Goal: Task Accomplishment & Management: Manage account settings

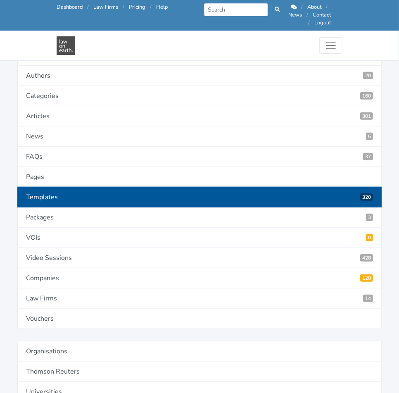
scroll to position [112, 0]
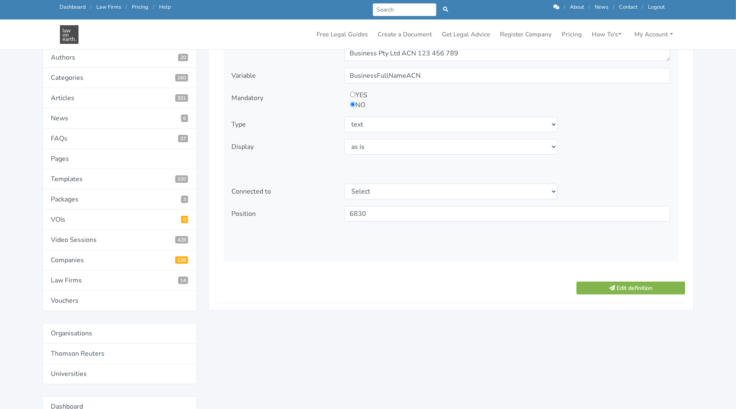
scroll to position [147, 0]
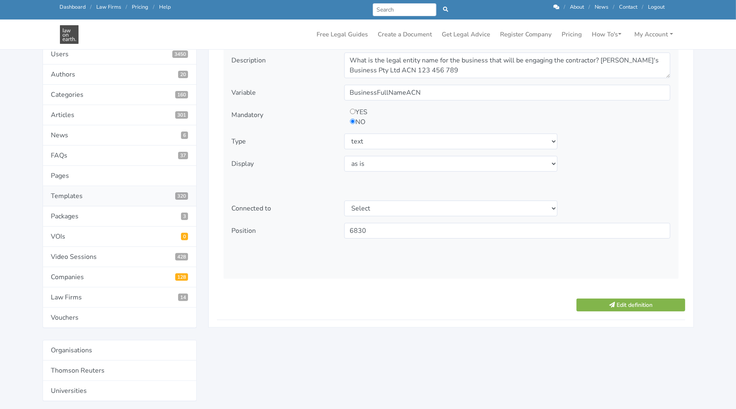
click at [97, 190] on link "Templates 320" at bounding box center [120, 196] width 154 height 20
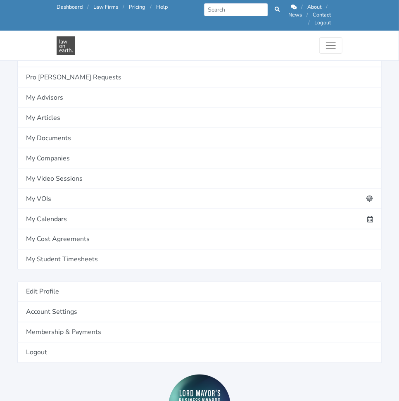
scroll to position [522, 0]
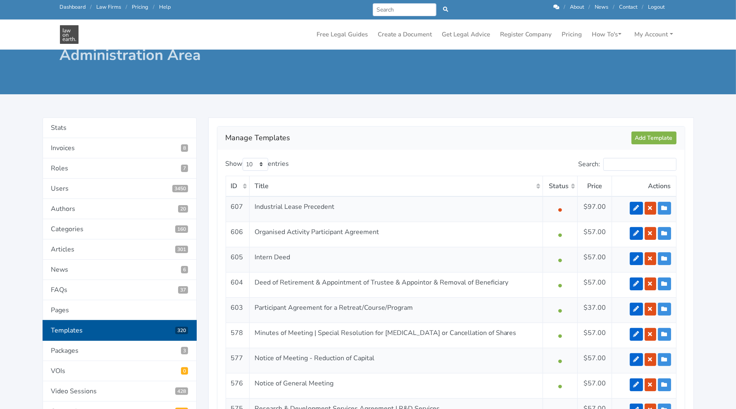
scroll to position [36, 0]
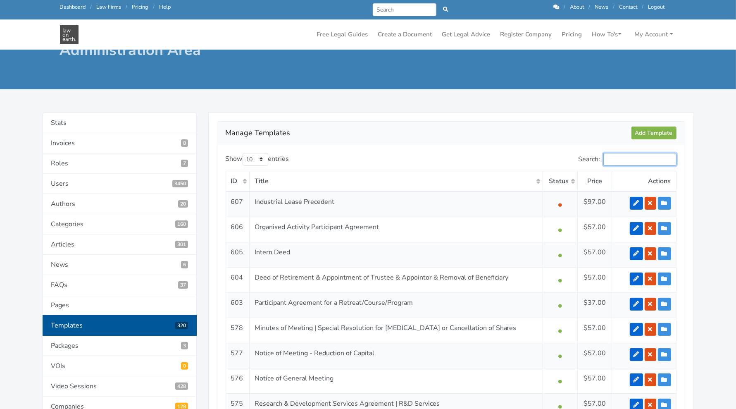
click at [627, 162] on input "Search:" at bounding box center [639, 159] width 73 height 13
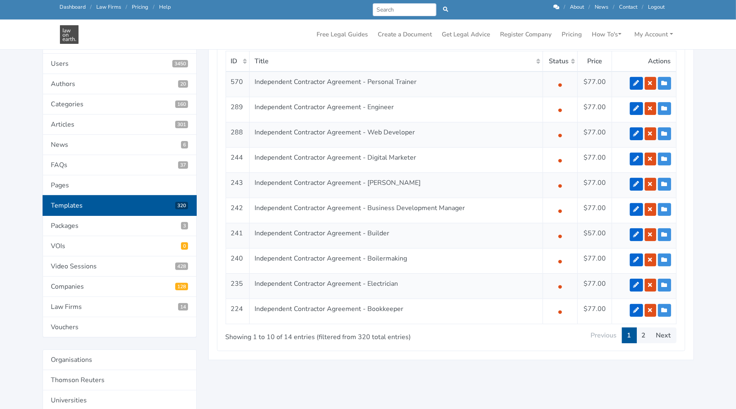
scroll to position [155, 0]
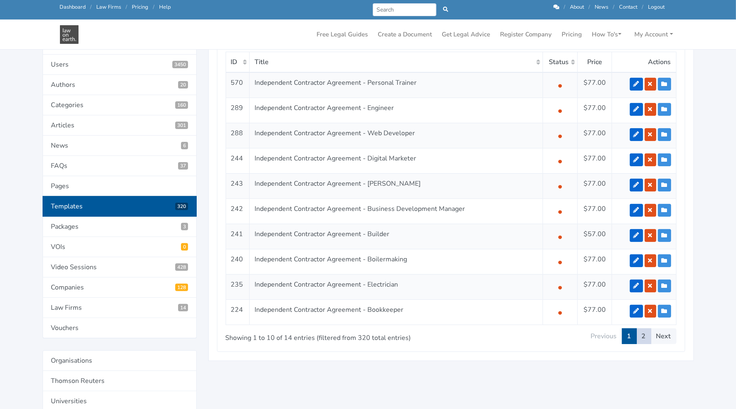
type input "independent contractor"
click at [641, 338] on link "2" at bounding box center [643, 336] width 15 height 16
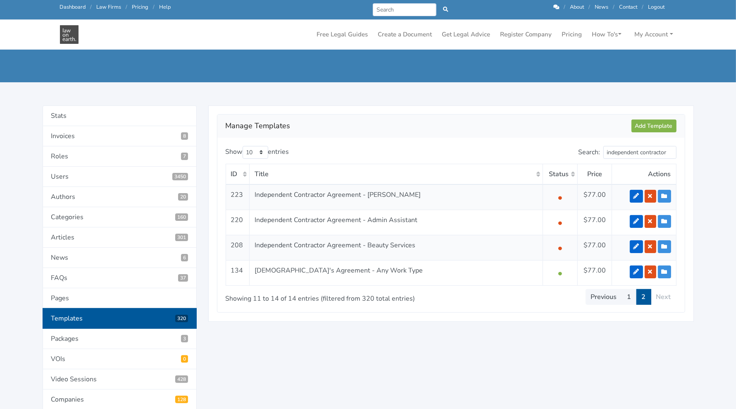
scroll to position [43, 0]
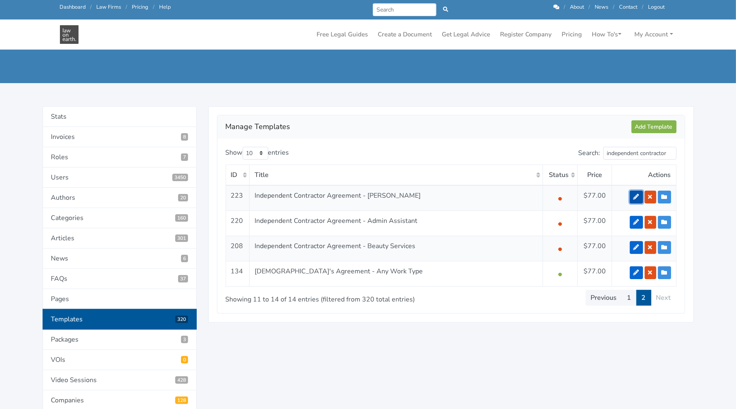
drag, startPoint x: 633, startPoint y: 196, endPoint x: 631, endPoint y: 190, distance: 5.8
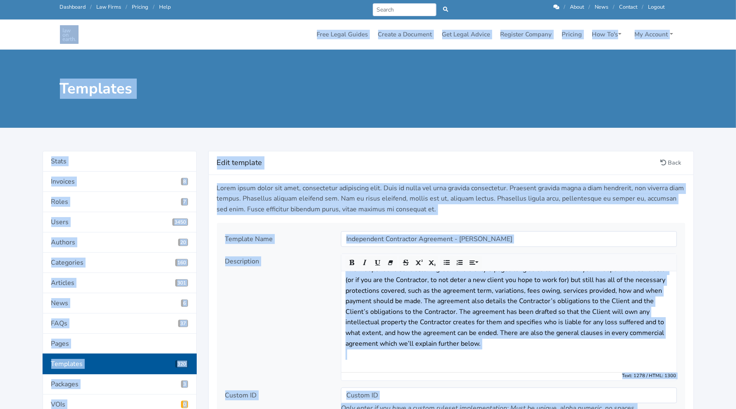
drag, startPoint x: 160, startPoint y: 176, endPoint x: 713, endPoint y: -61, distance: 601.1
click at [713, 0] on html "Call us: 1300 66 46 88 Dashboard / Law Firms / Pricing / Help Prev Next / About…" at bounding box center [368, 204] width 736 height 409
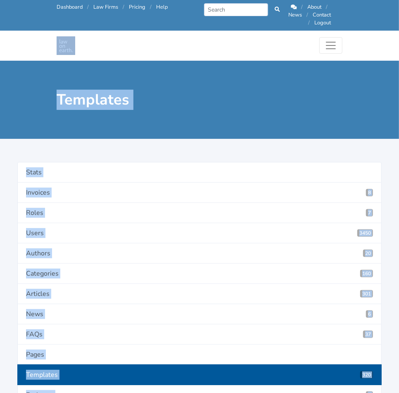
scroll to position [90, 0]
click at [221, 85] on div "Templates" at bounding box center [199, 100] width 399 height 78
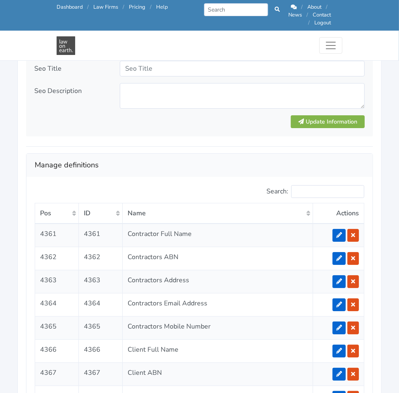
scroll to position [1446, 0]
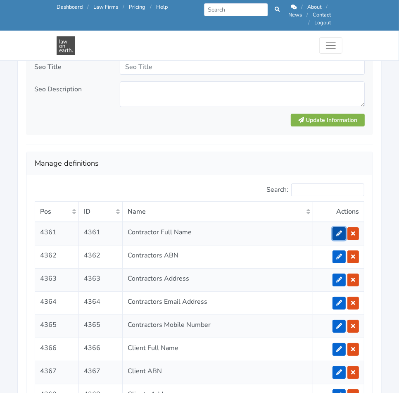
click at [341, 230] on icon at bounding box center [339, 233] width 6 height 6
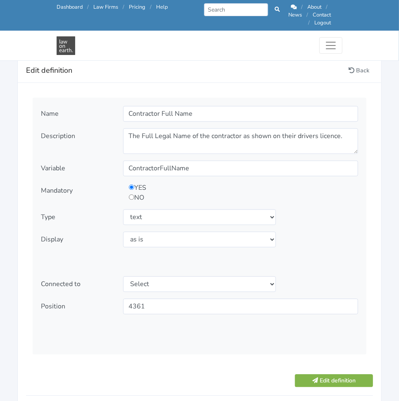
scroll to position [941, 0]
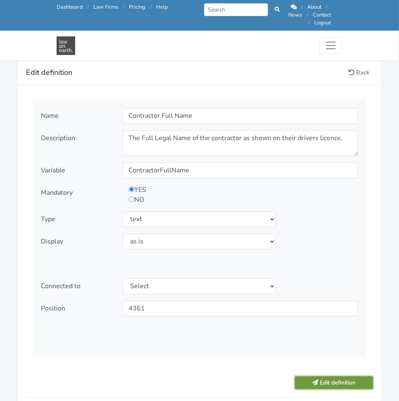
click at [329, 376] on button "Edit definition" at bounding box center [334, 382] width 78 height 13
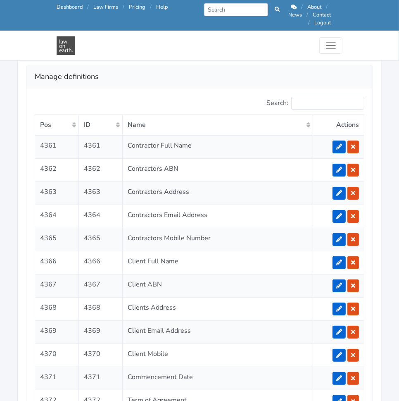
scroll to position [1560, 0]
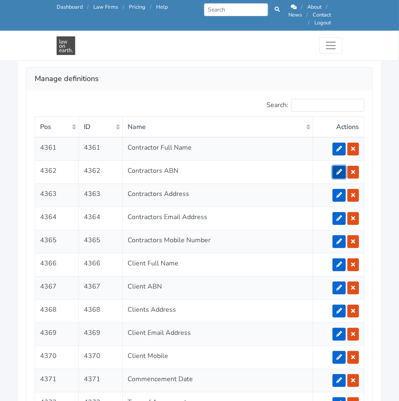
click at [339, 169] on icon at bounding box center [339, 172] width 6 height 6
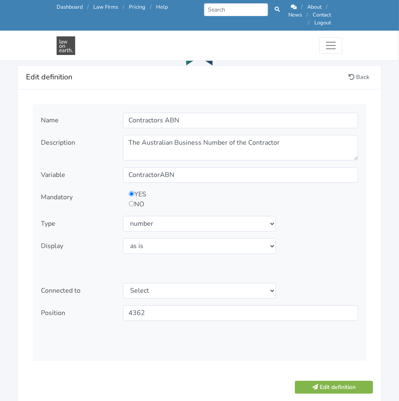
scroll to position [936, 0]
click at [336, 381] on button "Edit definition" at bounding box center [334, 387] width 78 height 13
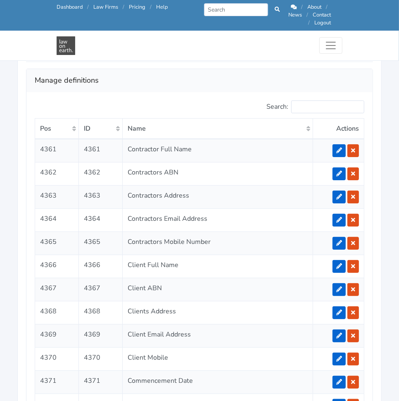
scroll to position [1559, 0]
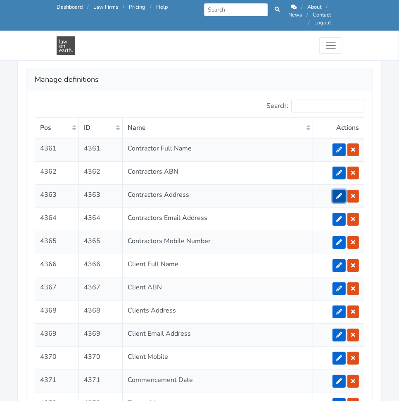
click at [338, 190] on link at bounding box center [339, 196] width 13 height 13
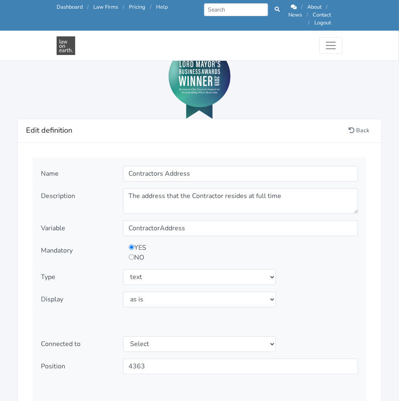
scroll to position [882, 0]
click at [289, 275] on div "Type Select type text textarea number checkbox compounded date select states" at bounding box center [199, 277] width 329 height 16
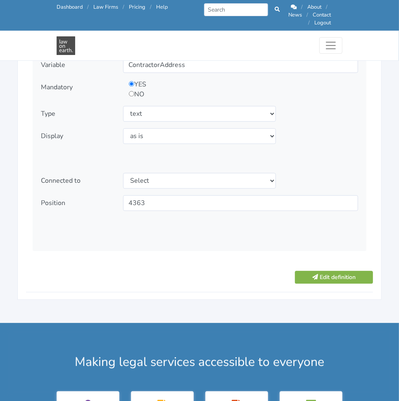
scroll to position [1057, 0]
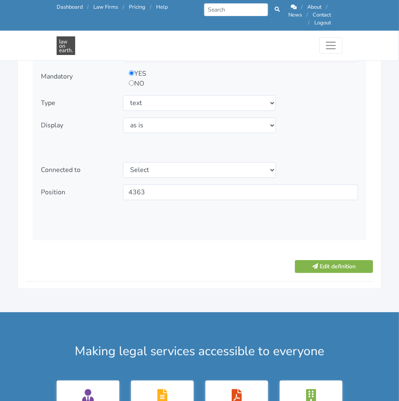
click at [340, 266] on div "Name Contractors Address Description Variable ContractorAddress YES NO" at bounding box center [200, 129] width 364 height 320
click at [338, 260] on button "Edit definition" at bounding box center [334, 266] width 78 height 13
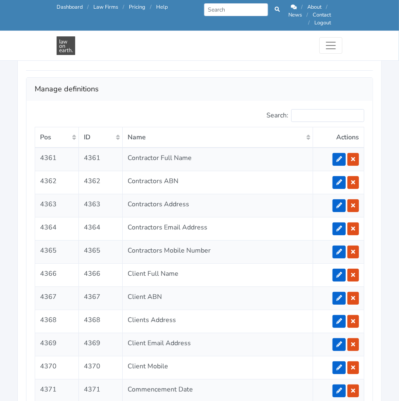
scroll to position [1549, 0]
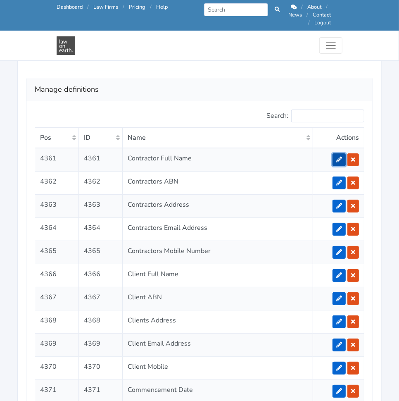
click at [340, 157] on icon at bounding box center [339, 160] width 6 height 6
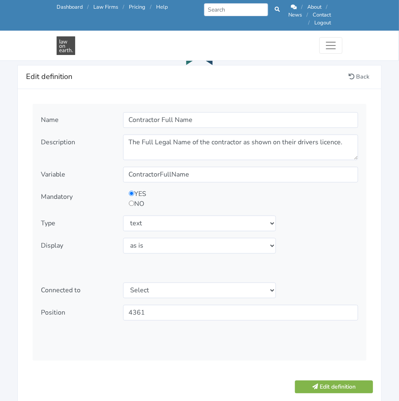
scroll to position [936, 0]
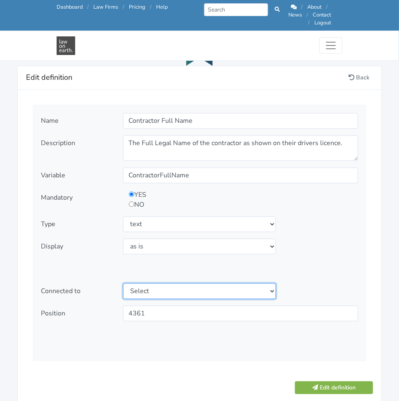
click at [198, 283] on select "Select" at bounding box center [199, 291] width 153 height 16
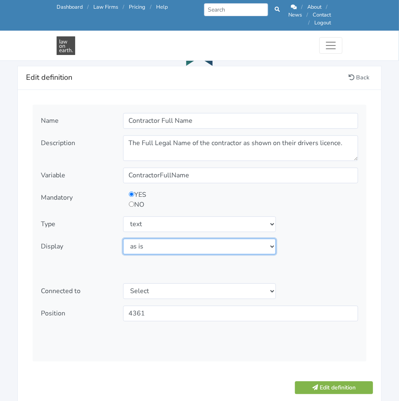
click at [227, 243] on select "Select display as is uppercase lowercase first letter uppercase first letter lo…" at bounding box center [199, 246] width 153 height 16
click at [228, 238] on select "Select display as is uppercase lowercase first letter uppercase first letter lo…" at bounding box center [199, 246] width 153 height 16
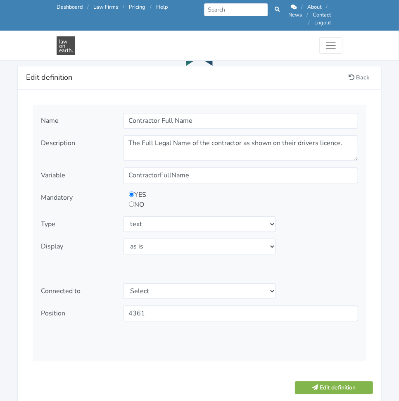
click at [131, 201] on input "radio" at bounding box center [131, 203] width 5 height 5
radio input "true"
click at [130, 191] on input "radio" at bounding box center [131, 193] width 5 height 5
radio input "true"
click at [334, 381] on button "Edit definition" at bounding box center [334, 387] width 78 height 13
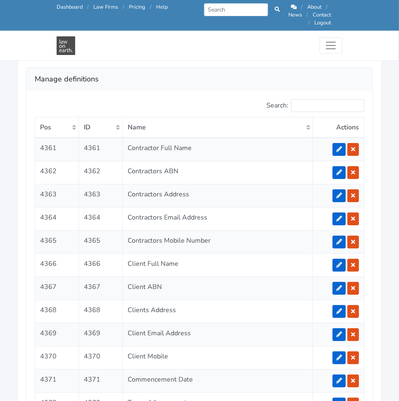
scroll to position [1559, 0]
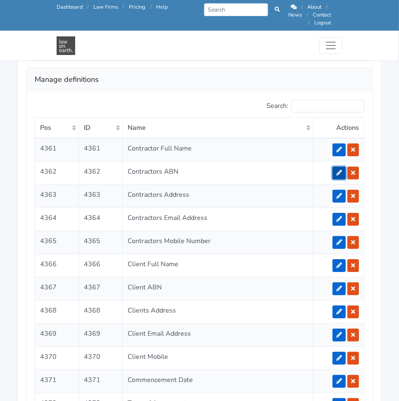
click at [343, 166] on link at bounding box center [339, 172] width 13 height 13
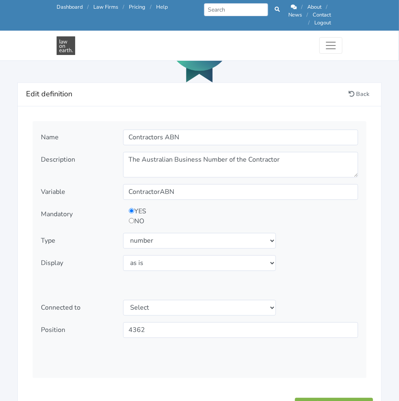
scroll to position [920, 0]
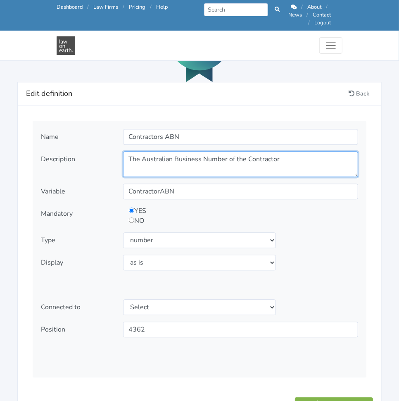
click at [296, 153] on textarea "The Australian Business Number of the Contractor" at bounding box center [240, 164] width 235 height 26
type textarea "The Australian Business Number"
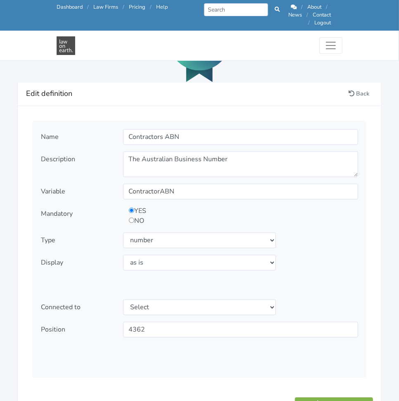
click at [326, 223] on div "Name Contractors ABN Description The Australian Business Number of the Contract…" at bounding box center [200, 249] width 334 height 257
click at [166, 232] on select "Select type text textarea number checkbox compounded date select states" at bounding box center [199, 240] width 153 height 16
click at [123, 232] on select "Select type text textarea number checkbox compounded date select states" at bounding box center [199, 240] width 153 height 16
click at [202, 234] on select "Select type text textarea number checkbox compounded date select states" at bounding box center [199, 240] width 153 height 16
select select "number"
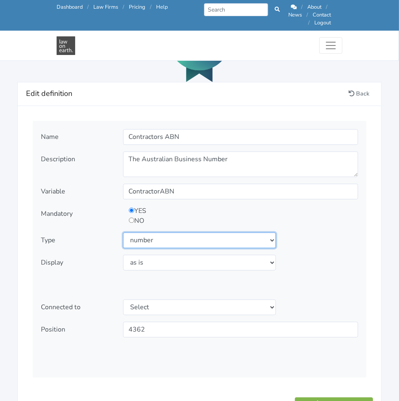
click at [123, 232] on select "Select type text textarea number checkbox compounded date select states" at bounding box center [199, 240] width 153 height 16
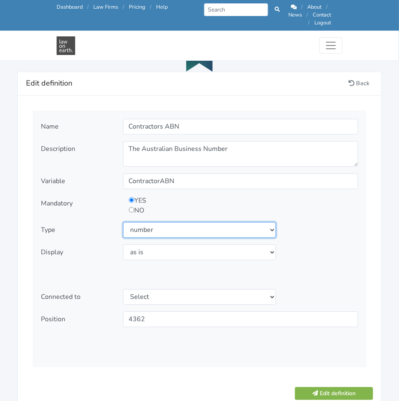
scroll to position [929, 0]
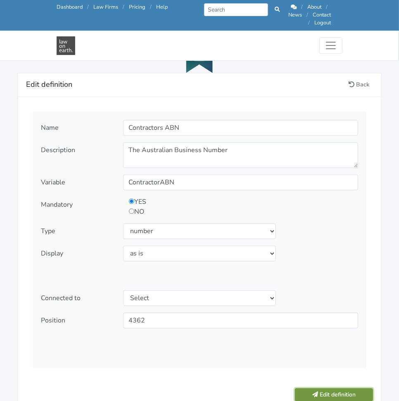
click at [323, 388] on button "Edit definition" at bounding box center [334, 394] width 78 height 13
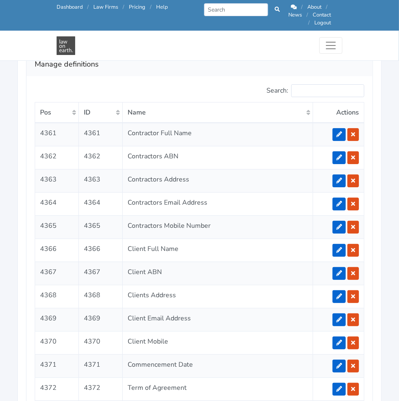
scroll to position [1591, 0]
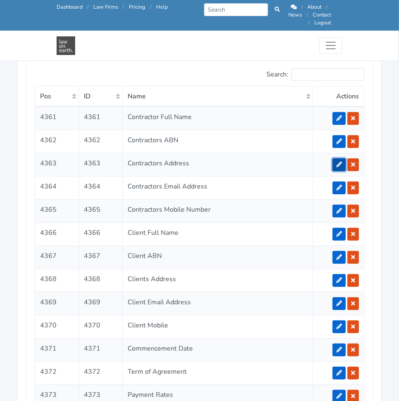
click at [339, 162] on icon at bounding box center [339, 165] width 6 height 6
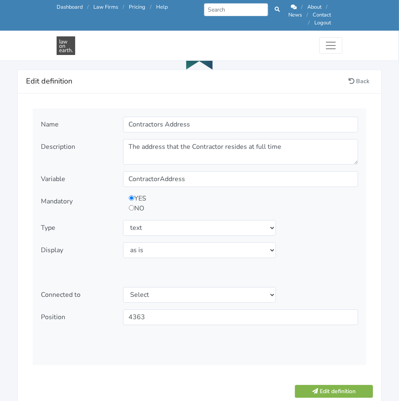
scroll to position [930, 0]
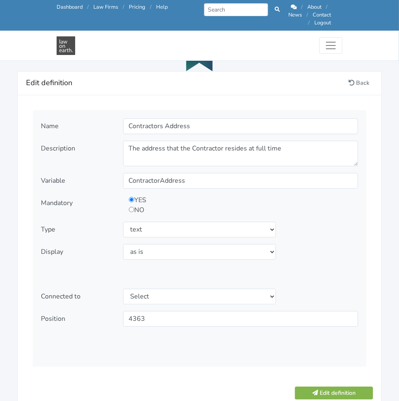
click at [131, 207] on input "radio" at bounding box center [131, 209] width 5 height 5
radio input "true"
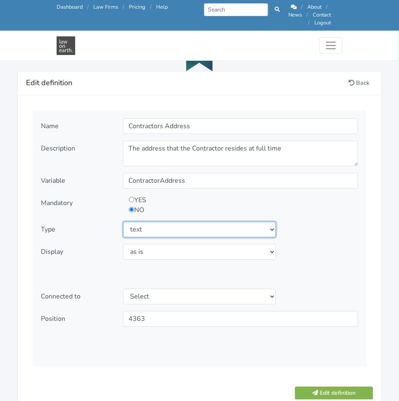
click at [154, 223] on select "Select type text textarea number checkbox compounded date select states" at bounding box center [199, 229] width 153 height 16
select select "textarea"
click at [123, 221] on select "Select type text textarea number checkbox compounded date select states" at bounding box center [199, 229] width 153 height 16
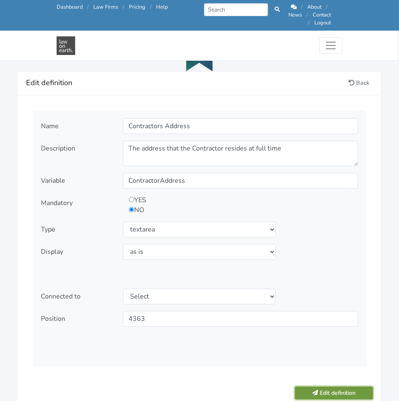
click at [318, 386] on button "Edit definition" at bounding box center [334, 392] width 78 height 13
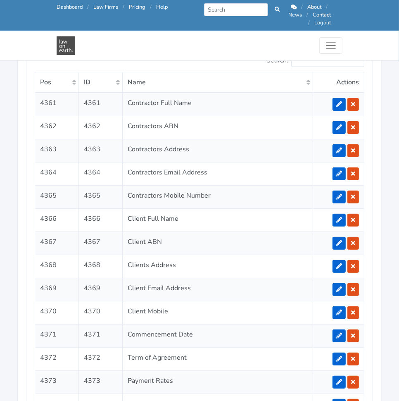
scroll to position [1609, 0]
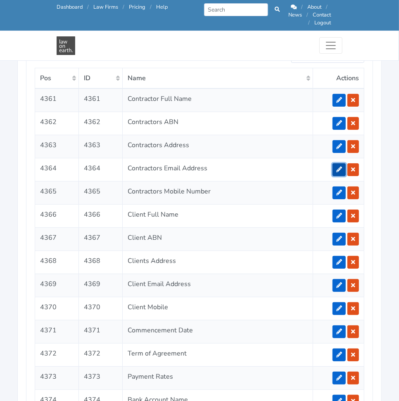
click at [340, 166] on icon at bounding box center [339, 169] width 6 height 6
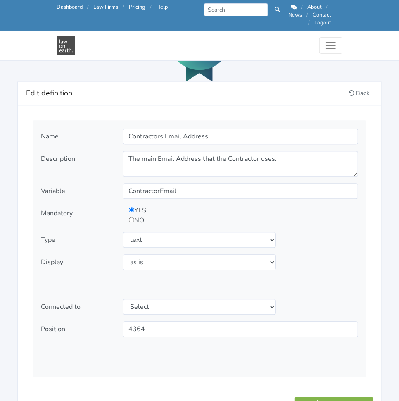
scroll to position [915, 0]
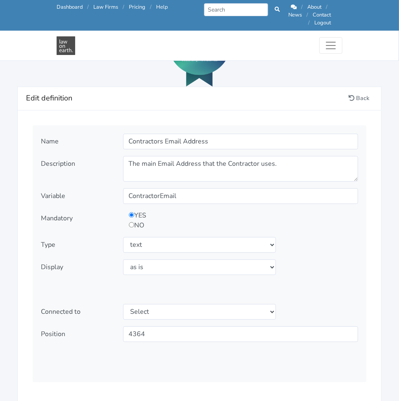
click at [131, 222] on input "radio" at bounding box center [131, 224] width 5 height 5
radio input "true"
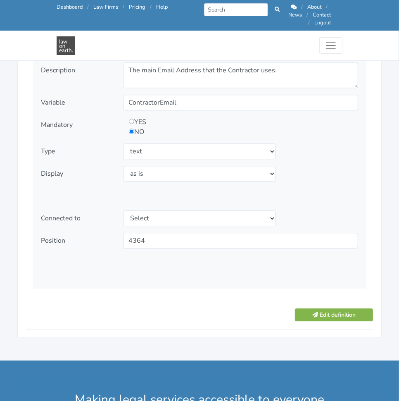
scroll to position [1009, 0]
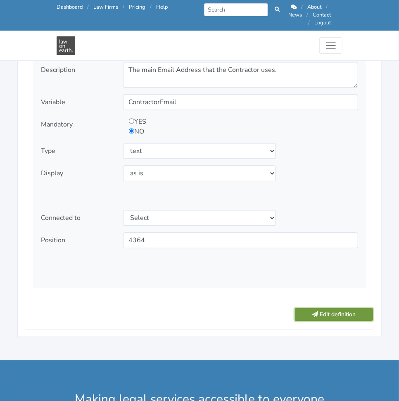
click at [329, 308] on button "Edit definition" at bounding box center [334, 314] width 78 height 13
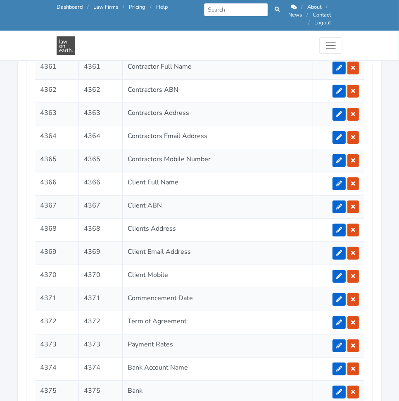
scroll to position [17, 0]
click at [341, 157] on icon at bounding box center [339, 160] width 6 height 6
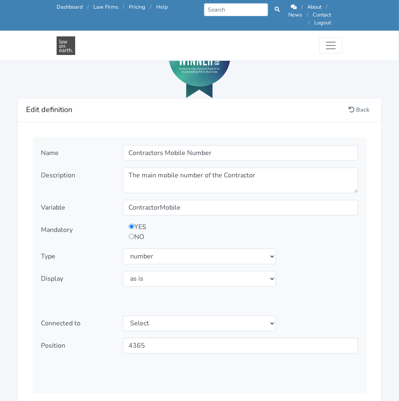
scroll to position [903, 0]
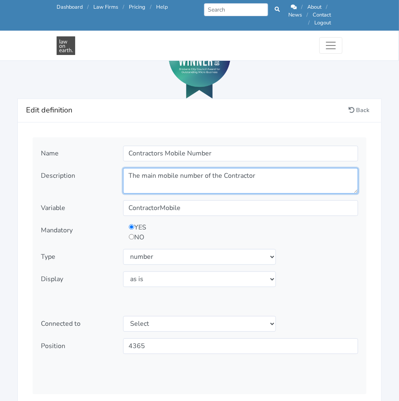
click at [275, 173] on textarea "The main mobile number of the Contractor" at bounding box center [240, 181] width 235 height 26
type textarea "What is the Contractor's mobile number?"
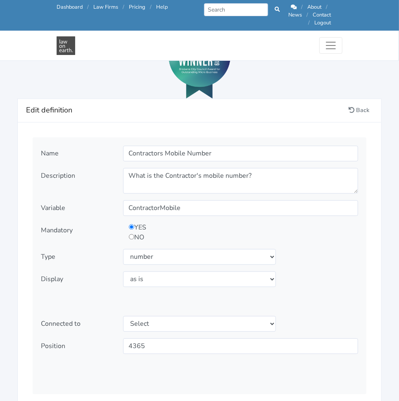
click at [133, 234] on input "radio" at bounding box center [131, 236] width 5 height 5
radio input "true"
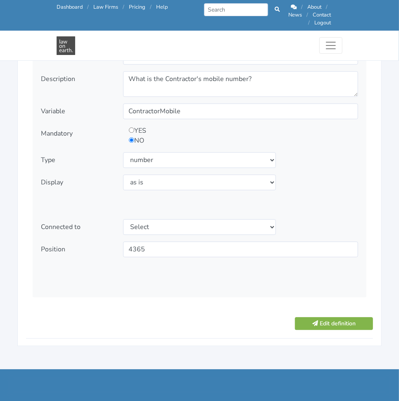
scroll to position [1015, 0]
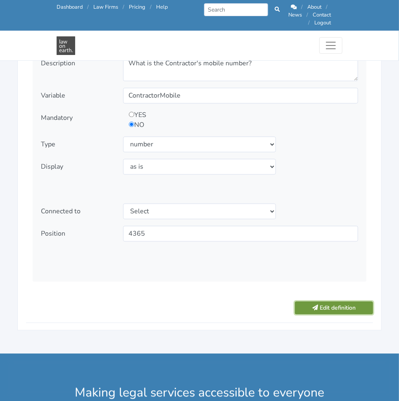
click at [332, 301] on button "Edit definition" at bounding box center [334, 307] width 78 height 13
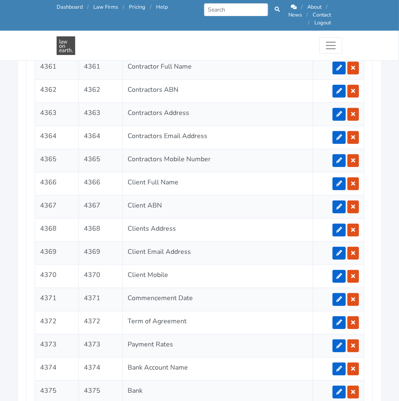
scroll to position [16, 0]
click at [338, 181] on icon at bounding box center [339, 184] width 6 height 6
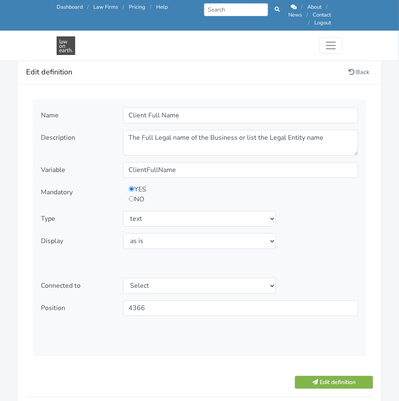
scroll to position [940, 0]
click at [135, 192] on div "YES NO" at bounding box center [211, 195] width 176 height 20
click at [126, 190] on div "YES NO" at bounding box center [211, 195] width 176 height 20
click at [130, 197] on input "radio" at bounding box center [131, 199] width 5 height 5
radio input "true"
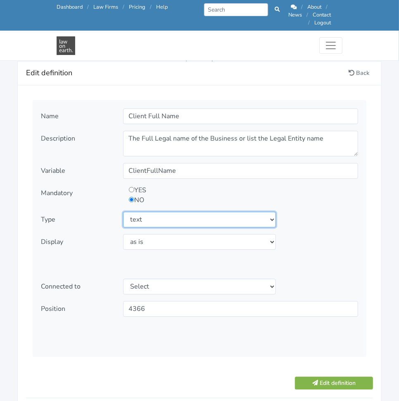
click at [150, 213] on select "Select type text textarea number checkbox compounded date select states" at bounding box center [199, 219] width 153 height 16
select select "textarea"
click at [123, 211] on select "Select type text textarea number checkbox compounded date select states" at bounding box center [199, 219] width 153 height 16
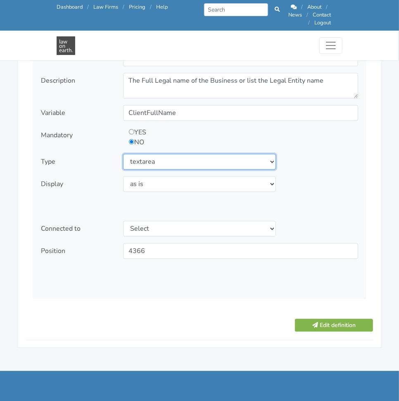
scroll to position [998, 0]
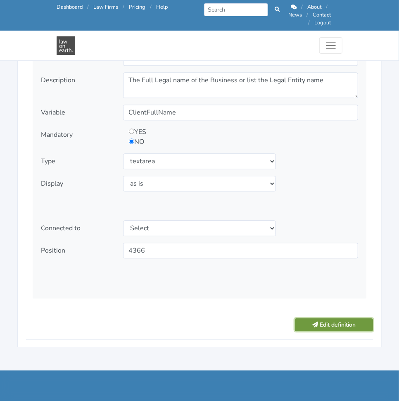
click at [323, 318] on button "Edit definition" at bounding box center [334, 324] width 78 height 13
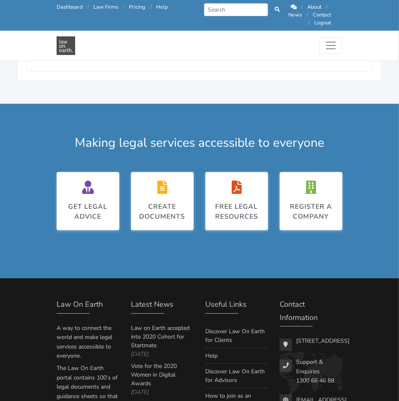
scroll to position [17, 0]
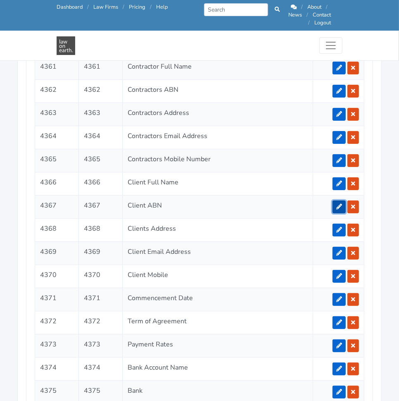
click at [339, 204] on icon at bounding box center [339, 207] width 6 height 6
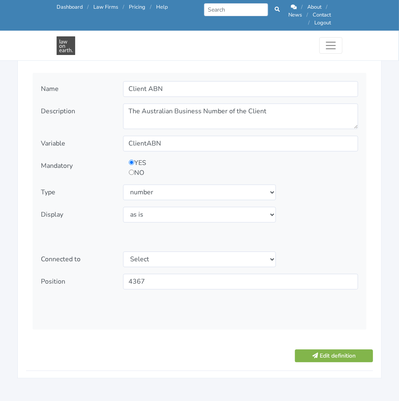
scroll to position [952, 0]
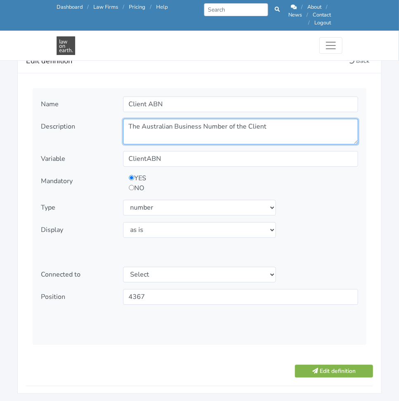
click at [310, 119] on textarea "The Australian Business Number of the Client" at bounding box center [240, 132] width 235 height 26
type textarea "The Australian Business Number"
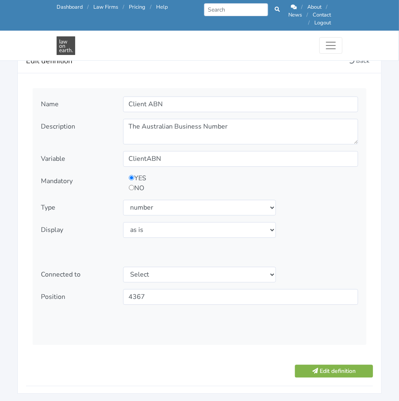
click at [131, 185] on input "radio" at bounding box center [131, 187] width 5 height 5
radio input "true"
click at [321, 365] on button "Edit definition" at bounding box center [334, 370] width 78 height 13
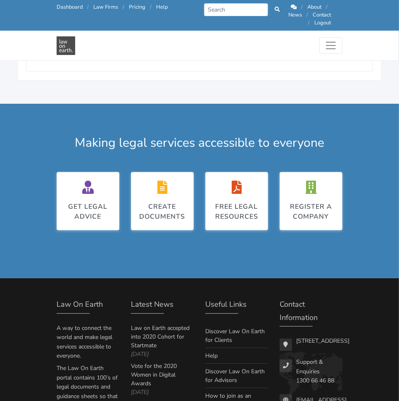
scroll to position [17, 0]
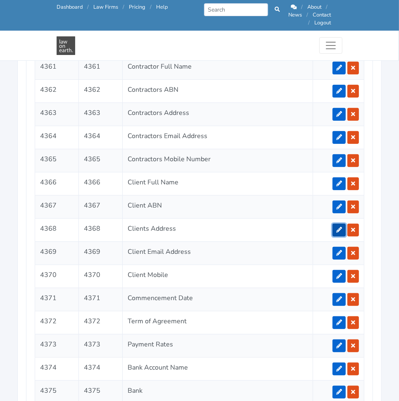
click at [338, 227] on icon at bounding box center [339, 230] width 6 height 6
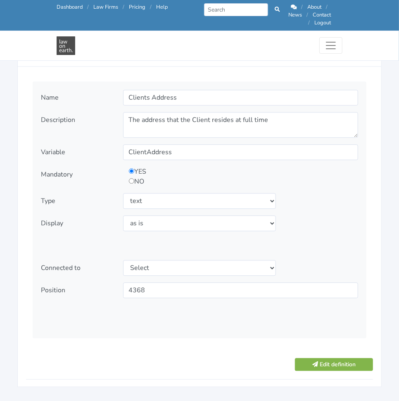
scroll to position [962, 0]
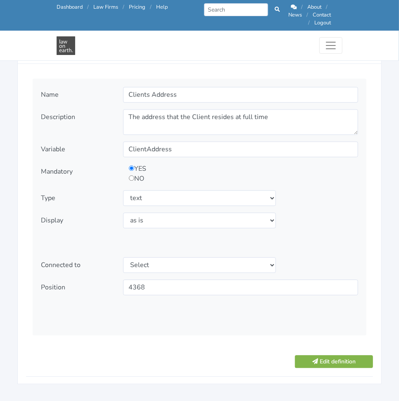
click at [132, 175] on input "radio" at bounding box center [131, 177] width 5 height 5
radio input "true"
click at [171, 192] on select "Select type text textarea number checkbox compounded date select states" at bounding box center [199, 198] width 153 height 16
select select "textarea"
click at [123, 190] on select "Select type text textarea number checkbox compounded date select states" at bounding box center [199, 198] width 153 height 16
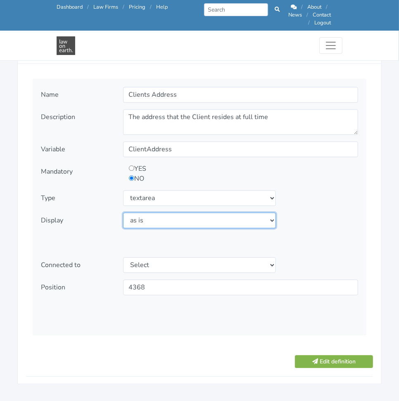
click at [223, 214] on select "Select display as is uppercase lowercase first letter uppercase first letter lo…" at bounding box center [199, 220] width 153 height 16
select select "first letter uppercase"
click at [123, 212] on select "Select display as is uppercase lowercase first letter uppercase first letter lo…" at bounding box center [199, 220] width 153 height 16
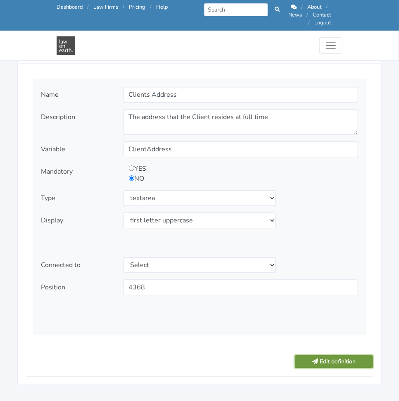
click at [343, 355] on button "Edit definition" at bounding box center [334, 361] width 78 height 13
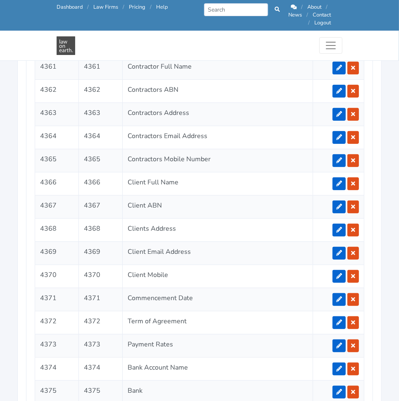
scroll to position [17, 0]
click at [339, 250] on icon at bounding box center [339, 253] width 6 height 6
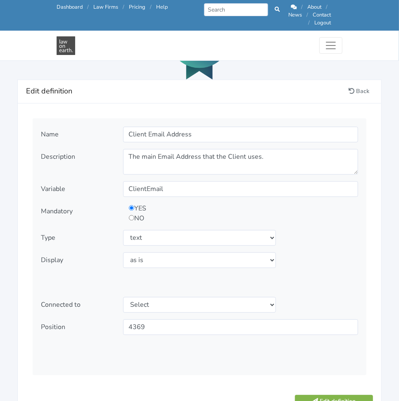
scroll to position [922, 0]
click at [132, 215] on input "radio" at bounding box center [131, 217] width 5 height 5
radio input "true"
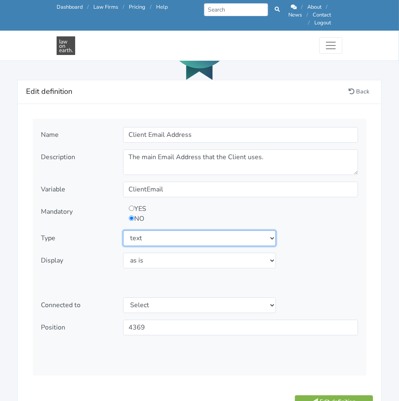
click at [153, 230] on select "Select type text textarea number checkbox compounded date select states" at bounding box center [199, 238] width 153 height 16
select select "textarea"
click at [123, 230] on select "Select type text textarea number checkbox compounded date select states" at bounding box center [199, 238] width 153 height 16
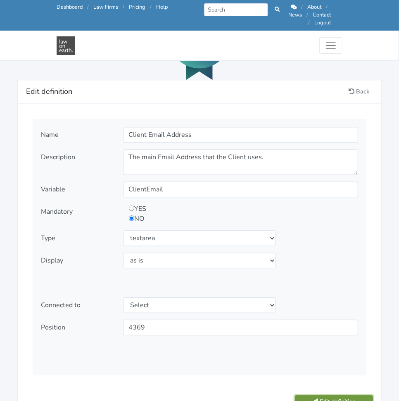
click at [315, 395] on button "Edit definition" at bounding box center [334, 401] width 78 height 13
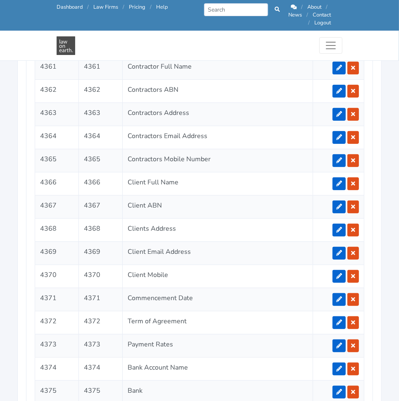
scroll to position [17, 0]
click at [339, 273] on icon at bounding box center [339, 276] width 6 height 6
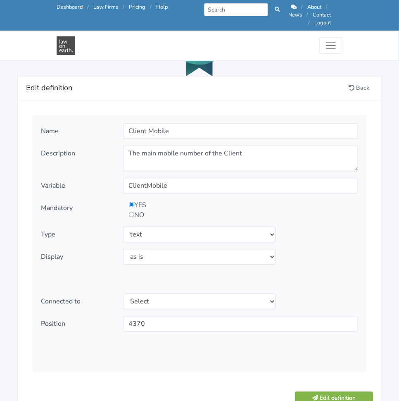
scroll to position [929, 0]
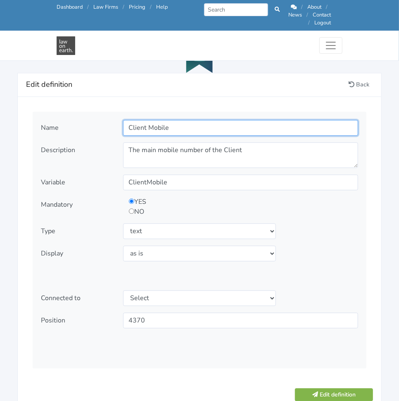
click at [223, 120] on input "Client Mobile" at bounding box center [240, 128] width 235 height 16
type input "Client Mobile Number"
click at [352, 256] on div "Name Client Mobile Number Description The main mobile number of the Client Vari…" at bounding box center [200, 240] width 334 height 257
click at [134, 204] on div "YES NO" at bounding box center [211, 207] width 176 height 20
click at [131, 208] on input "radio" at bounding box center [131, 210] width 5 height 5
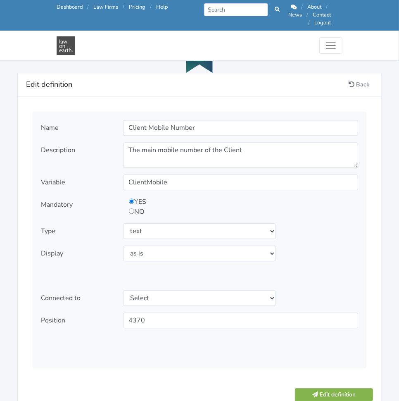
radio input "true"
drag, startPoint x: 152, startPoint y: 219, endPoint x: 157, endPoint y: 211, distance: 9.9
click at [152, 223] on select "Select type text textarea number checkbox compounded date select states" at bounding box center [199, 231] width 153 height 16
click at [171, 223] on select "Select type text textarea number checkbox compounded date select states" at bounding box center [199, 231] width 153 height 16
drag, startPoint x: 171, startPoint y: 219, endPoint x: 150, endPoint y: 222, distance: 20.9
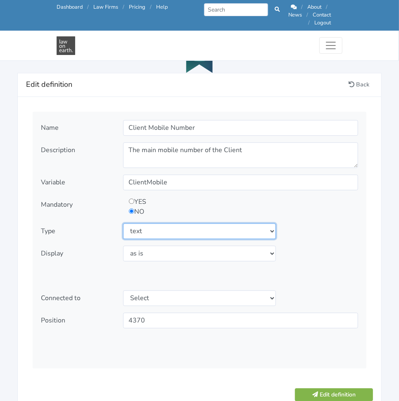
click at [150, 223] on select "Select type text textarea number checkbox compounded date select states" at bounding box center [199, 231] width 153 height 16
select select "date"
click at [123, 223] on select "Select type text textarea number checkbox compounded date select states" at bounding box center [199, 231] width 153 height 16
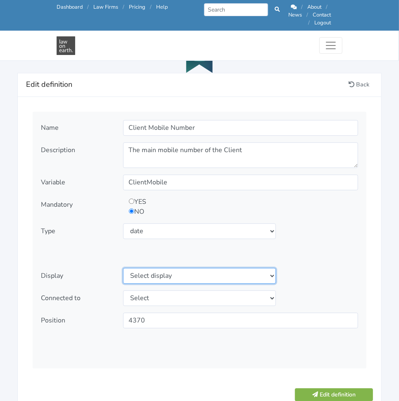
click at [197, 268] on select "Select display short date long date long date upercase" at bounding box center [199, 276] width 153 height 16
select select "long date"
click at [123, 268] on select "Select display short date long date long date upercase" at bounding box center [199, 276] width 153 height 16
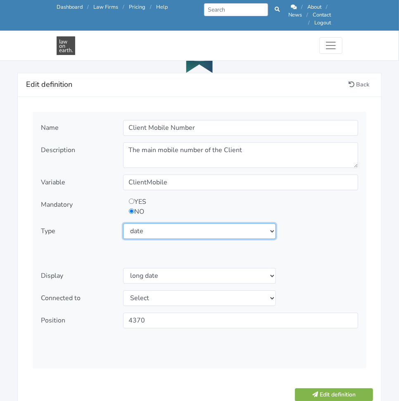
click at [196, 227] on select "Select type text textarea number checkbox compounded date select states" at bounding box center [199, 231] width 153 height 16
select select "number"
click at [123, 223] on select "Select type text textarea number checkbox compounded date select states" at bounding box center [199, 231] width 153 height 16
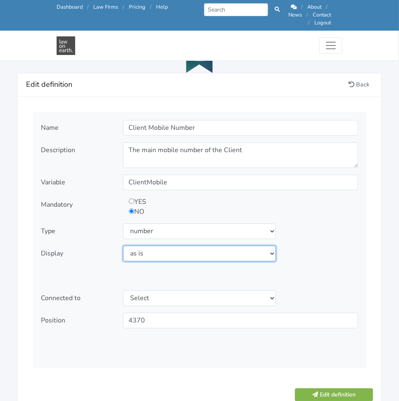
click at [221, 245] on select "Select display as is uppercase lowercase first letter uppercase first letter lo…" at bounding box center [199, 253] width 153 height 16
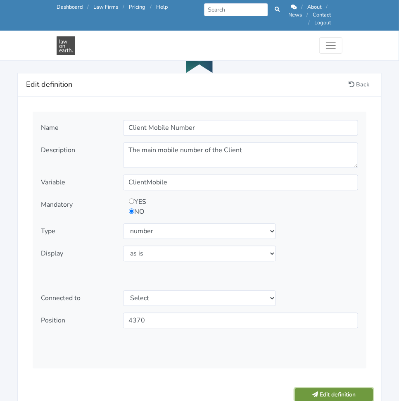
click at [324, 388] on button "Edit definition" at bounding box center [334, 394] width 78 height 13
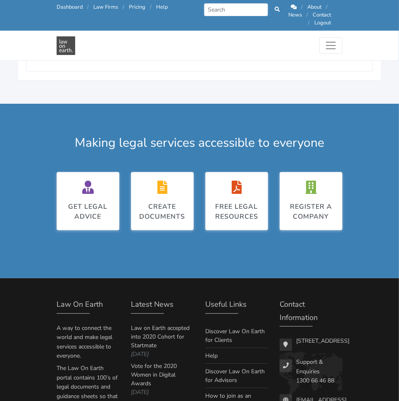
scroll to position [17, 0]
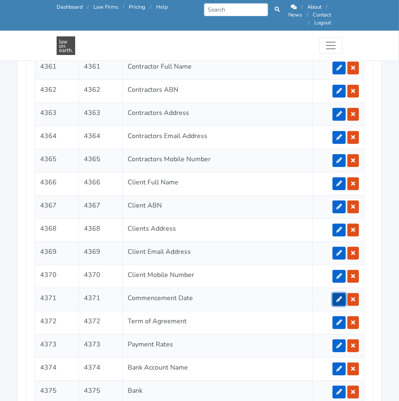
click at [340, 296] on icon at bounding box center [339, 299] width 6 height 6
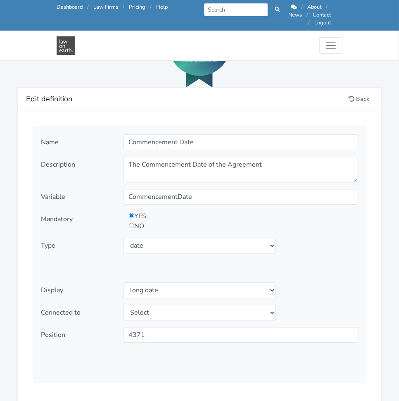
scroll to position [911, 0]
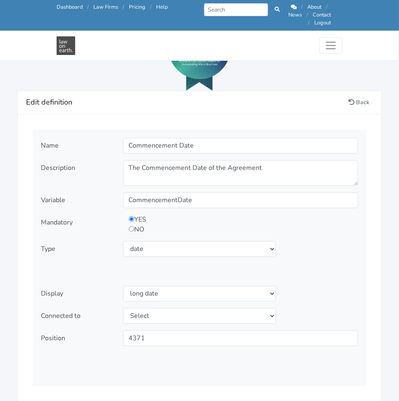
click at [131, 226] on input "radio" at bounding box center [131, 228] width 5 height 5
radio input "true"
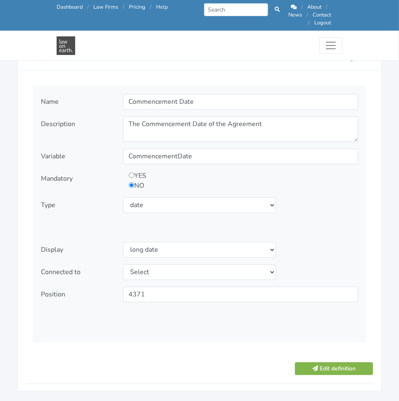
scroll to position [956, 0]
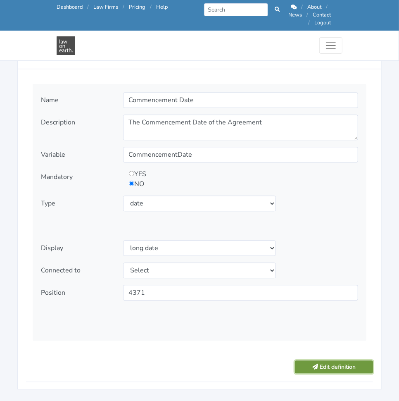
click at [324, 360] on button "Edit definition" at bounding box center [334, 366] width 78 height 13
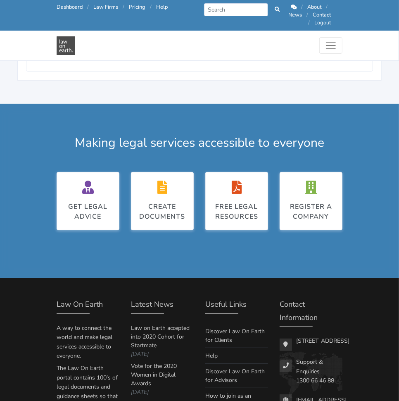
scroll to position [17, 0]
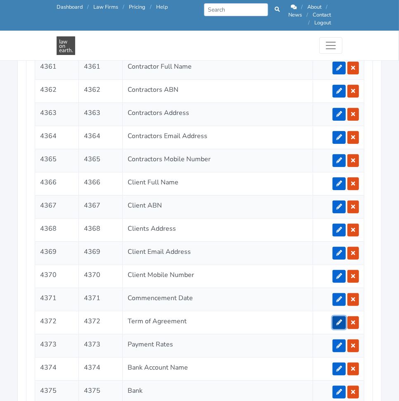
click at [340, 319] on icon at bounding box center [339, 322] width 6 height 6
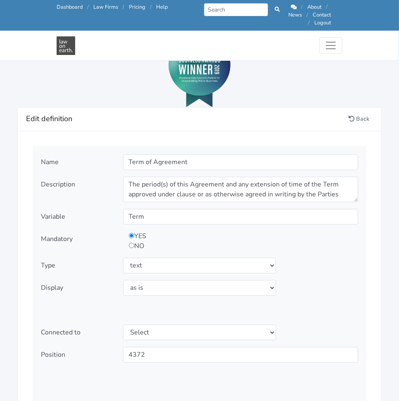
scroll to position [895, 0]
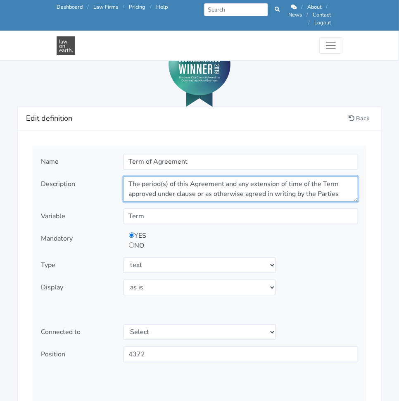
click at [343, 187] on textarea "The period(s) of this Agreement and any extension of time of the Term approved …" at bounding box center [240, 189] width 235 height 26
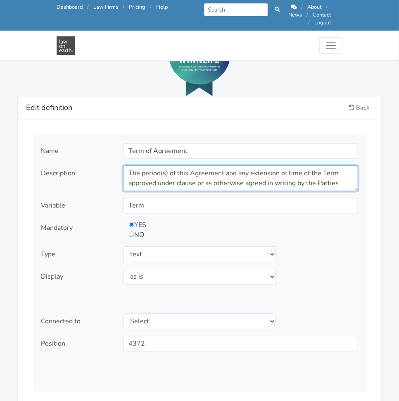
scroll to position [893, 0]
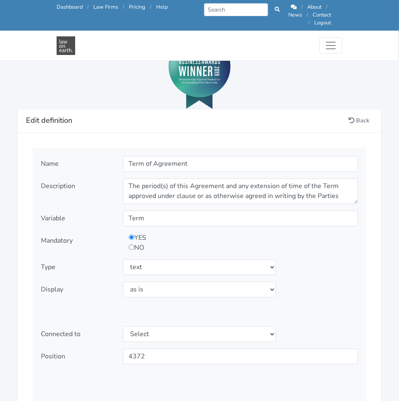
click at [359, 250] on div "Name Term of Agreement Description Variable Term Mandatory YES" at bounding box center [200, 275] width 334 height 257
click at [132, 244] on input "radio" at bounding box center [131, 246] width 5 height 5
radio input "true"
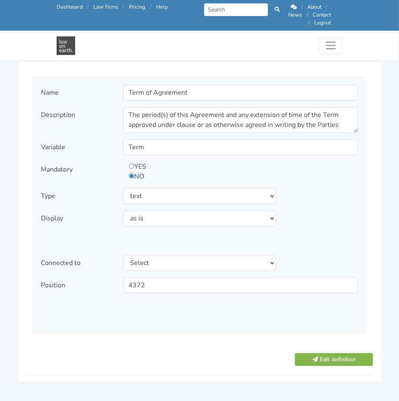
scroll to position [965, 0]
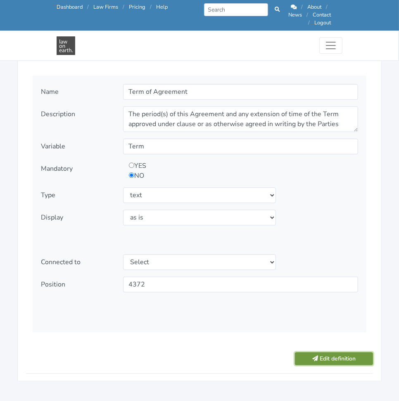
click at [328, 353] on button "Edit definition" at bounding box center [334, 358] width 78 height 13
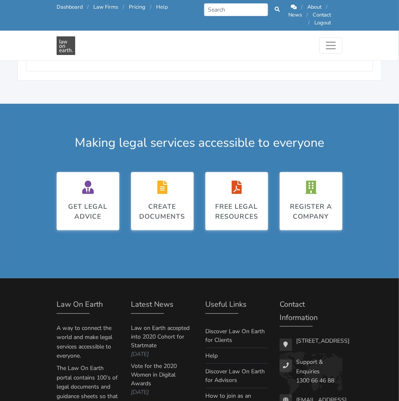
scroll to position [17, 0]
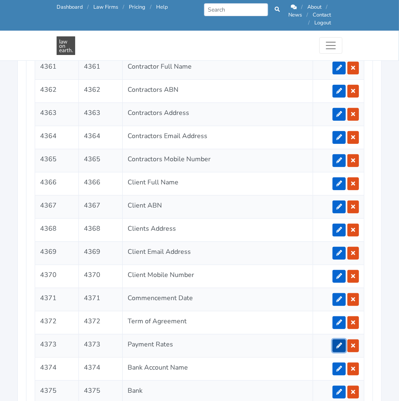
click at [336, 339] on link at bounding box center [339, 345] width 13 height 13
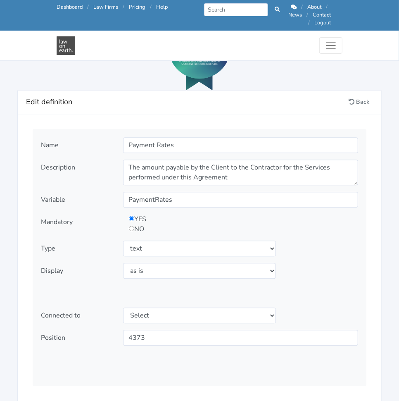
scroll to position [913, 0]
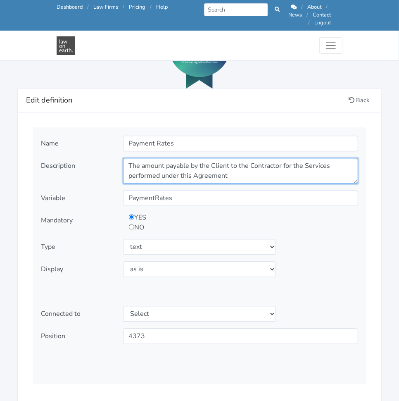
click at [265, 169] on textarea "The amount payable by the Client to the Contractor for the Services performed u…" at bounding box center [240, 171] width 235 height 26
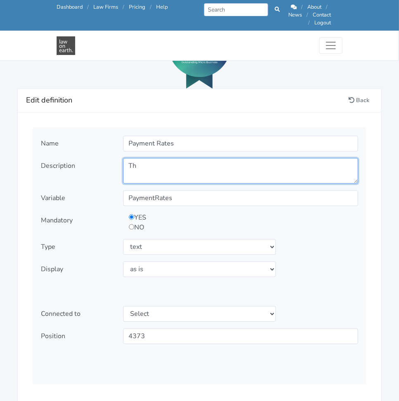
type textarea "T"
type textarea "H"
click at [222, 159] on textarea "The amount payable by the Client to the Contractor for the Services performed u…" at bounding box center [240, 171] width 235 height 26
paste textarea "How much is your hourly rate, or package? If you’re not sure, you can complete …"
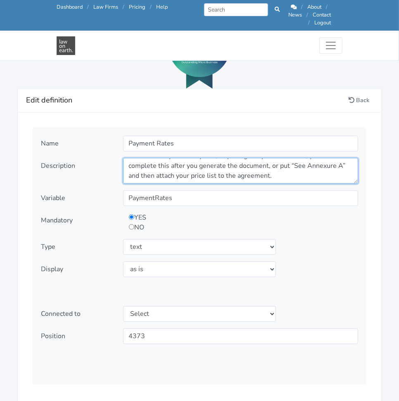
scroll to position [10, 0]
type textarea "How much is your hourly rate, or package? If you’re not sure, you can complete …"
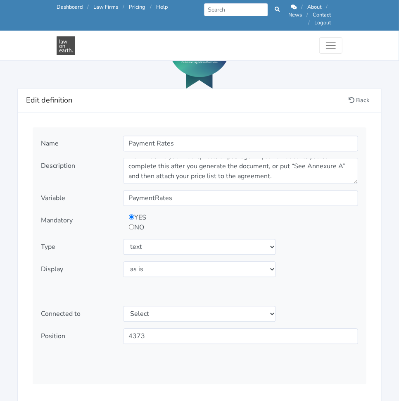
click at [330, 215] on div "YES NO" at bounding box center [240, 222] width 239 height 20
click at [132, 224] on input "radio" at bounding box center [131, 226] width 5 height 5
radio input "true"
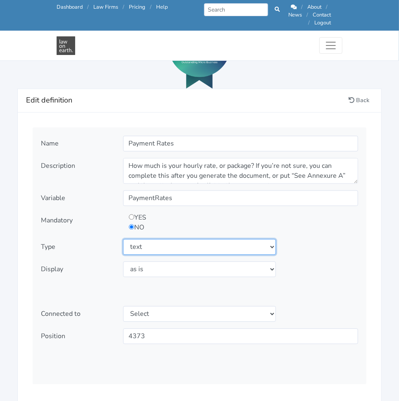
click at [154, 239] on select "Select type text textarea number checkbox compounded date select states" at bounding box center [199, 247] width 153 height 16
select select "textarea"
click at [123, 239] on select "Select type text textarea number checkbox compounded date select states" at bounding box center [199, 247] width 153 height 16
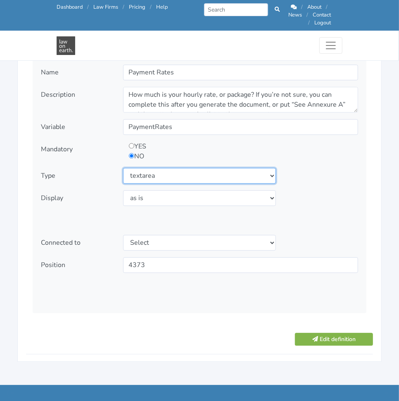
scroll to position [980, 0]
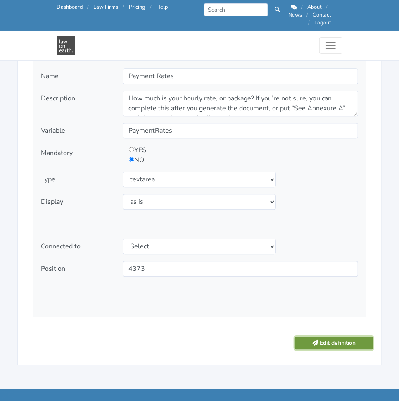
click at [323, 338] on button "Edit definition" at bounding box center [334, 342] width 78 height 13
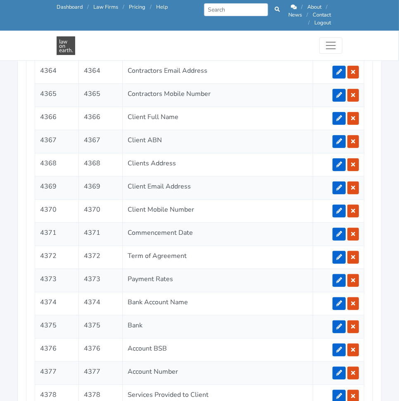
scroll to position [1711, 0]
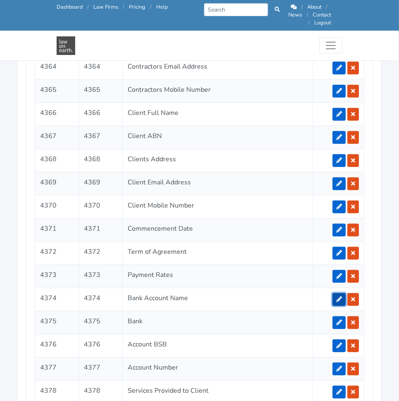
click at [337, 293] on link at bounding box center [339, 299] width 13 height 13
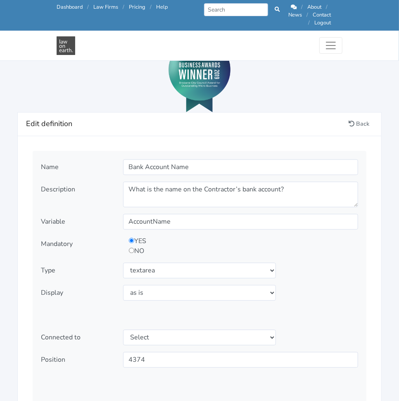
scroll to position [891, 0]
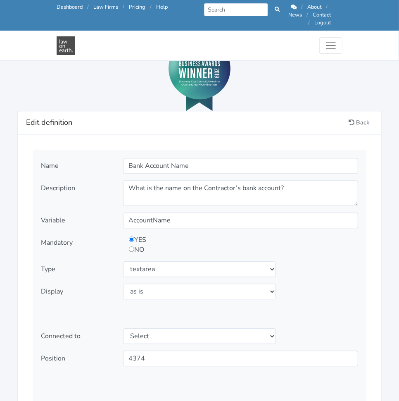
click at [134, 246] on input "radio" at bounding box center [131, 248] width 5 height 5
radio input "true"
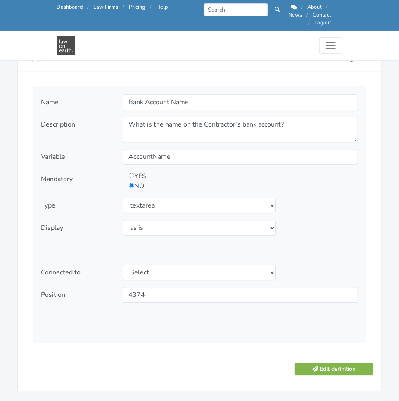
scroll to position [972, 0]
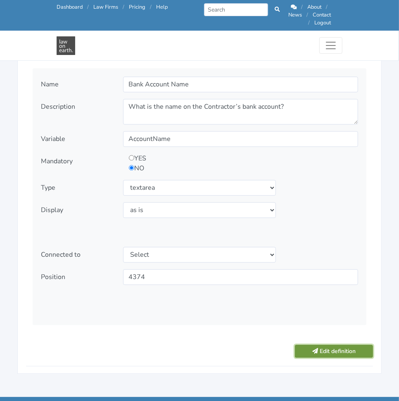
click at [335, 345] on button "Edit definition" at bounding box center [334, 351] width 78 height 13
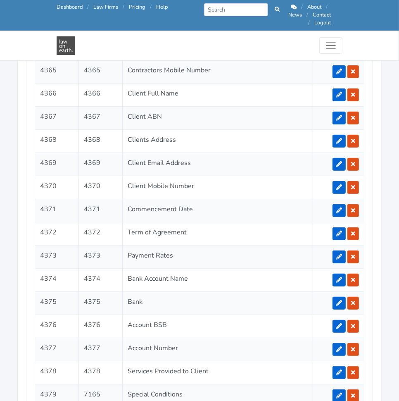
scroll to position [1731, 0]
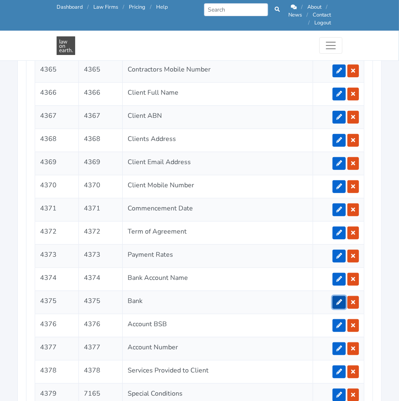
click at [341, 299] on icon at bounding box center [339, 302] width 6 height 6
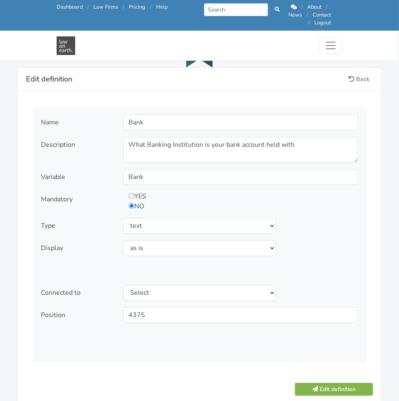
scroll to position [934, 0]
click at [331, 383] on button "Edit definition" at bounding box center [334, 389] width 78 height 13
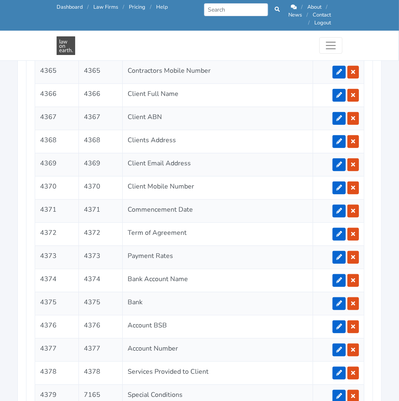
scroll to position [1731, 0]
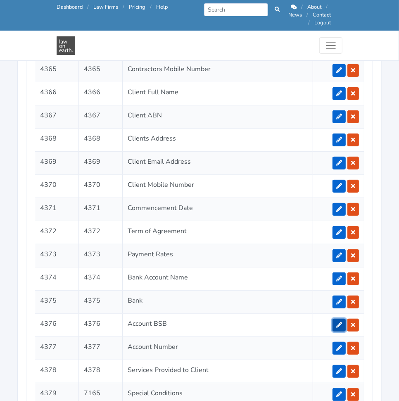
click at [338, 322] on icon at bounding box center [339, 325] width 6 height 6
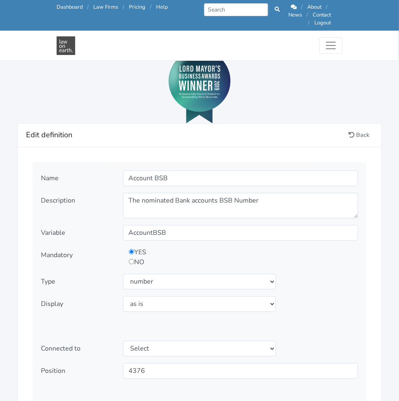
scroll to position [879, 0]
click at [133, 258] on input "radio" at bounding box center [131, 260] width 5 height 5
radio input "true"
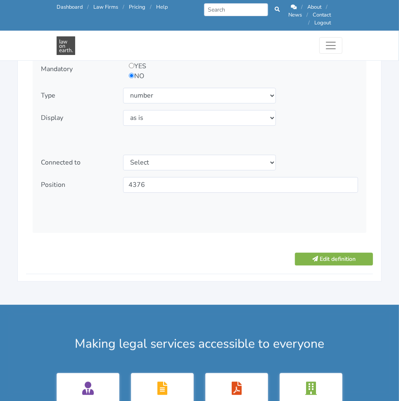
scroll to position [1066, 0]
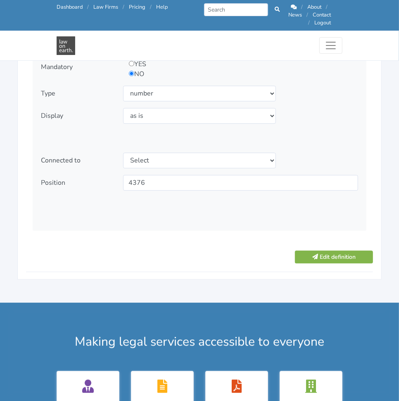
click at [197, 250] on div at bounding box center [154, 257] width 269 height 14
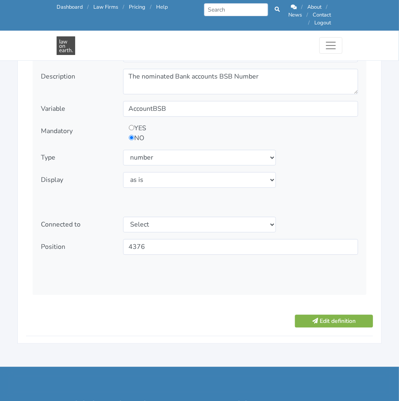
scroll to position [1003, 0]
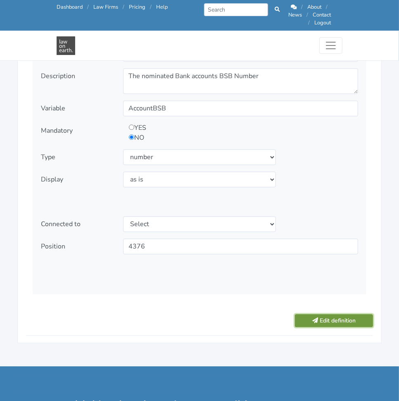
click at [348, 314] on button "Edit definition" at bounding box center [334, 320] width 78 height 13
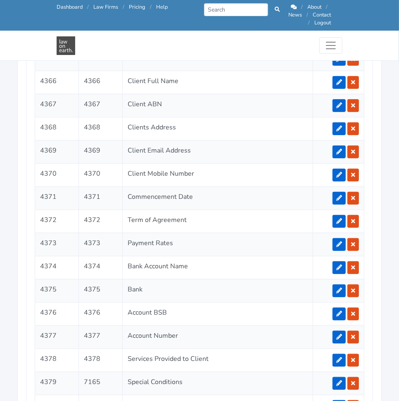
scroll to position [1743, 0]
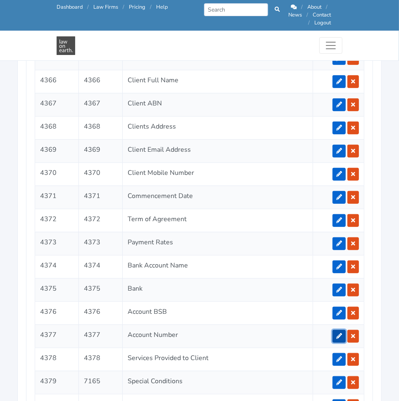
click at [339, 333] on icon at bounding box center [339, 336] width 6 height 6
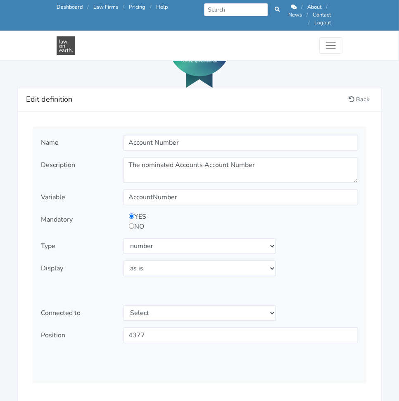
scroll to position [911, 0]
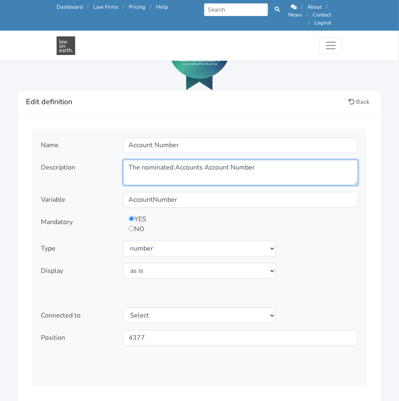
click at [283, 167] on textarea "The nominated Accounts Account Number" at bounding box center [240, 172] width 235 height 26
paste textarea "What is the account number for the Contractor’s bank account?"
type textarea "What is the account number for the Contractor’s bank account?"
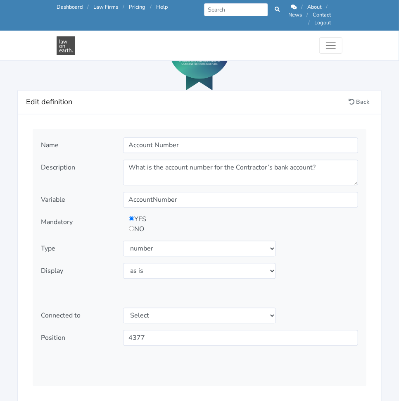
click at [323, 226] on div "YES NO" at bounding box center [240, 224] width 239 height 20
click at [132, 226] on input "radio" at bounding box center [131, 228] width 5 height 5
radio input "true"
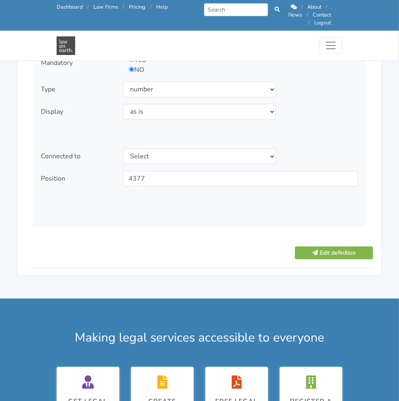
scroll to position [1073, 0]
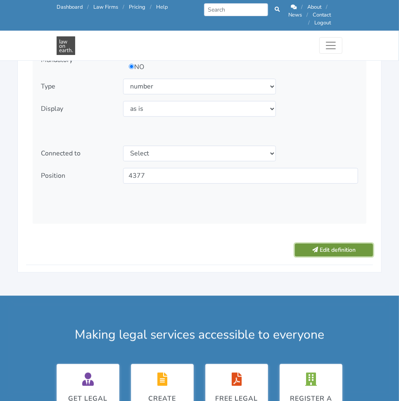
click at [341, 243] on button "Edit definition" at bounding box center [334, 249] width 78 height 13
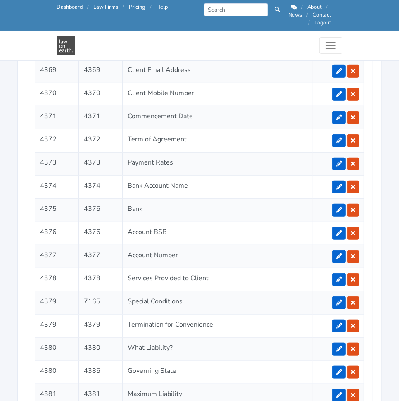
scroll to position [1827, 0]
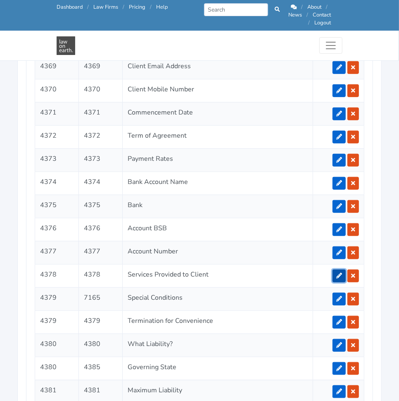
click at [338, 273] on icon at bounding box center [339, 276] width 6 height 6
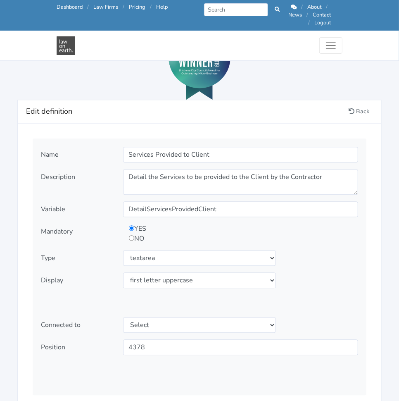
scroll to position [898, 0]
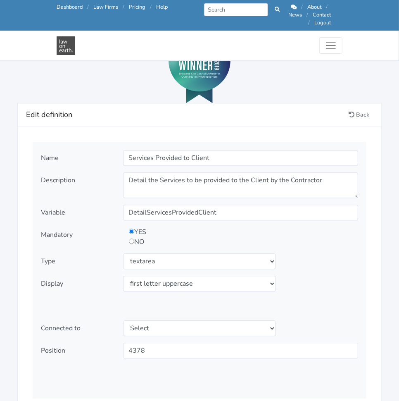
click at [133, 238] on input "radio" at bounding box center [131, 240] width 5 height 5
radio input "true"
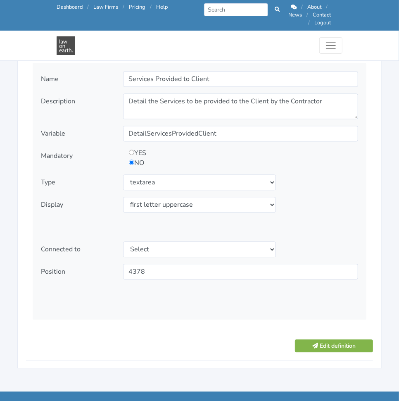
scroll to position [978, 0]
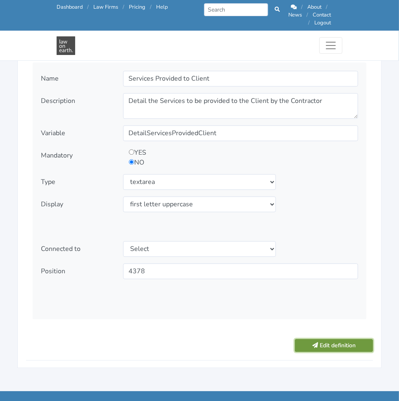
click at [318, 339] on button "Edit definition" at bounding box center [334, 345] width 78 height 13
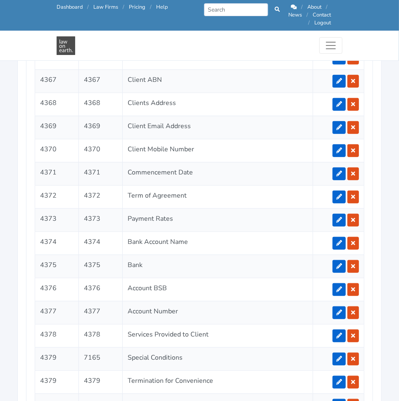
scroll to position [1767, 0]
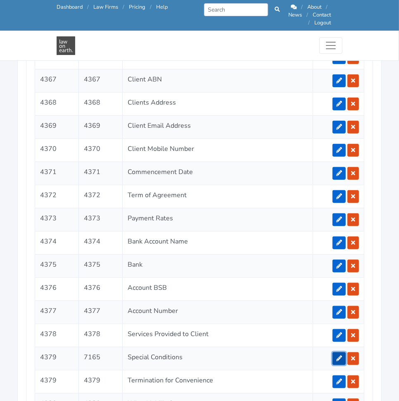
click at [339, 355] on icon at bounding box center [339, 358] width 6 height 6
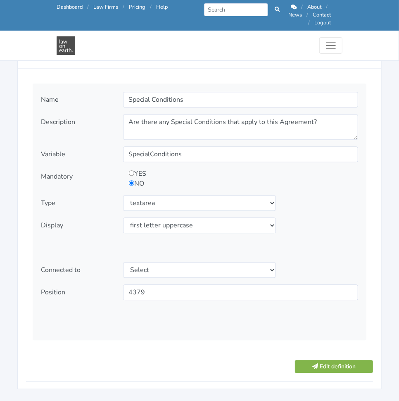
scroll to position [957, 0]
click at [339, 360] on button "Edit definition" at bounding box center [334, 365] width 78 height 13
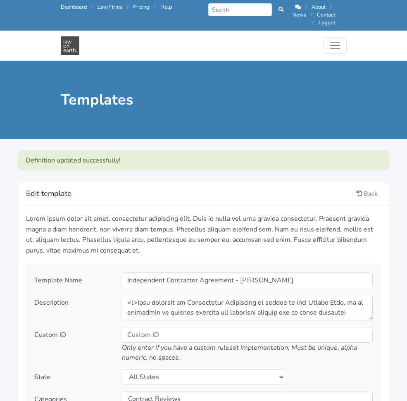
select select
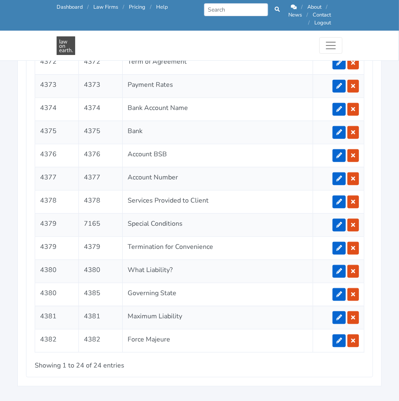
scroll to position [1888, 0]
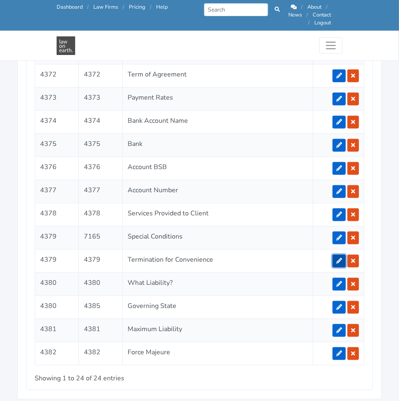
click at [337, 258] on icon at bounding box center [339, 261] width 6 height 6
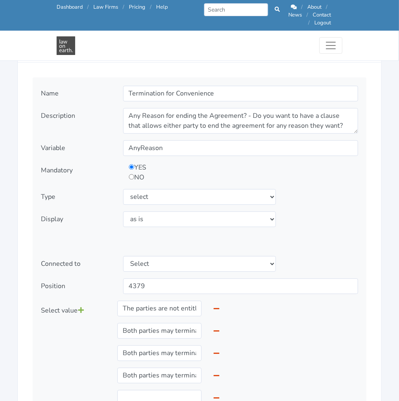
scroll to position [962, 0]
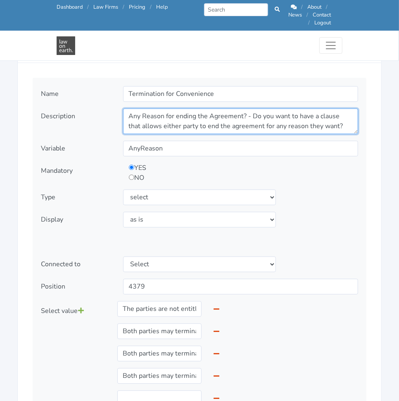
click at [335, 118] on textarea "Any Reason for ending the Agreement? - Do you want to have a clause that allows…" at bounding box center [240, 121] width 235 height 26
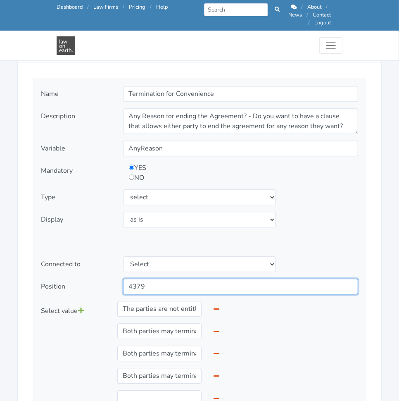
click at [287, 278] on input "4379" at bounding box center [240, 286] width 235 height 16
type input "4380"
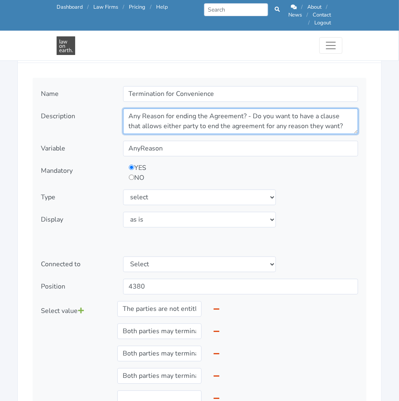
click at [335, 114] on textarea "Any Reason for ending the Agreement? - Do you want to have a clause that allows…" at bounding box center [240, 121] width 235 height 26
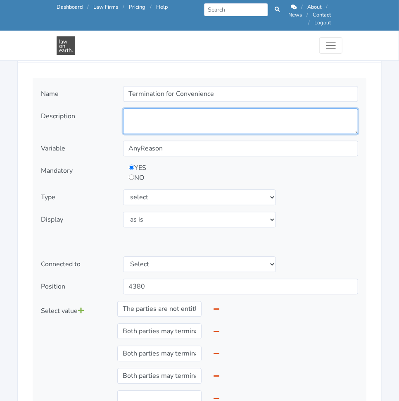
click at [252, 109] on textarea "Any Reason for ending the Agreement? - Do you want to have a clause that allows…" at bounding box center [240, 121] width 235 height 26
paste textarea "Is either party entitled to terminate the Agreement for any reason purely out o…"
type textarea "Is either party entitled to terminate the Agreement for any reason purely out o…"
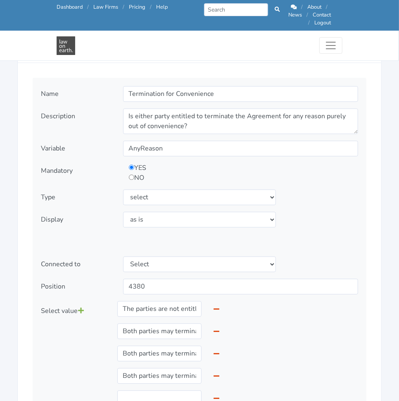
click at [313, 175] on div "Name Termination for Convenience Description Variable YES NO" at bounding box center [200, 252] width 334 height 348
click at [138, 301] on input "The parties are not entitled to terminate for any other reason." at bounding box center [159, 309] width 84 height 16
click at [124, 301] on input "The parties are not entitled to terminate for any other reason." at bounding box center [159, 309] width 84 height 16
click at [112, 303] on div "The parties are not entitled to terminate for any other reason." at bounding box center [160, 309] width 96 height 16
click at [129, 301] on input "The parties are not entitled to terminate for any other reason." at bounding box center [159, 309] width 84 height 16
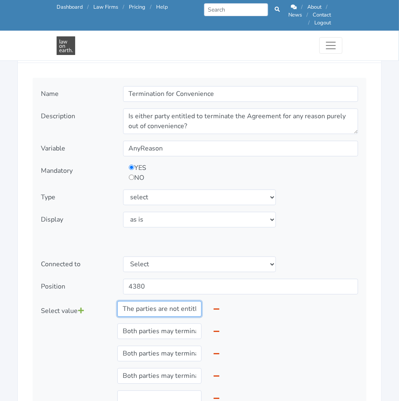
click at [129, 301] on input "The parties are not entitled to terminate for any other reason." at bounding box center [159, 309] width 84 height 16
click at [370, 153] on div "Name Termination for Convenience Description" at bounding box center [199, 253] width 345 height 351
click at [143, 301] on input "text" at bounding box center [159, 309] width 84 height 16
type input "No, neither party is entitled to terminate the Agreement for convenience."
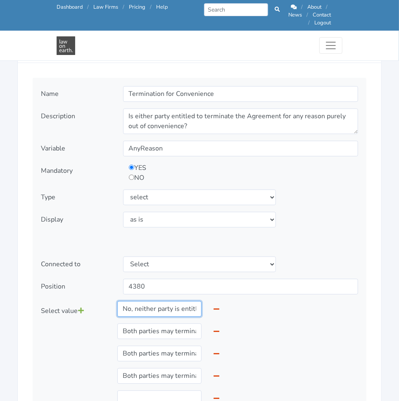
click at [195, 301] on input "No, neither party is entitled to terminate the Agreement for convenience." at bounding box center [159, 309] width 84 height 16
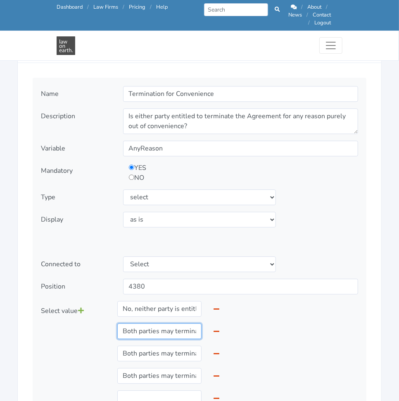
click at [158, 327] on input "Both parties may terminate this Agreement upon written notice to the other part…" at bounding box center [159, 331] width 84 height 16
click at [168, 323] on input "Both parties may terminate this Agreement upon written notice to the other part…" at bounding box center [159, 331] width 84 height 16
click at [140, 323] on input "text" at bounding box center [159, 331] width 84 height 16
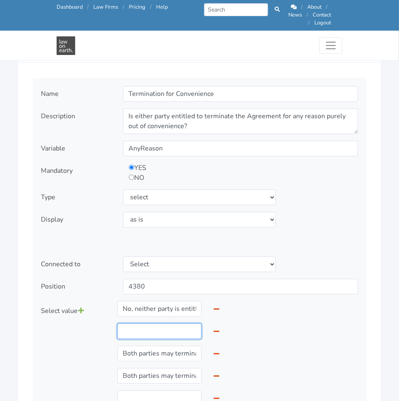
type input "Yes, provided that party provides 30 days written notice."
click at [142, 345] on input "Both parties may terminate this Agreement upon written notice to the other part…" at bounding box center [159, 353] width 84 height 16
drag, startPoint x: 142, startPoint y: 341, endPoint x: 135, endPoint y: 347, distance: 9.6
click at [135, 347] on input "Both parties may terminate this Agreement upon written notice to the other part…" at bounding box center [159, 353] width 84 height 16
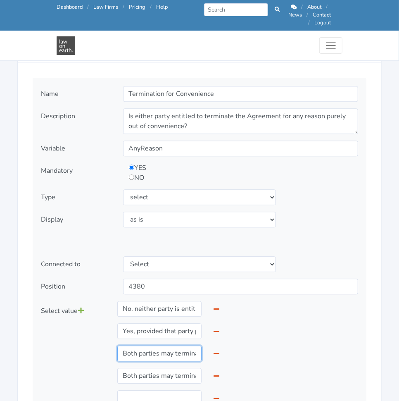
click at [135, 347] on input "Both parties may terminate this Agreement upon written notice to the other part…" at bounding box center [159, 353] width 84 height 16
click at [146, 345] on input "text" at bounding box center [159, 353] width 84 height 16
type input "Yes, provided that party provides 60 days written notice."
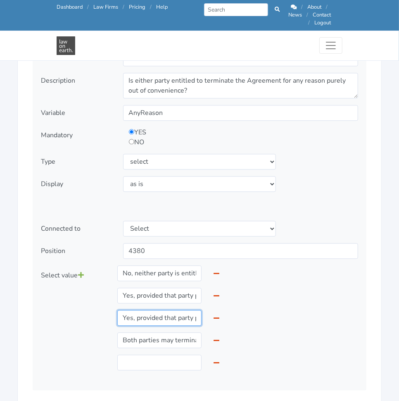
scroll to position [998, 0]
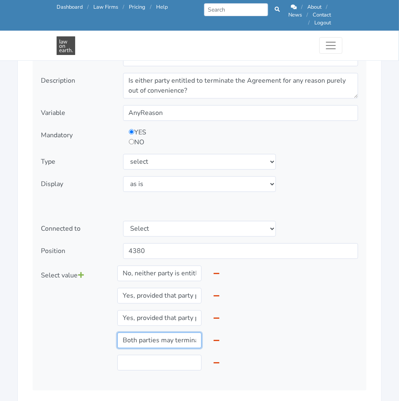
click at [160, 334] on input "Both parties may terminate this Agreement upon written notice to the other part…" at bounding box center [159, 340] width 84 height 16
click at [160, 334] on input "text" at bounding box center [159, 340] width 84 height 16
type input "Yes, provided that party provides 90 days written notice."
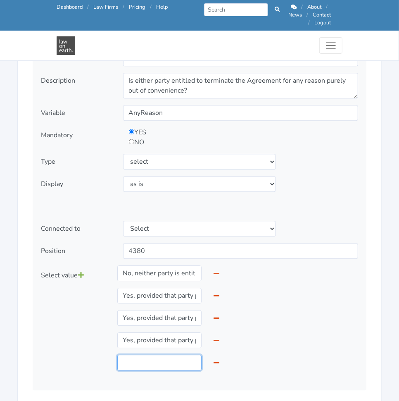
click at [143, 354] on input "text" at bounding box center [159, 362] width 84 height 16
type input "Yes, provided that party provides 120 days written notice."
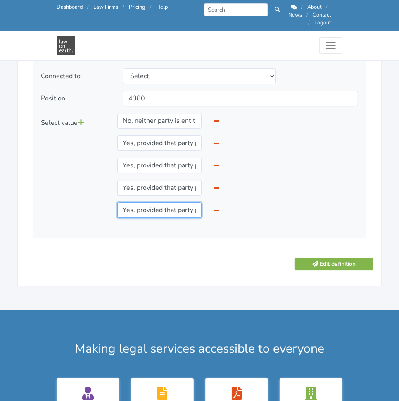
scroll to position [1151, 0]
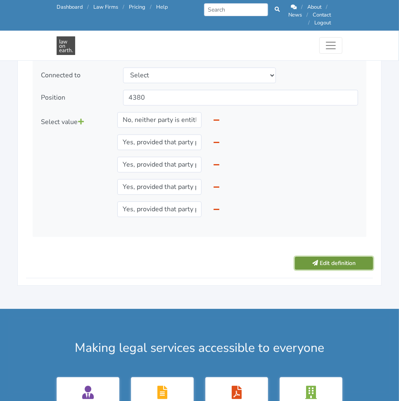
click at [326, 259] on button "Edit definition" at bounding box center [334, 263] width 78 height 13
click at [315, 260] on icon "submit" at bounding box center [315, 263] width 6 height 6
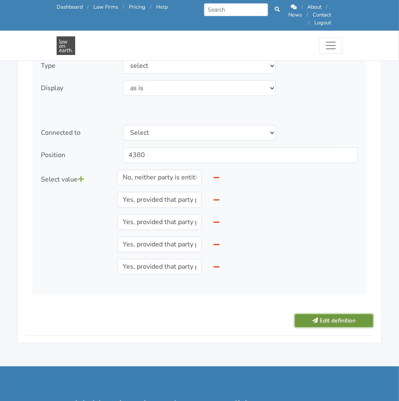
scroll to position [1095, 0]
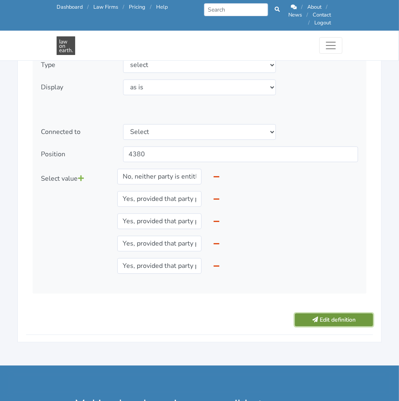
click at [321, 315] on button "Edit definition" at bounding box center [334, 319] width 78 height 13
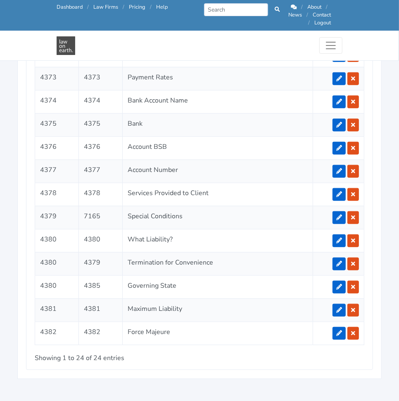
scroll to position [1889, 0]
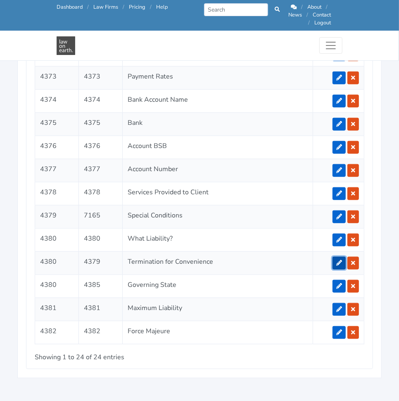
click at [337, 260] on icon at bounding box center [339, 263] width 6 height 6
click at [337, 257] on link at bounding box center [339, 263] width 13 height 13
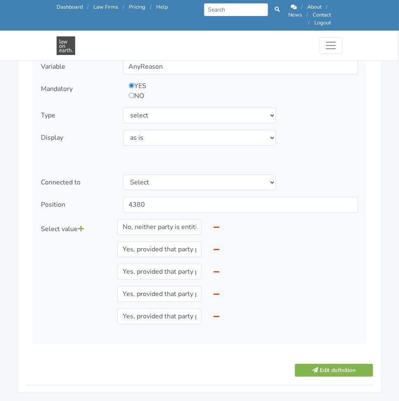
scroll to position [1045, 0]
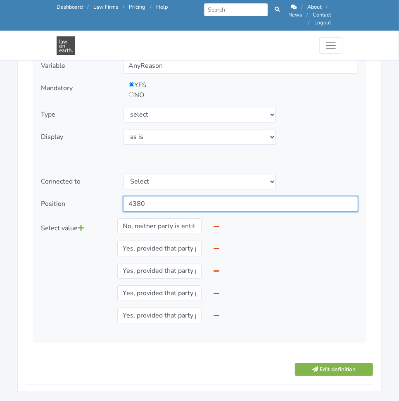
click at [190, 196] on input "4380" at bounding box center [240, 204] width 235 height 16
type input "4381"
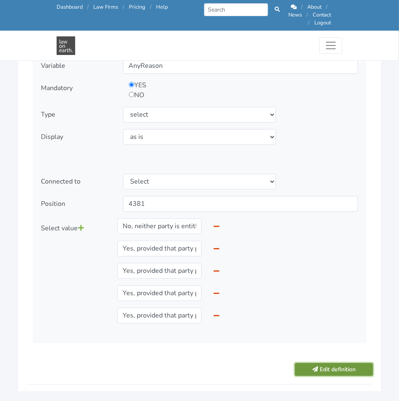
click at [320, 363] on button "Edit definition" at bounding box center [334, 369] width 78 height 13
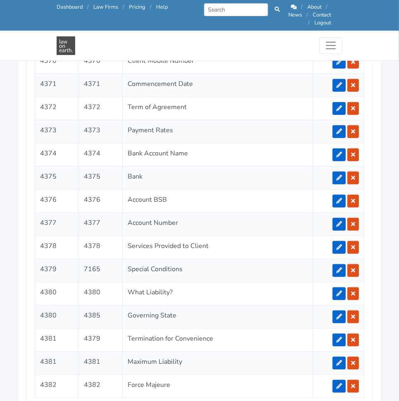
scroll to position [1855, 0]
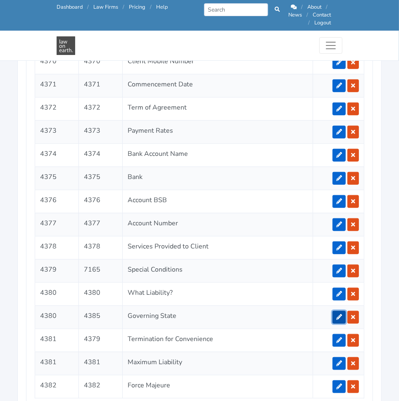
click at [339, 311] on link at bounding box center [339, 317] width 13 height 13
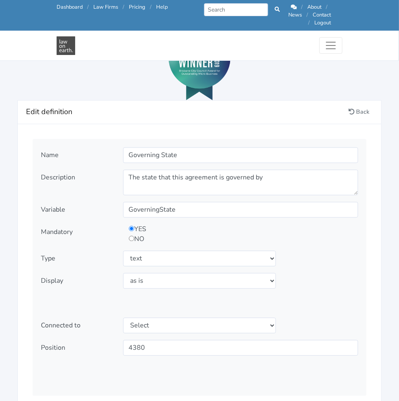
scroll to position [902, 0]
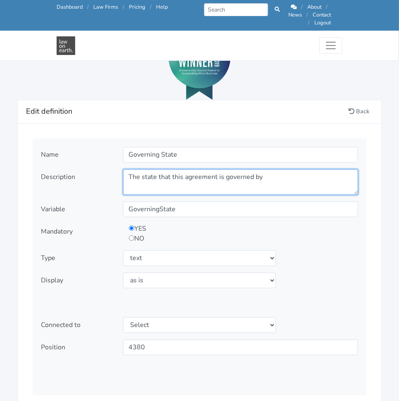
click at [287, 169] on textarea "The state that this agreement is governed by" at bounding box center [240, 182] width 235 height 26
click at [298, 183] on textarea "The state that this agreement is governed by" at bounding box center [240, 182] width 235 height 26
paste textarea "What State of [GEOGRAPHIC_DATA] is relevant in applying the laws to this agreem…"
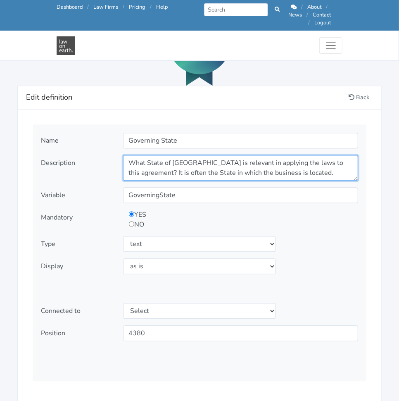
scroll to position [0, 0]
type textarea "What State of [GEOGRAPHIC_DATA] is relevant in applying the laws to this agreem…"
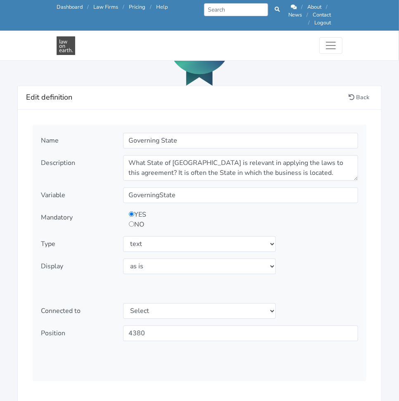
click at [342, 227] on div "Name Governing State Description The state that this agreement is governed by V…" at bounding box center [200, 252] width 334 height 257
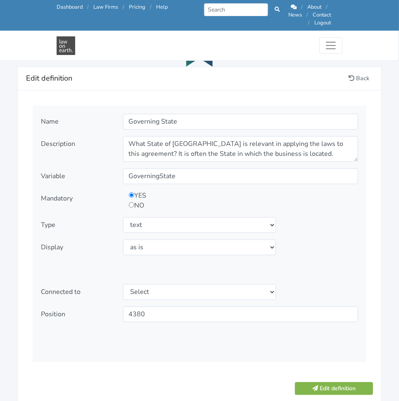
scroll to position [936, 0]
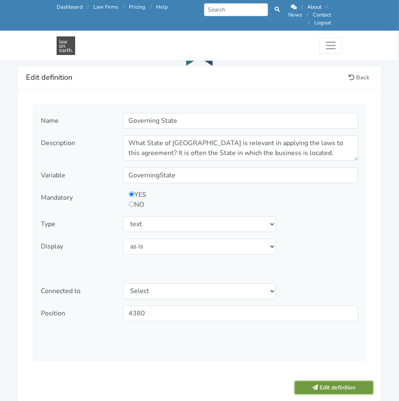
click at [334, 382] on button "Edit definition" at bounding box center [334, 387] width 78 height 13
click at [330, 381] on button "Edit definition" at bounding box center [334, 387] width 78 height 13
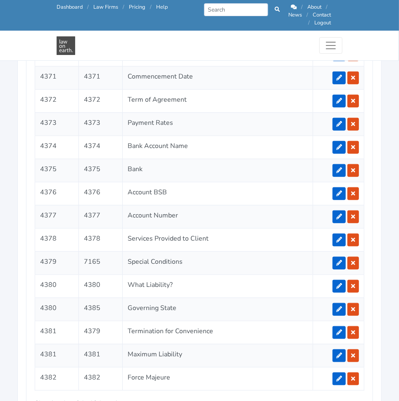
scroll to position [1868, 0]
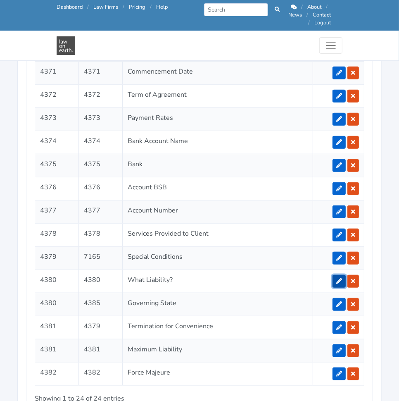
click at [342, 278] on icon at bounding box center [339, 281] width 6 height 6
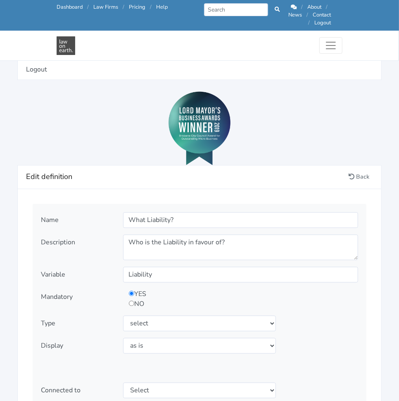
scroll to position [829, 0]
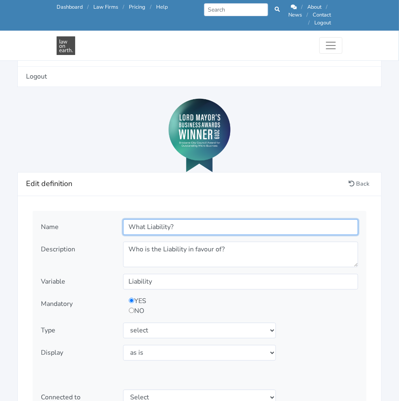
click at [231, 220] on input "What Liability?" at bounding box center [240, 227] width 235 height 16
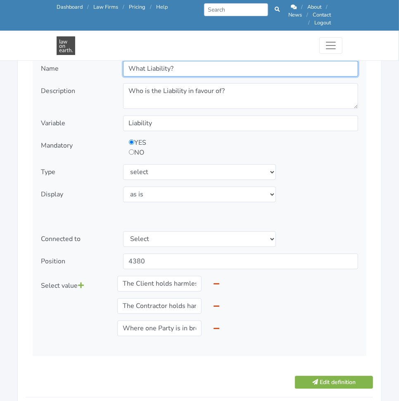
scroll to position [998, 0]
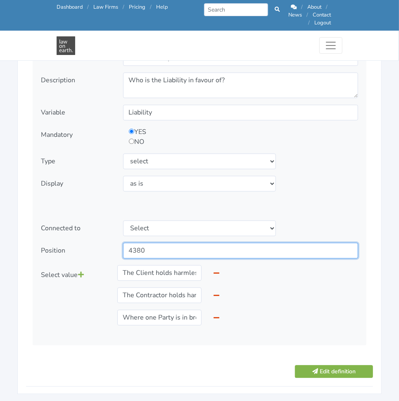
click at [176, 244] on input "4380" at bounding box center [240, 250] width 235 height 16
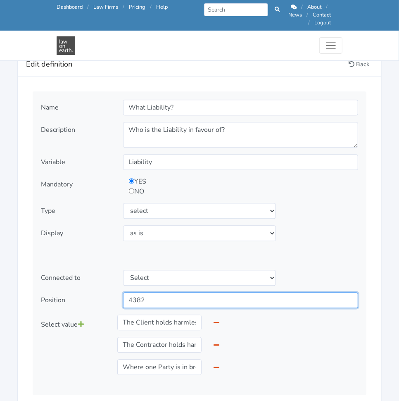
scroll to position [948, 0]
type input "4382"
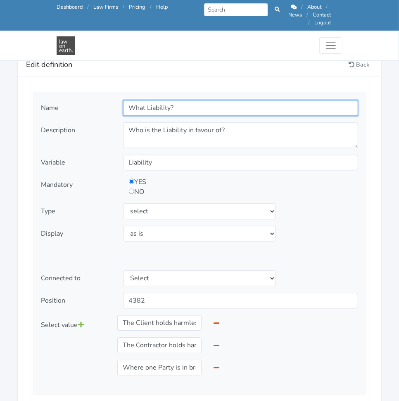
click at [210, 102] on input "What Liability?" at bounding box center [240, 108] width 235 height 16
type input "Liability"
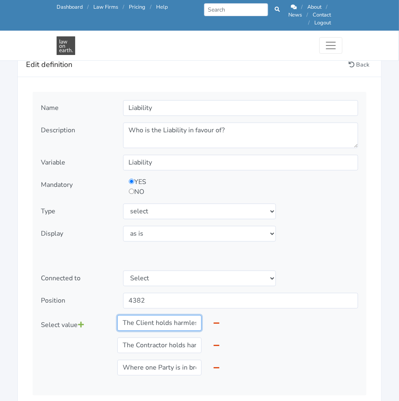
click at [162, 317] on input "The Client holds harmless the Contractor where the Client is in breach of this …" at bounding box center [159, 323] width 84 height 16
click at [162, 317] on input "text" at bounding box center [159, 323] width 84 height 16
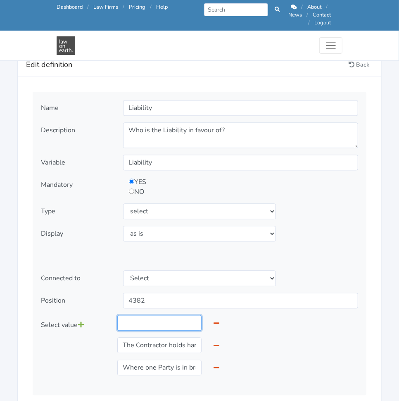
type input "In favour of Contractor: The Client holds harmless the Contractor where the Cli…"
click at [129, 337] on input "The Contractor holds harmless the Client where the Client is in breach of this …" at bounding box center [159, 345] width 84 height 16
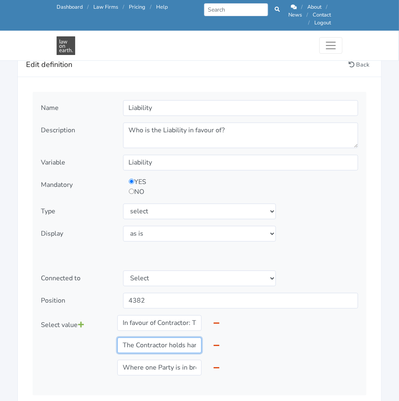
click at [129, 337] on input "The Contractor holds harmless the Client where the Client is in breach of this …" at bounding box center [159, 345] width 84 height 16
drag, startPoint x: 129, startPoint y: 335, endPoint x: 135, endPoint y: 345, distance: 12.6
click at [135, 345] on div "In favour of Contractor: The Client holds harmless the Contractor where the Cli…" at bounding box center [168, 348] width 103 height 67
click at [142, 339] on input "text" at bounding box center [159, 345] width 84 height 16
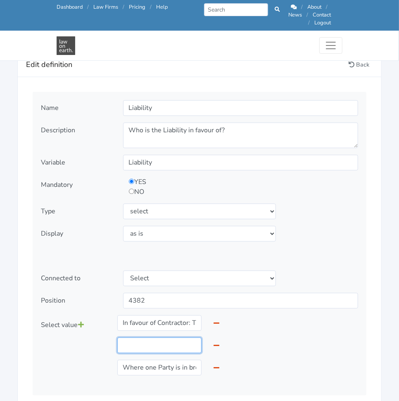
type input "In favour of Client: The Contractor holds harmless the Client where the Client …"
drag, startPoint x: 140, startPoint y: 364, endPoint x: 93, endPoint y: 350, distance: 49.0
click at [93, 350] on div "Select value" at bounding box center [76, 348] width 82 height 67
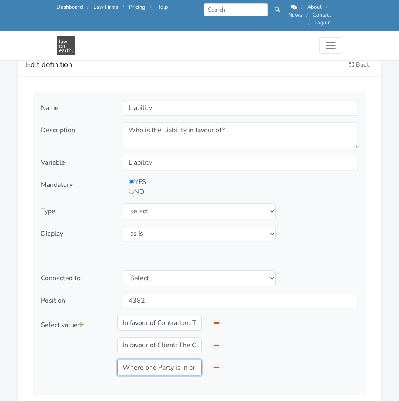
click at [142, 359] on input "Where one Party is in breach of this Agreement, that Party holds harmless the o…" at bounding box center [159, 367] width 84 height 16
click at [142, 359] on input "text" at bounding box center [159, 367] width 84 height 16
type input "Equal liability to each party: Where one Party is in breach of this Agreement, …"
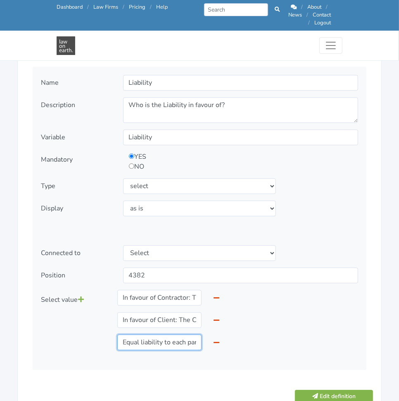
scroll to position [972, 0]
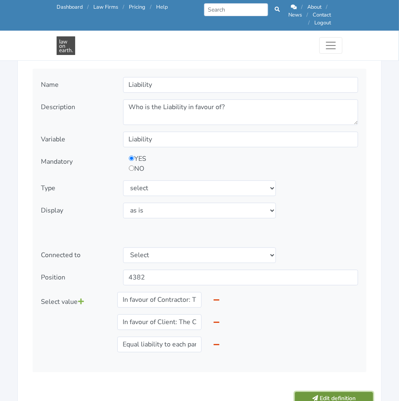
click at [321, 392] on button "Edit definition" at bounding box center [334, 398] width 78 height 13
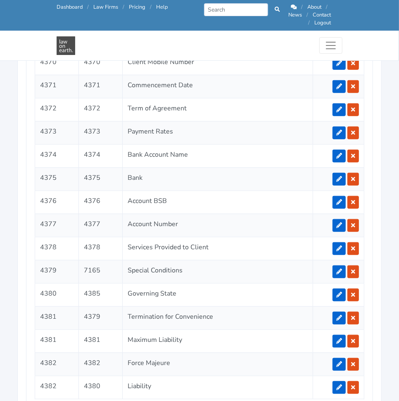
scroll to position [1857, 0]
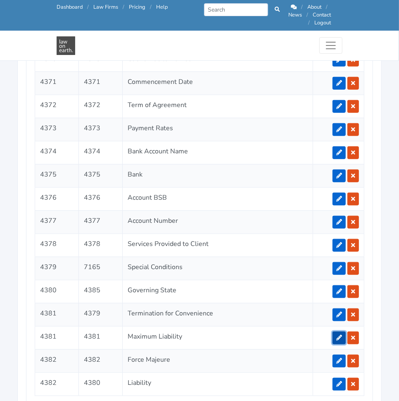
click at [342, 335] on icon at bounding box center [339, 338] width 6 height 6
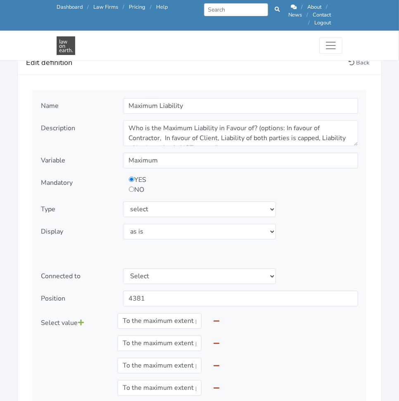
scroll to position [953, 0]
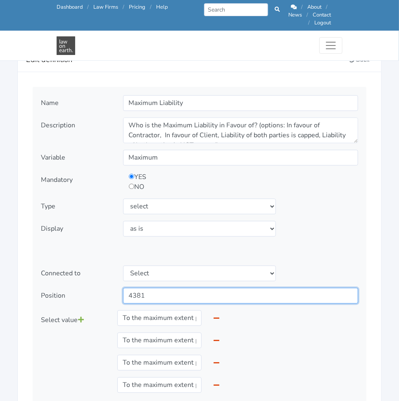
click at [220, 292] on input "4381" at bounding box center [240, 296] width 235 height 16
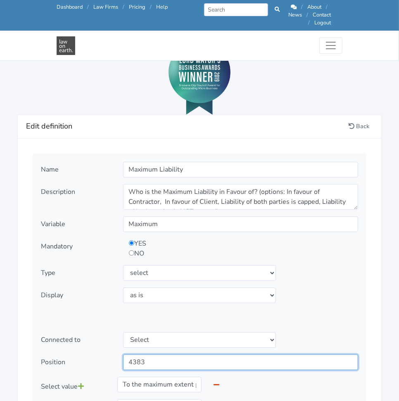
scroll to position [889, 0]
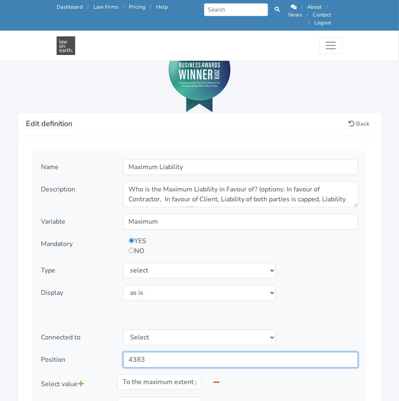
type input "4383"
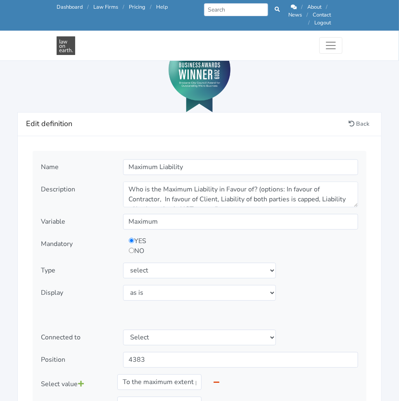
click at [347, 262] on div "Type Select type text textarea number checkbox compounded date select states" at bounding box center [199, 270] width 329 height 16
click at [334, 185] on textarea "Who is the Maximum Liability in Favour of? (options: In favour of Contractor, I…" at bounding box center [240, 194] width 235 height 26
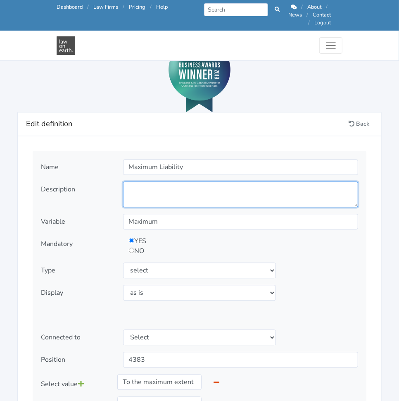
paste textarea "Do you want either the Client or the Contractor to be able to have a cap on any…"
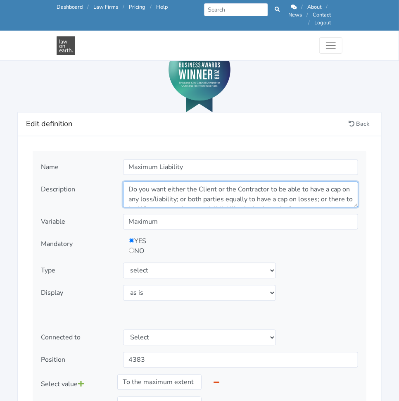
scroll to position [10, 0]
type textarea "Do you want either the Client or the Contractor to be able to have a cap on any…"
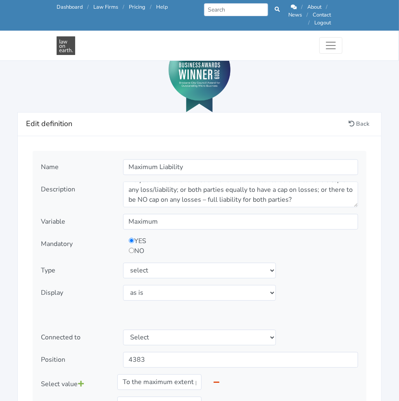
click at [331, 262] on div "Type Select type text textarea number checkbox compounded date select states" at bounding box center [199, 270] width 329 height 16
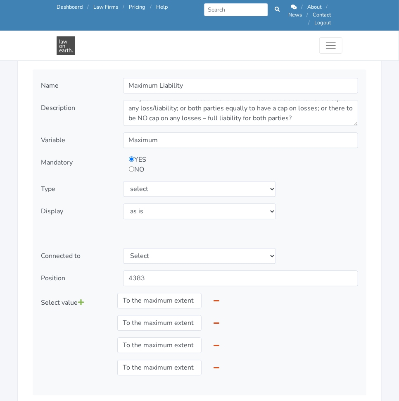
scroll to position [972, 0]
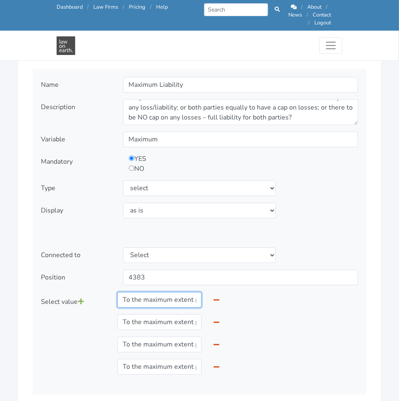
click at [147, 294] on input "To the maximum extent permitted by Law, the aggregate liability of the Contract…" at bounding box center [159, 300] width 84 height 16
click at [147, 294] on input "text" at bounding box center [159, 300] width 84 height 16
type input "In favour of Contractor: To the maximum extent permitted by Law, the aggregate …"
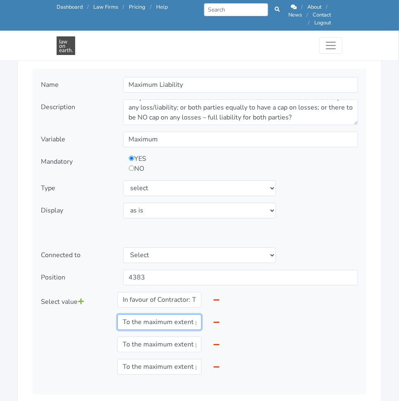
click at [159, 314] on input "To the maximum extent permitted by Law, the aggregate liability of the Client i…" at bounding box center [159, 322] width 84 height 16
drag, startPoint x: 159, startPoint y: 313, endPoint x: 144, endPoint y: 316, distance: 15.1
click at [144, 316] on input "text" at bounding box center [159, 322] width 84 height 16
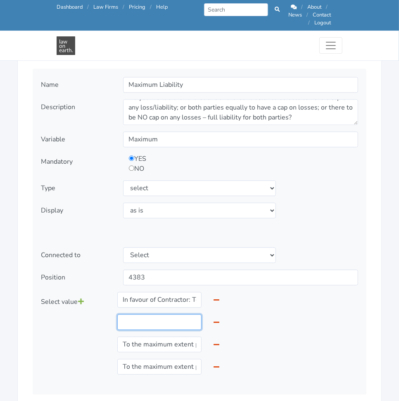
type input "In favour of Client: To the maximum extent permitted by Law, the aggregate liab…"
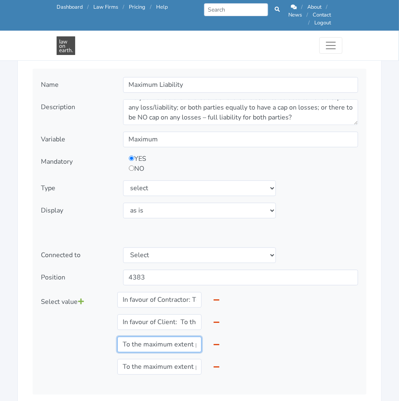
click at [166, 336] on input "To the maximum extent permitted by Law, the aggregate liability of the each Par…" at bounding box center [159, 344] width 84 height 16
drag, startPoint x: 166, startPoint y: 333, endPoint x: 135, endPoint y: 338, distance: 31.3
click at [135, 338] on input "To the maximum extent permitted by Law, the aggregate liability of the each Par…" at bounding box center [159, 344] width 84 height 16
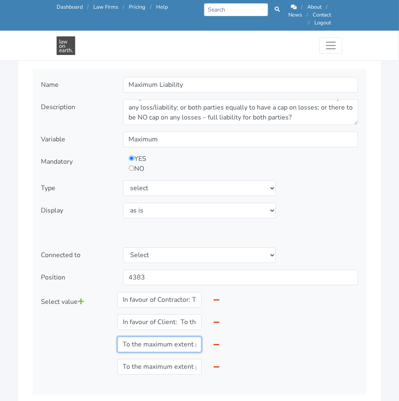
click at [135, 338] on input "To the maximum extent permitted by Law, the aggregate liability of the each Par…" at bounding box center [159, 344] width 84 height 16
click at [135, 338] on input "text" at bounding box center [159, 344] width 84 height 16
type input "Liability of both parties is capped: To the maximum extent permitted by Law, th…"
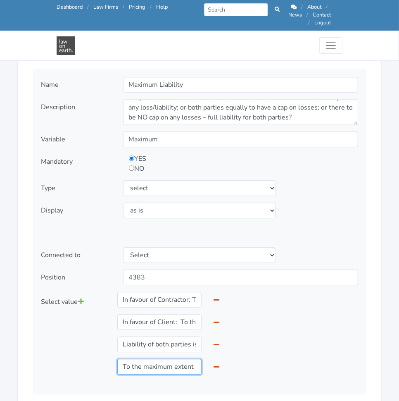
click at [149, 359] on input "To the maximum extent permitted by Law, the aggregate liability of the each Par…" at bounding box center [159, 367] width 84 height 16
click at [149, 359] on input "text" at bounding box center [159, 367] width 84 height 16
type input "Liability of both parties is NOT capped: To the maximum extent permitted by Law…"
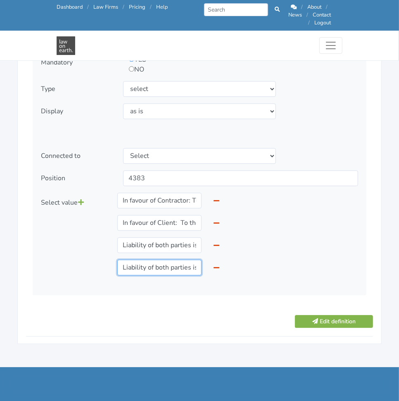
scroll to position [1072, 0]
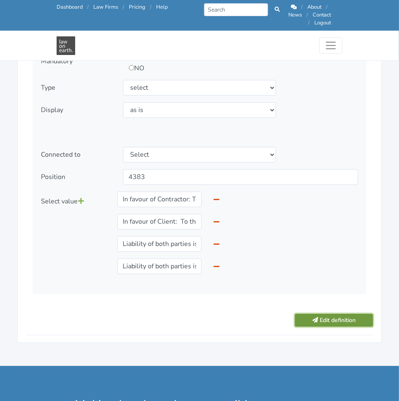
click at [338, 314] on button "Edit definition" at bounding box center [334, 320] width 78 height 13
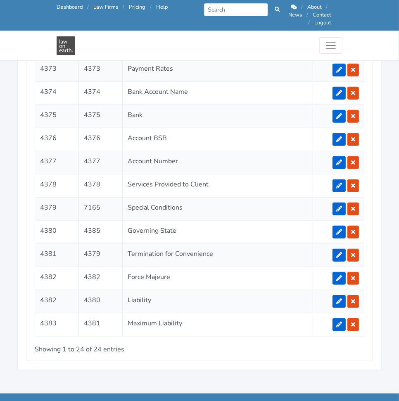
scroll to position [1915, 0]
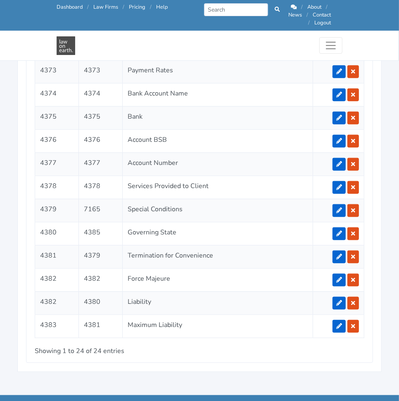
drag, startPoint x: 339, startPoint y: 257, endPoint x: 302, endPoint y: 259, distance: 37.7
click at [302, 268] on td "Force Majeure" at bounding box center [217, 279] width 190 height 23
click at [337, 273] on link at bounding box center [339, 279] width 13 height 13
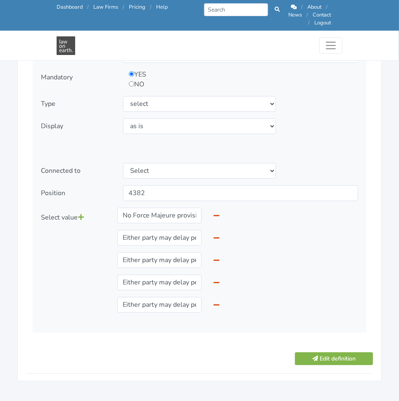
scroll to position [1054, 0]
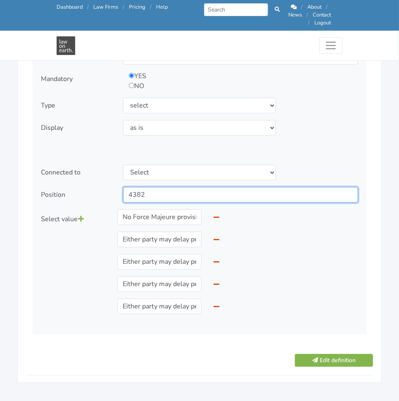
drag, startPoint x: 246, startPoint y: 188, endPoint x: 228, endPoint y: 187, distance: 17.8
click at [228, 187] on input "4382" at bounding box center [240, 195] width 235 height 16
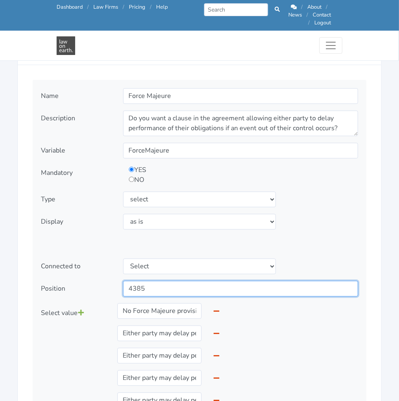
scroll to position [953, 0]
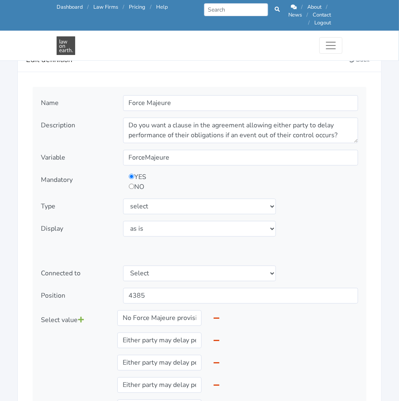
click at [339, 198] on div "Type Select type text textarea number checkbox compounded date select states" at bounding box center [199, 206] width 329 height 16
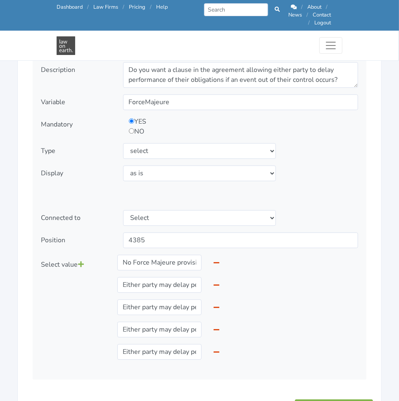
scroll to position [1009, 0]
click at [164, 254] on input "No Force Majeure provisions apply to this Agreement and both parties must perfo…" at bounding box center [159, 262] width 84 height 16
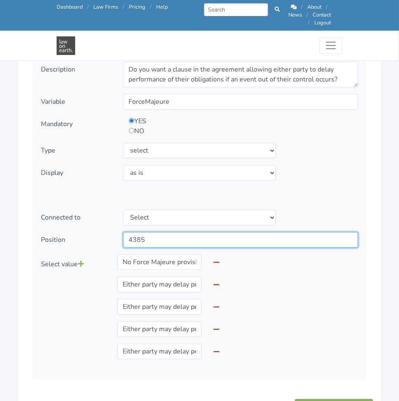
click at [188, 232] on input "4385" at bounding box center [240, 240] width 235 height 16
type input "4384"
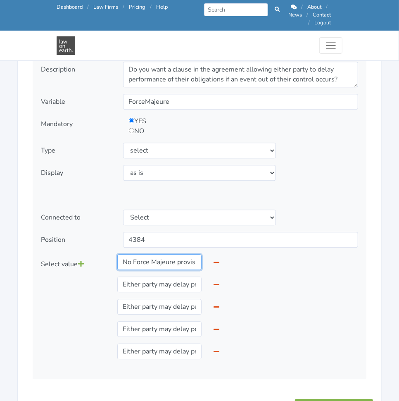
click at [161, 257] on input "No Force Majeure provisions apply to this Agreement and both parties must perfo…" at bounding box center [159, 262] width 84 height 16
click at [161, 257] on input "text" at bounding box center [159, 262] width 84 height 16
type input "No Force Majeure provisions apply to this Agreement and both parties must perfo…"
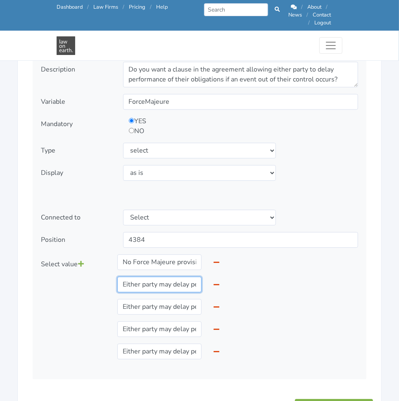
click at [157, 281] on input "Either party may delay performance of an obligation under this Agreement for up…" at bounding box center [159, 284] width 84 height 16
click at [157, 281] on input "text" at bounding box center [159, 284] width 84 height 16
type input "Either party may delay performance of an obligation under this Agreement for up…"
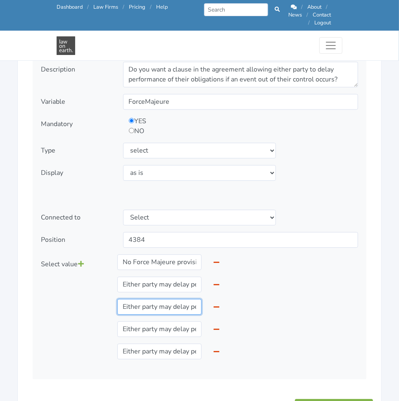
click at [162, 301] on input "Either party may delay performance of an obligation under this Agreement for up…" at bounding box center [159, 307] width 84 height 16
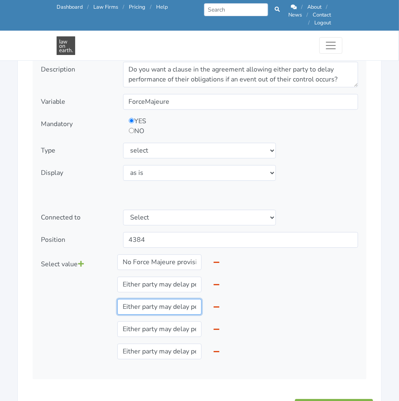
click at [162, 301] on input "Either party may delay performance of an obligation under this Agreement for up…" at bounding box center [159, 307] width 84 height 16
click at [162, 301] on input "text" at bounding box center [159, 307] width 84 height 16
type input "Either party may delay performance of an obligation under this Agreement for up…"
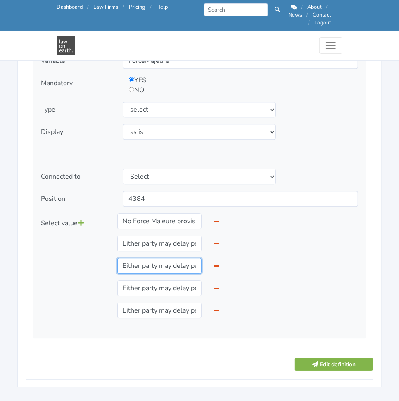
scroll to position [1050, 0]
click at [354, 357] on button "Edit definition" at bounding box center [334, 363] width 78 height 13
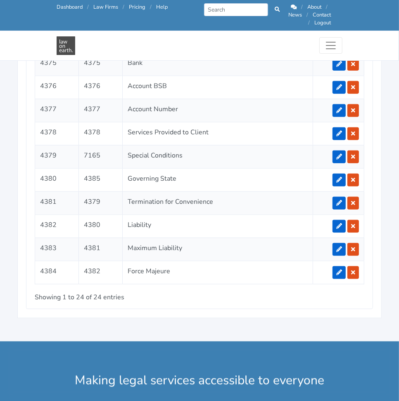
scroll to position [1968, 0]
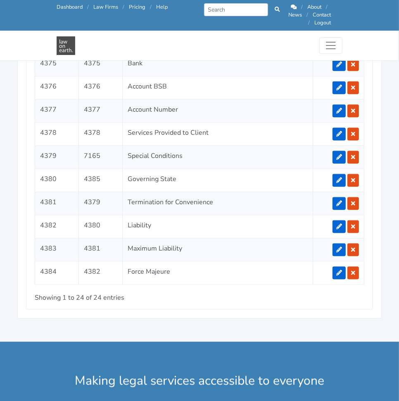
click at [370, 14] on div "Call us: [PHONE_NUMBER] Dashboard / Law Firms / Pricing / Help Prev Next / Abou…" at bounding box center [199, 15] width 399 height 31
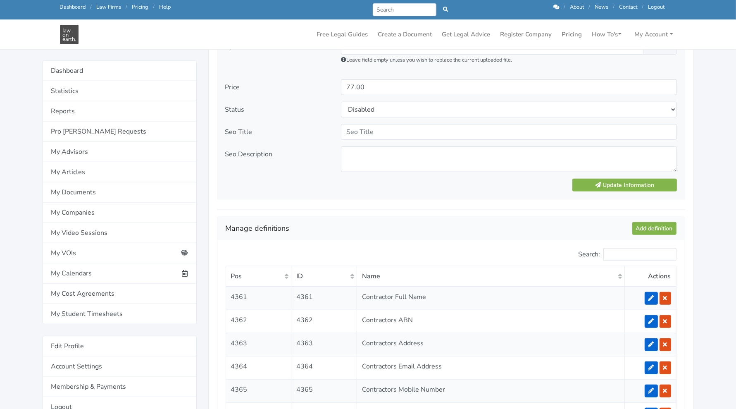
scroll to position [549, 0]
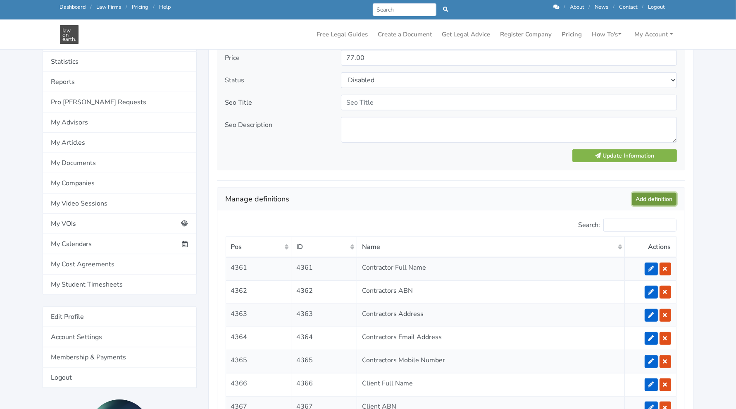
click at [399, 192] on link "Add definition" at bounding box center [654, 198] width 44 height 13
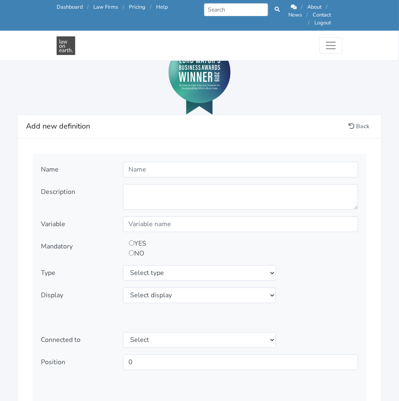
scroll to position [868, 0]
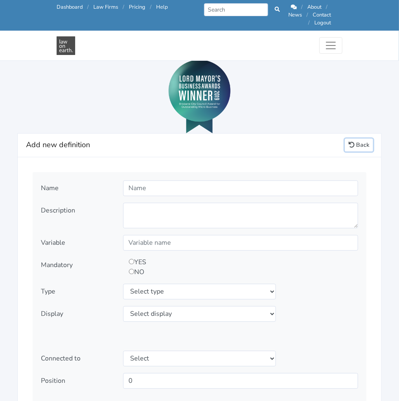
click at [359, 138] on link "Back" at bounding box center [359, 144] width 28 height 13
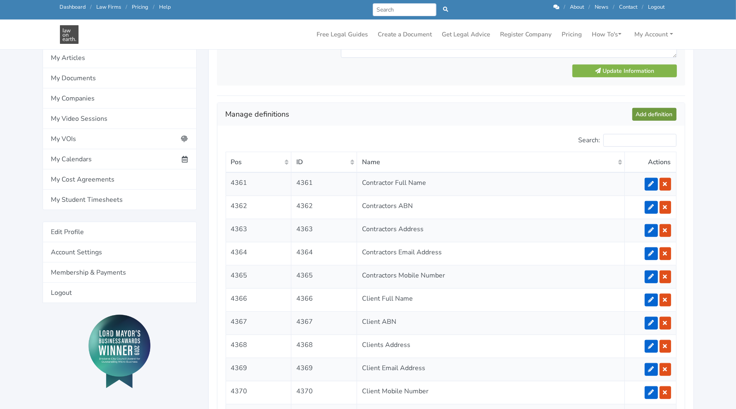
scroll to position [613, 0]
click at [399, 112] on link "Add definition" at bounding box center [654, 114] width 44 height 13
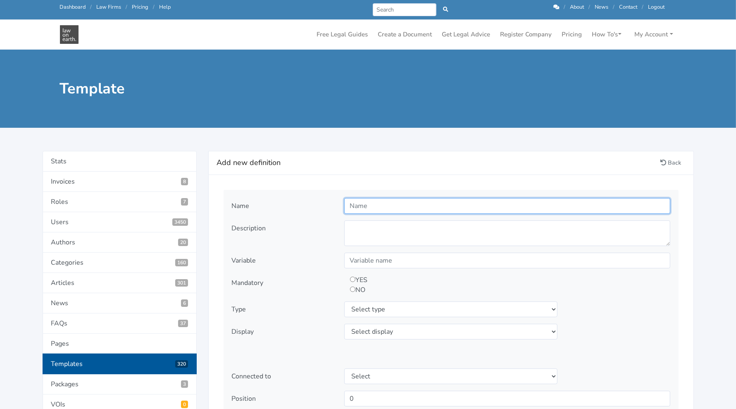
click at [459, 204] on input "text" at bounding box center [507, 206] width 326 height 16
type input "IP Owner"
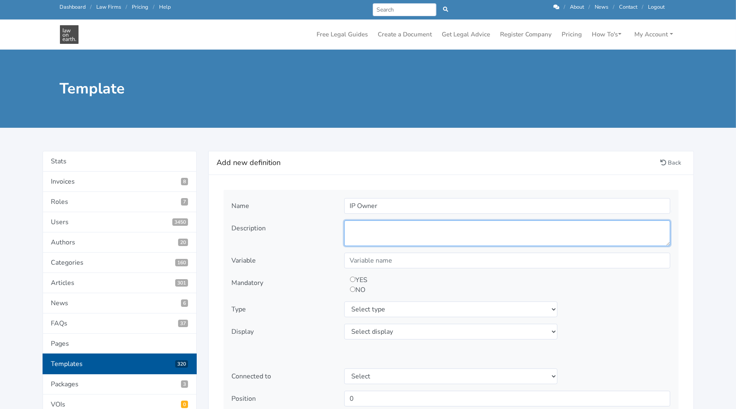
click at [436, 224] on textarea at bounding box center [507, 233] width 326 height 26
click at [361, 230] on textarea at bounding box center [507, 233] width 326 height 26
paste textarea "Who will own the intellectual property created by the Contractor?"
type textarea "Who will own the intellectual property created by the Contractor?"
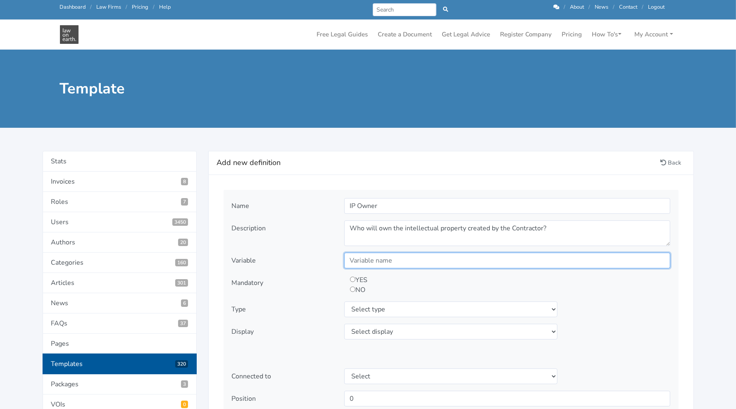
click at [356, 257] on input "text" at bounding box center [507, 260] width 326 height 16
type input "IPOwner"
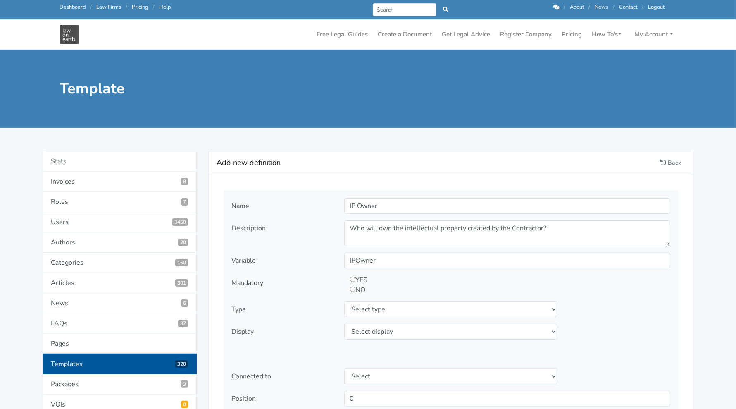
click at [353, 279] on input "radio" at bounding box center [352, 278] width 5 height 5
radio input "true"
click at [377, 310] on select "Select type text textarea number checkbox compounded date select states" at bounding box center [451, 309] width 214 height 16
select select "select"
click at [344, 301] on select "Select type text textarea number checkbox compounded date select states" at bounding box center [451, 309] width 214 height 16
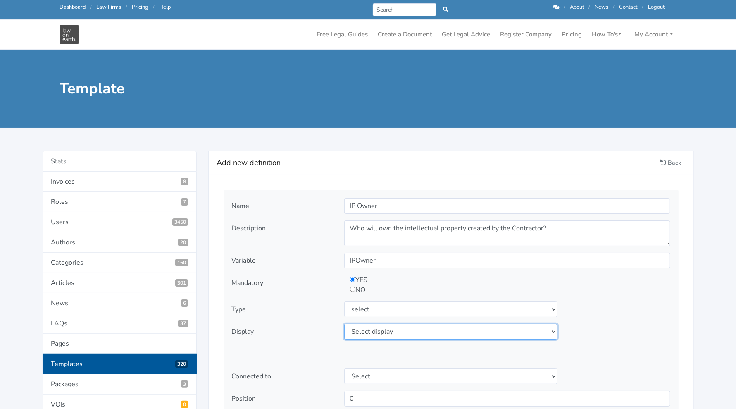
click at [410, 331] on select "Select display as is uppercase lowercase first letter uppercase first letter lo…" at bounding box center [451, 331] width 214 height 16
select select "as is"
click at [344, 323] on select "Select display as is uppercase lowercase first letter uppercase first letter lo…" at bounding box center [451, 331] width 214 height 16
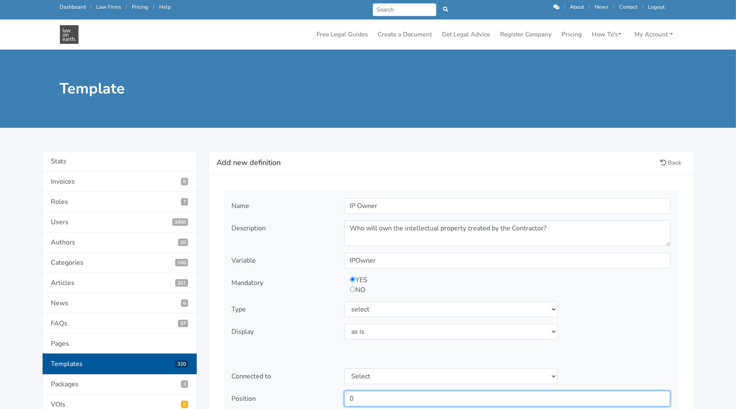
click at [454, 403] on input "0" at bounding box center [507, 398] width 326 height 16
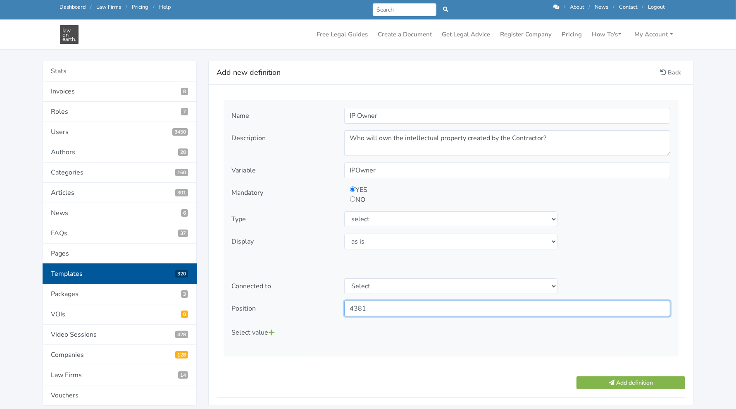
scroll to position [69, 0]
type input "4381"
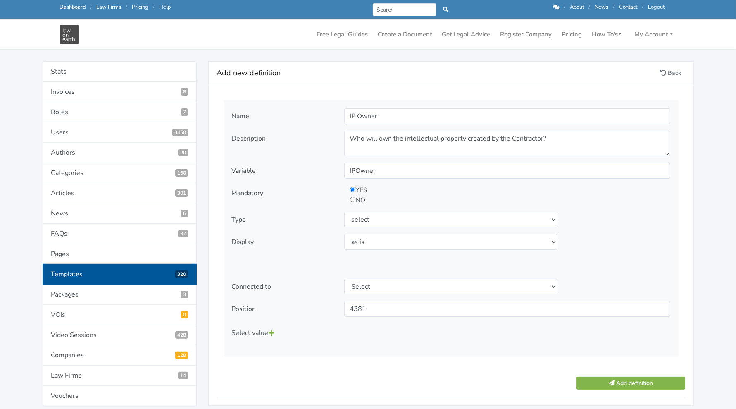
click at [338, 339] on div "Select value" at bounding box center [451, 333] width 450 height 20
click at [613, 383] on button "Add definition" at bounding box center [630, 382] width 108 height 13
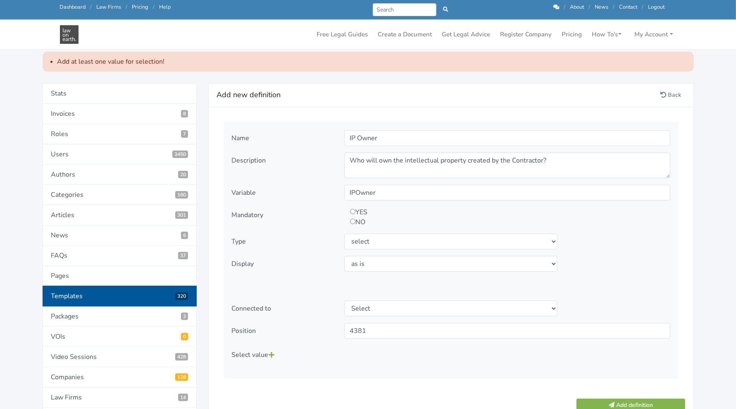
scroll to position [67, 0]
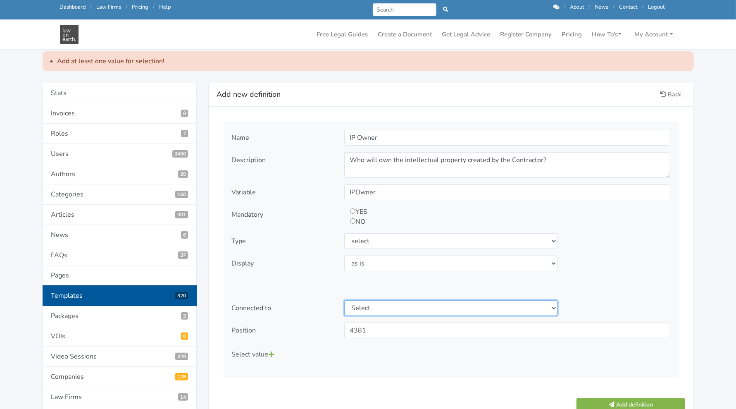
click at [376, 305] on select "Select" at bounding box center [451, 308] width 214 height 16
click at [272, 353] on icon at bounding box center [272, 354] width 6 height 7
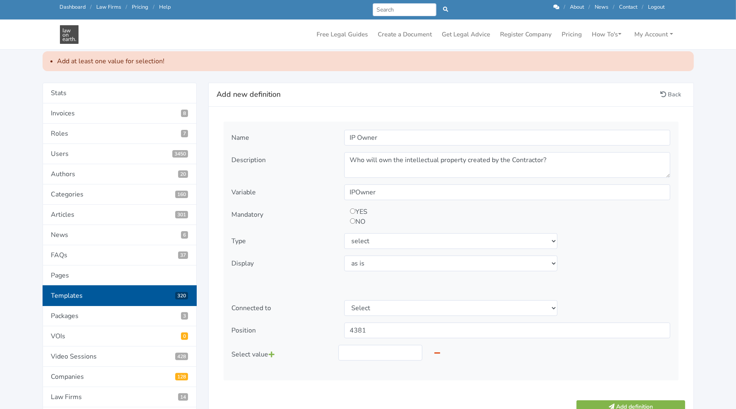
click at [273, 352] on icon at bounding box center [272, 354] width 6 height 7
click at [353, 350] on input "text" at bounding box center [380, 353] width 84 height 16
click at [343, 355] on input "text" at bounding box center [380, 353] width 84 height 16
type input "Client"
click at [368, 369] on input "text" at bounding box center [380, 375] width 84 height 16
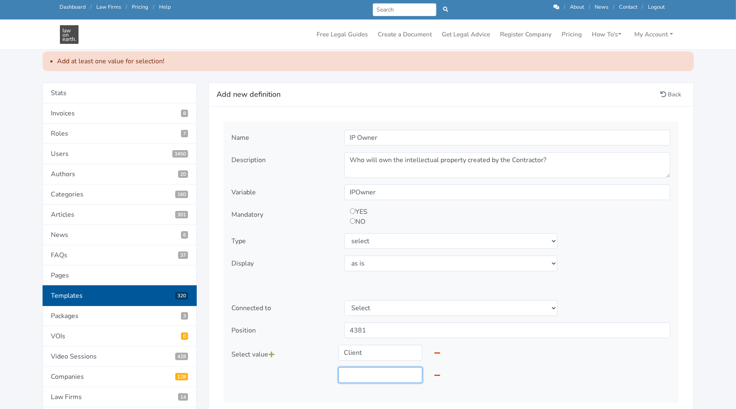
type input "Contractor"
click at [299, 376] on div "Select value" at bounding box center [282, 367] width 112 height 45
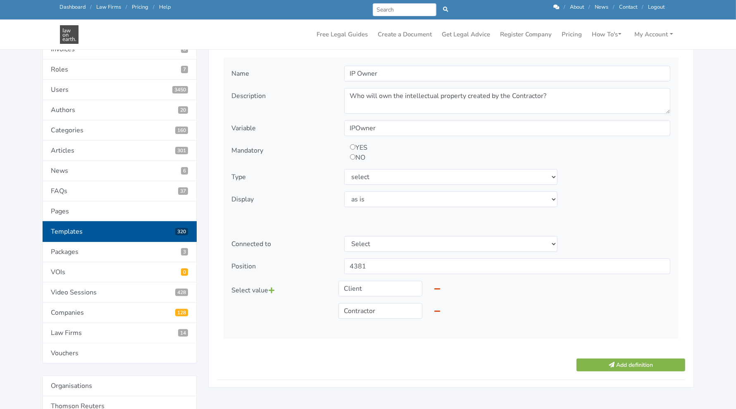
scroll to position [135, 0]
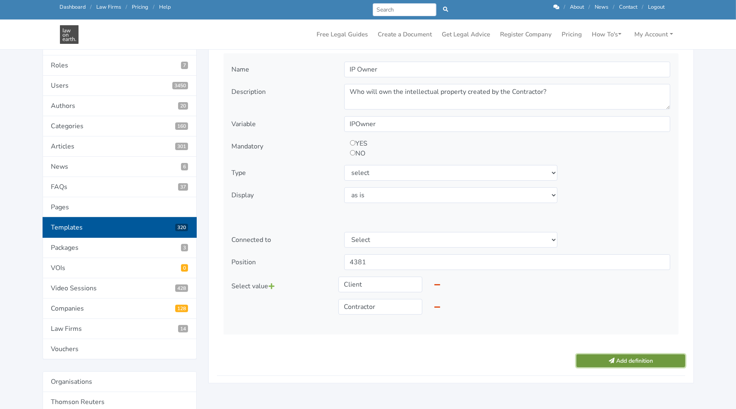
click at [632, 358] on button "Add definition" at bounding box center [630, 360] width 108 height 13
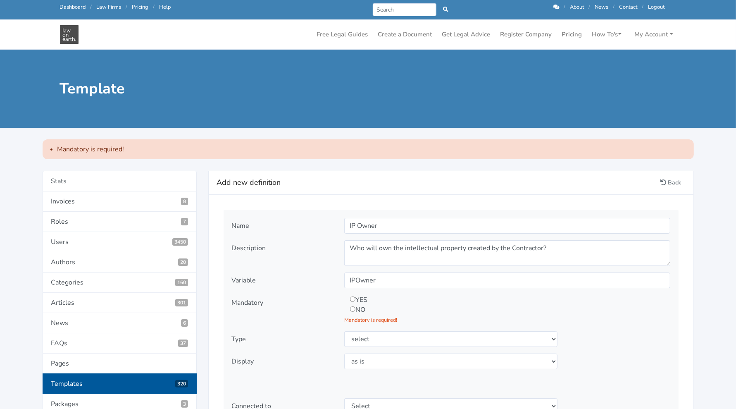
click at [352, 300] on input "radio" at bounding box center [352, 298] width 5 height 5
radio input "true"
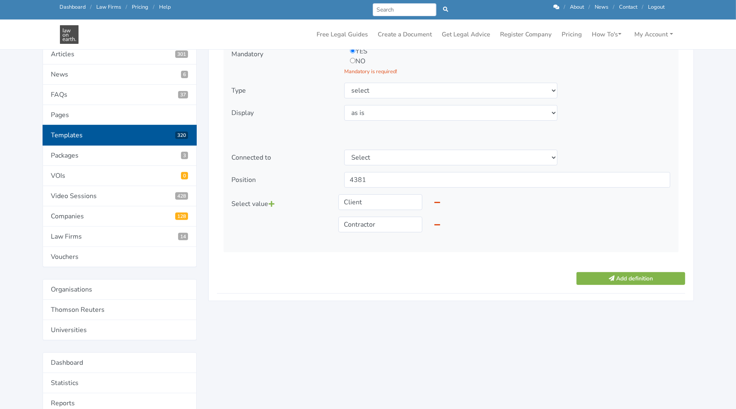
scroll to position [228, 0]
click at [606, 272] on button "Add definition" at bounding box center [630, 277] width 108 height 13
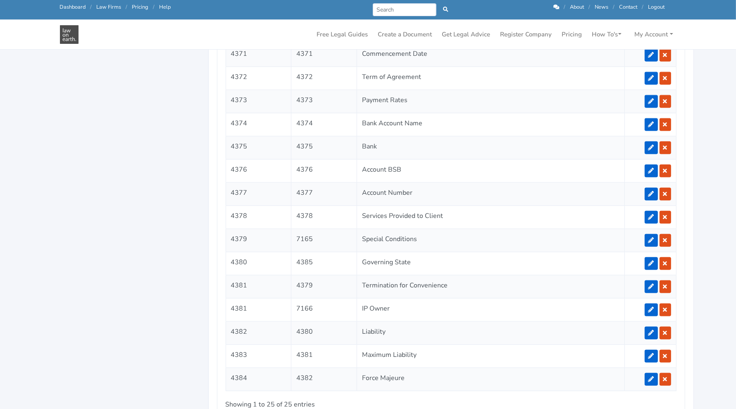
scroll to position [982, 0]
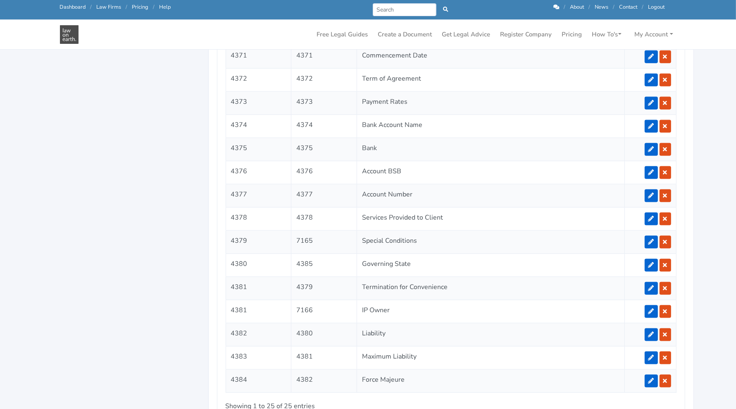
click at [651, 282] on link at bounding box center [650, 288] width 13 height 13
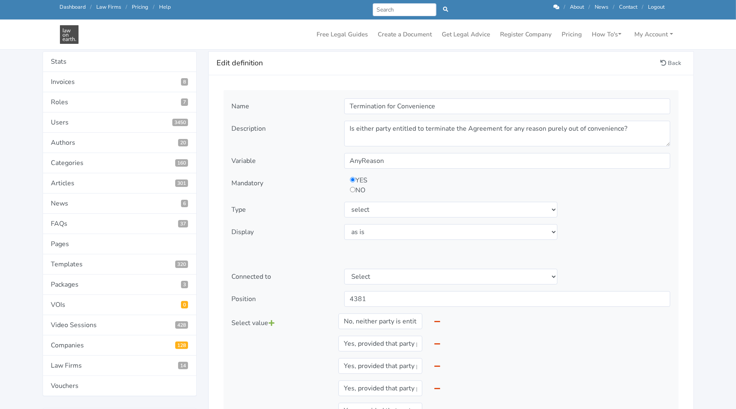
scroll to position [78, 0]
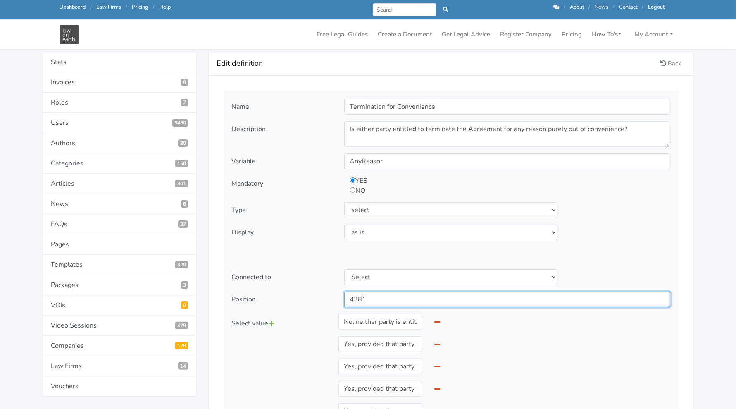
click at [397, 293] on input "4381" at bounding box center [507, 299] width 326 height 16
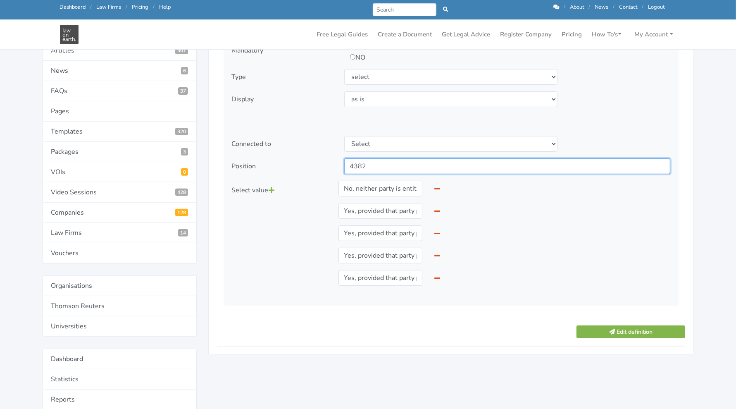
scroll to position [212, 0]
type input "4382"
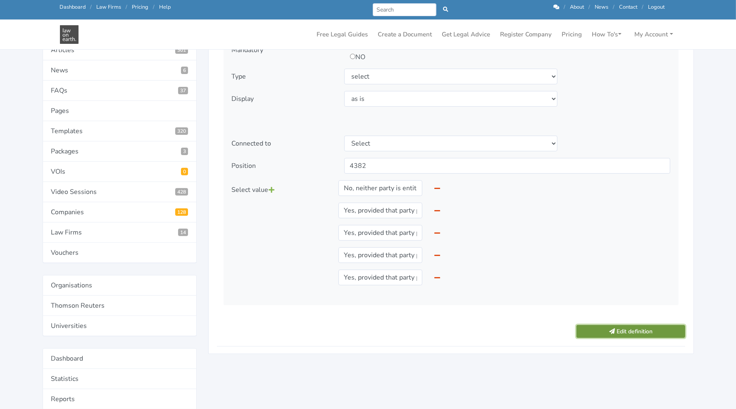
click at [611, 330] on icon "submit" at bounding box center [612, 331] width 6 height 6
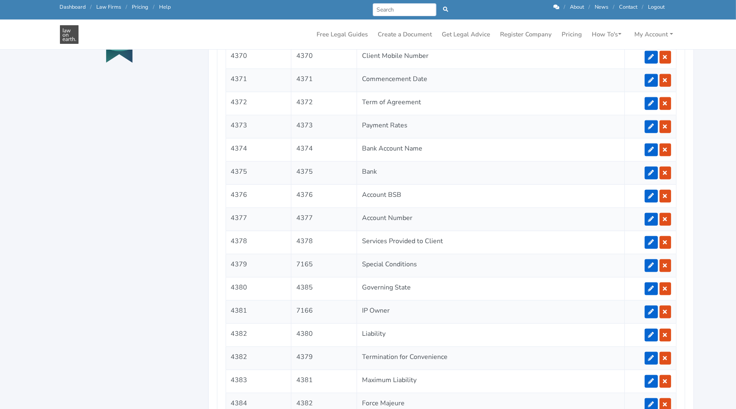
scroll to position [959, 0]
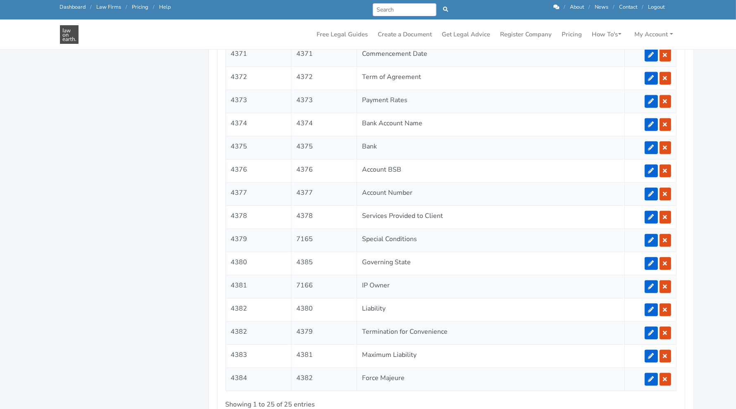
scroll to position [986, 0]
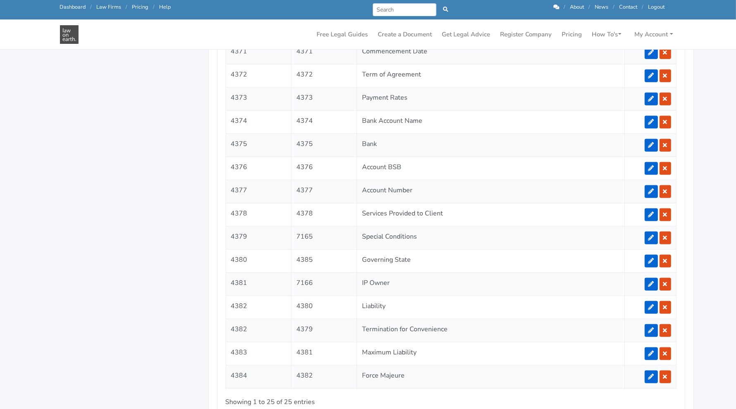
click at [651, 301] on link at bounding box center [650, 307] width 13 height 13
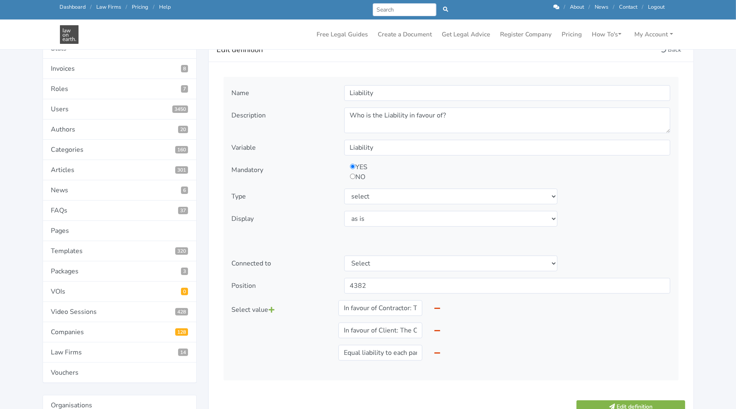
scroll to position [93, 0]
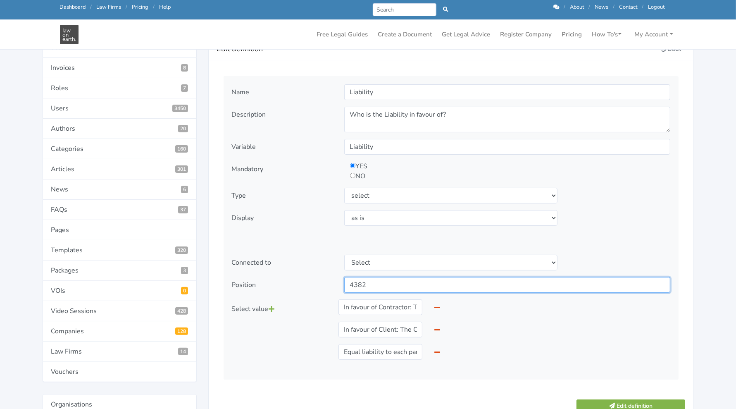
click at [383, 286] on input "4382" at bounding box center [507, 285] width 326 height 16
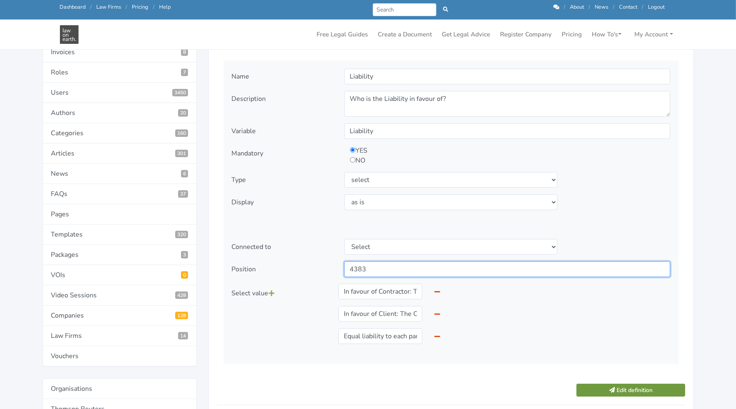
type input "4383"
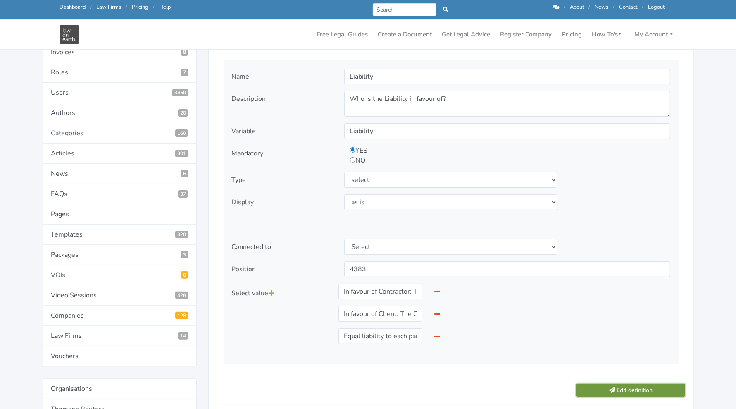
click at [604, 386] on button "Edit definition" at bounding box center [630, 389] width 108 height 13
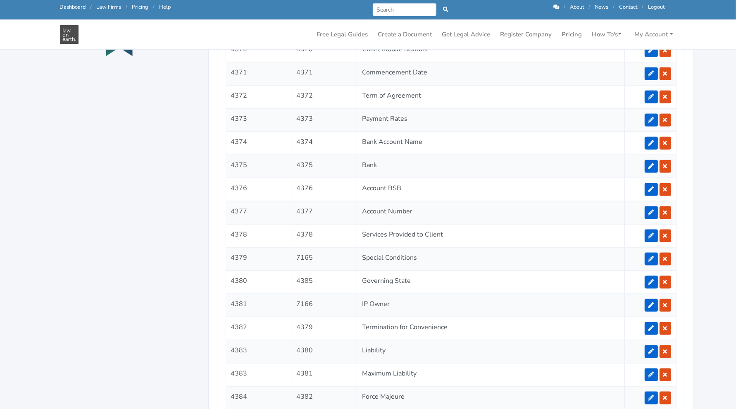
scroll to position [966, 0]
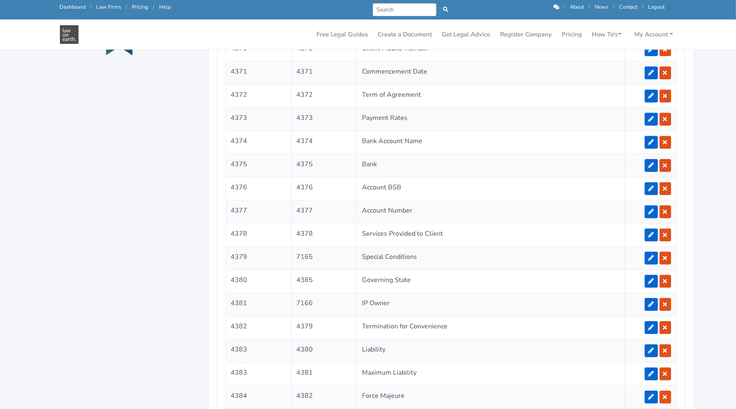
click at [646, 367] on link at bounding box center [650, 373] width 13 height 13
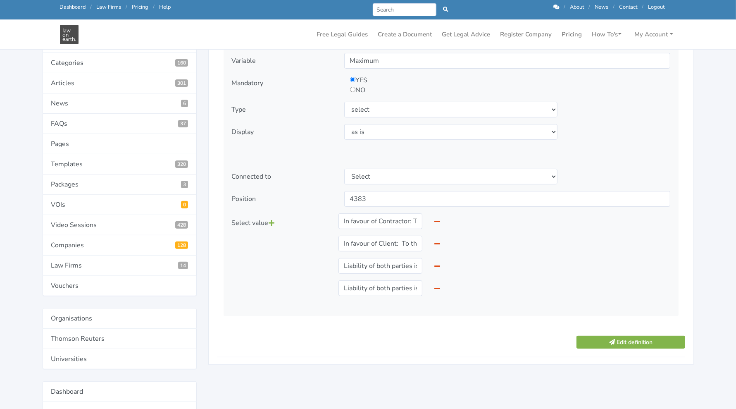
scroll to position [180, 0]
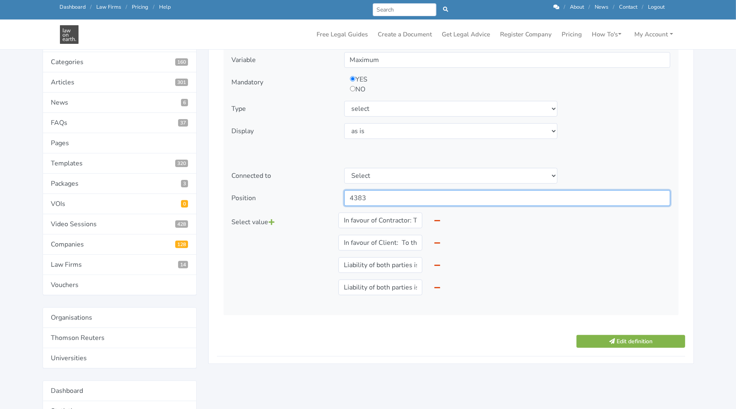
click at [422, 201] on input "4383" at bounding box center [507, 198] width 326 height 16
type input "4384"
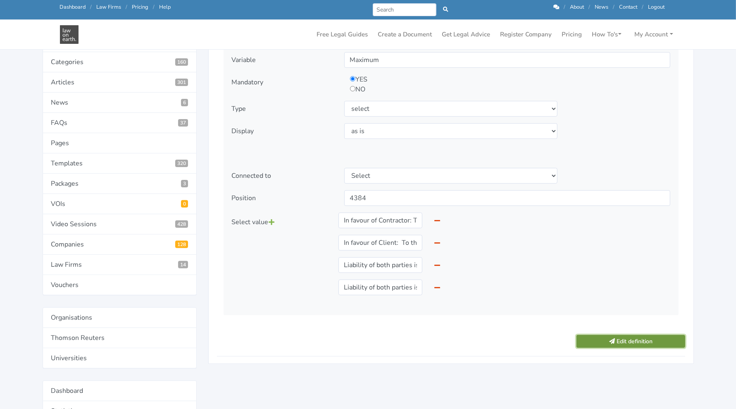
click at [658, 345] on button "Edit definition" at bounding box center [630, 341] width 108 height 13
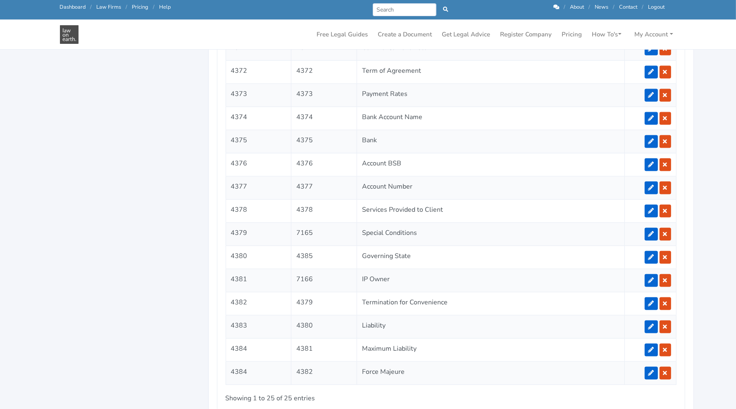
scroll to position [989, 0]
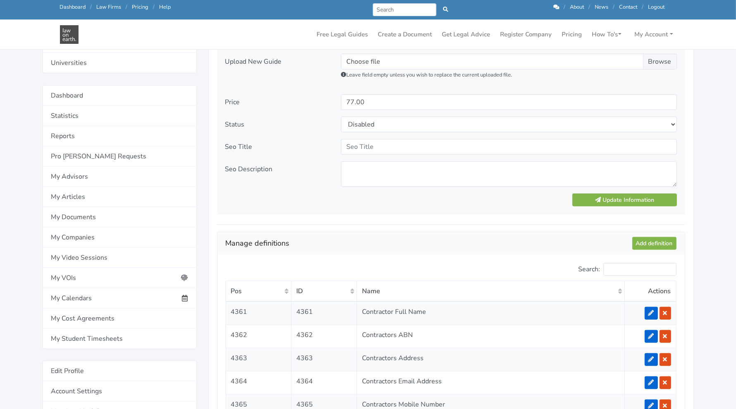
scroll to position [494, 0]
click at [633, 244] on link "Add definition" at bounding box center [654, 243] width 44 height 13
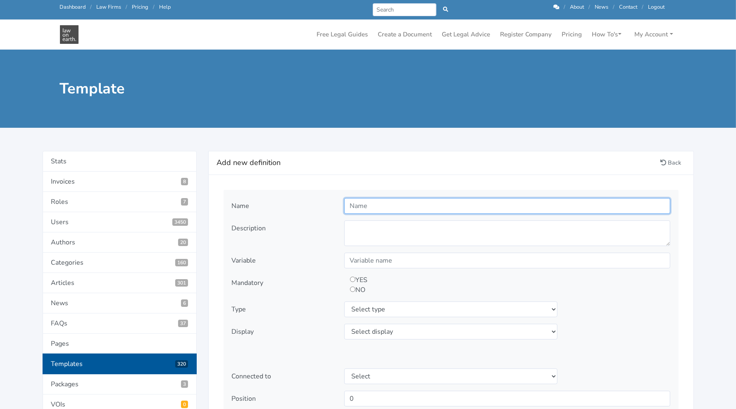
click at [427, 203] on input "text" at bounding box center [507, 206] width 326 height 16
type input "Default Interest"
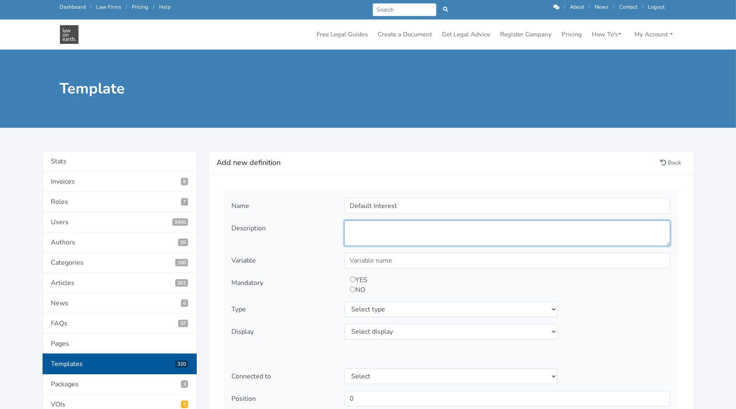
click at [371, 233] on textarea at bounding box center [507, 233] width 326 height 26
click at [359, 222] on textarea at bounding box center [507, 233] width 326 height 26
paste textarea "What rate of Default Interest do you want to appy to outstanding payments?"
type textarea "What rate of Default Interest do you want to appy to outstanding payments?"
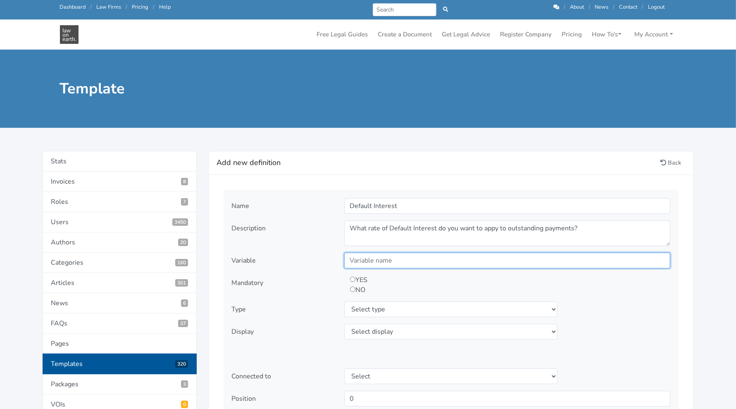
click at [357, 256] on input "text" at bounding box center [507, 260] width 326 height 16
click at [373, 261] on input "text" at bounding box center [507, 260] width 326 height 16
type input "s"
type input "DefaultInterest"
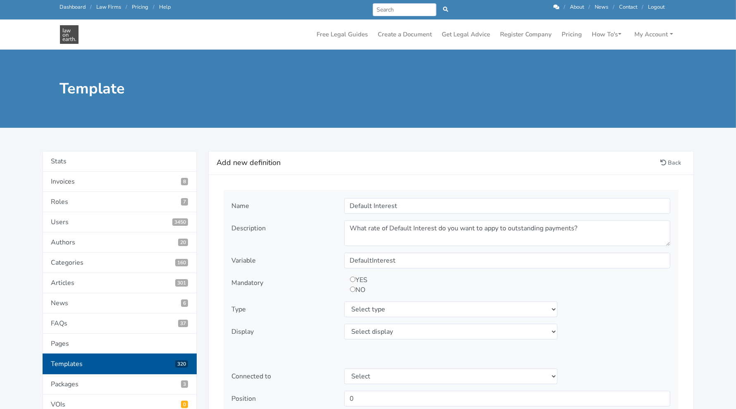
click at [352, 276] on input "radio" at bounding box center [352, 278] width 5 height 5
radio input "true"
click at [443, 307] on select "Select type text textarea number checkbox compounded date select states" at bounding box center [451, 309] width 214 height 16
select select "textarea"
click at [344, 301] on select "Select type text textarea number checkbox compounded date select states" at bounding box center [451, 309] width 214 height 16
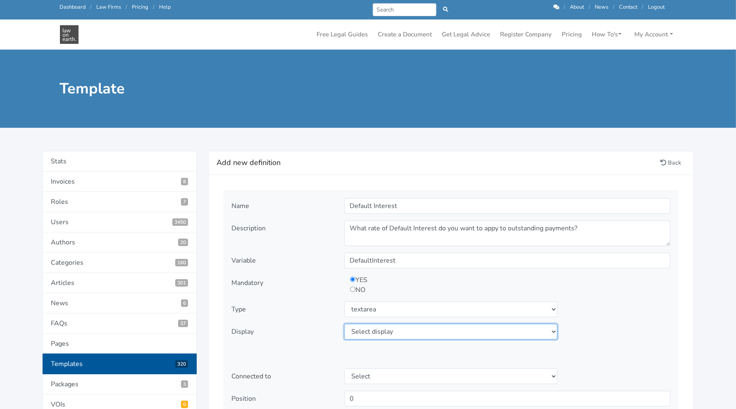
click at [366, 330] on select "Select display as is uppercase lowercase first letter uppercase first letter lo…" at bounding box center [451, 331] width 214 height 16
select select "as is"
click at [344, 323] on select "Select display as is uppercase lowercase first letter uppercase first letter lo…" at bounding box center [451, 331] width 214 height 16
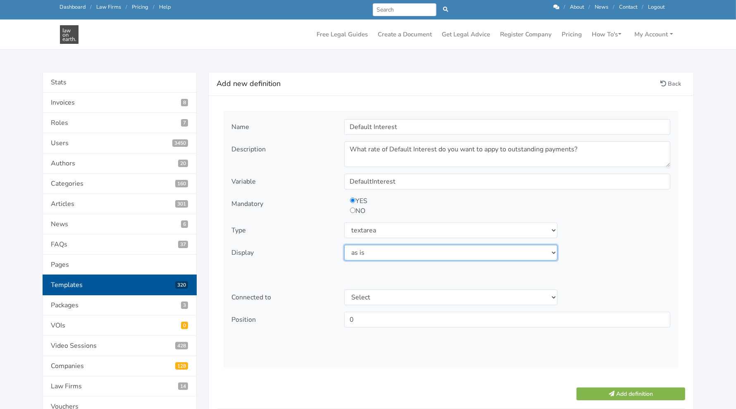
scroll to position [62, 0]
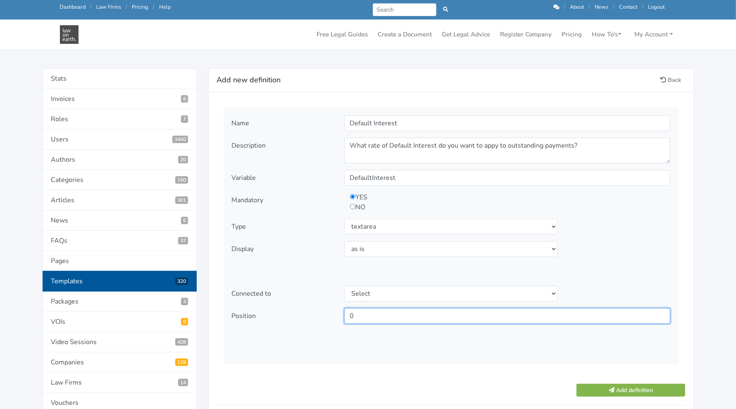
click at [373, 311] on input "0" at bounding box center [507, 316] width 326 height 16
type input "4384"
click at [302, 364] on div "Name Default Interest Description NO" at bounding box center [451, 237] width 466 height 260
click at [349, 352] on div "Name Default Interest Description What rate of Default Interest do you want to …" at bounding box center [450, 235] width 455 height 257
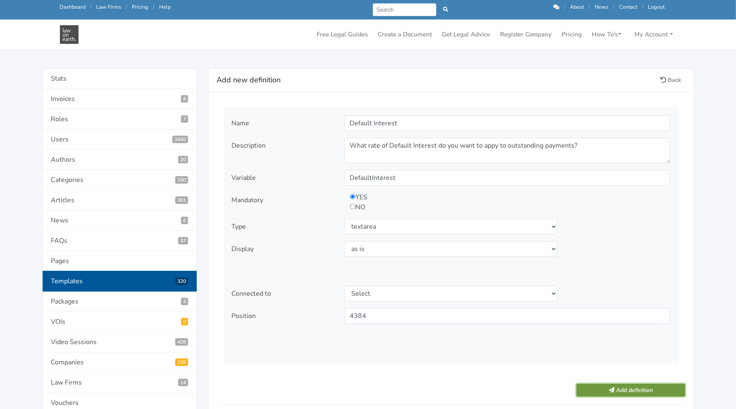
click at [608, 387] on icon "submit" at bounding box center [611, 390] width 6 height 6
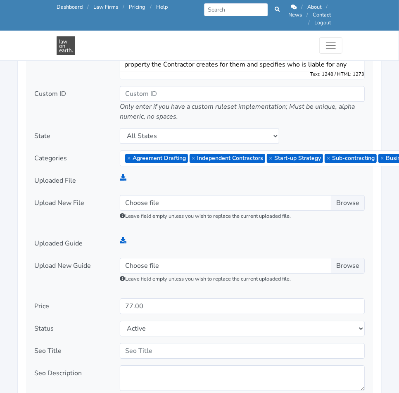
scroll to position [1164, 0]
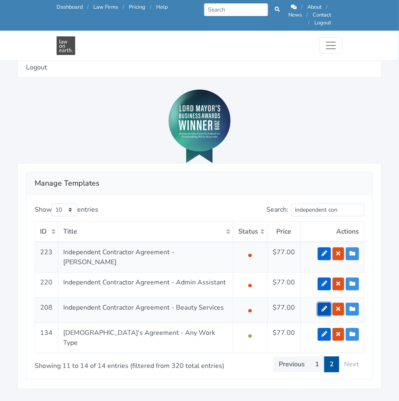
scroll to position [853, 0]
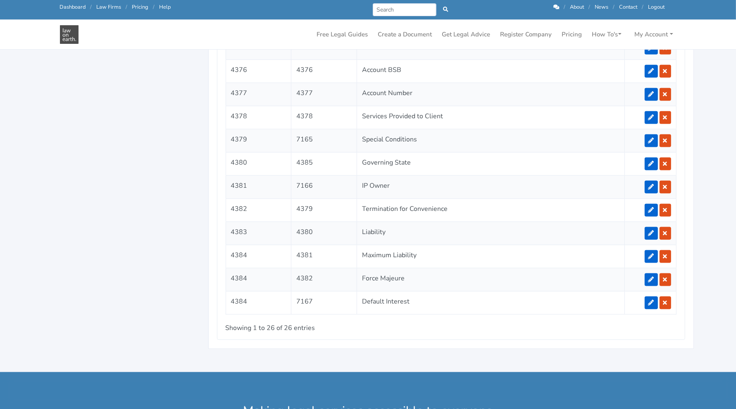
scroll to position [1084, 0]
click at [652, 276] on icon at bounding box center [651, 279] width 6 height 6
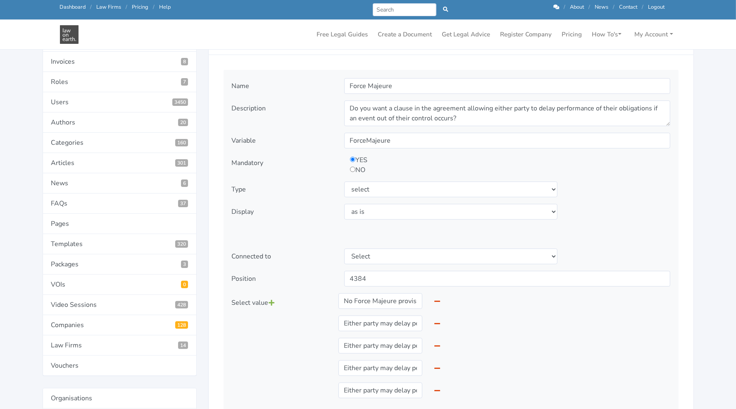
scroll to position [98, 0]
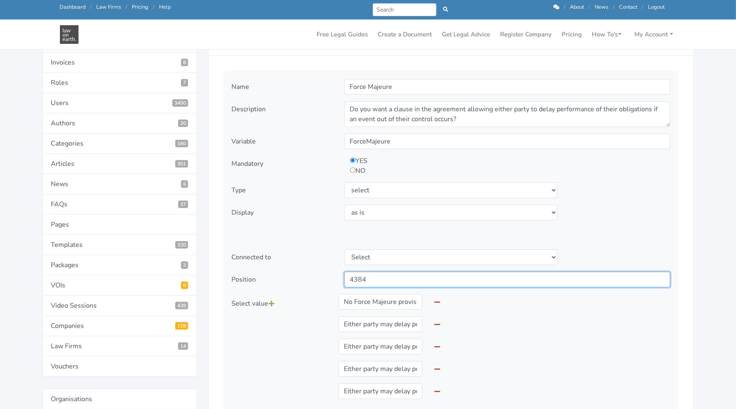
click at [392, 275] on input "4384" at bounding box center [507, 279] width 326 height 16
type input "4384"
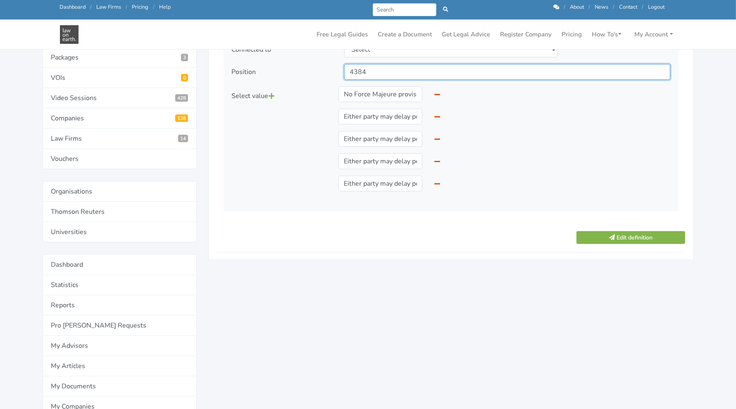
scroll to position [304, 0]
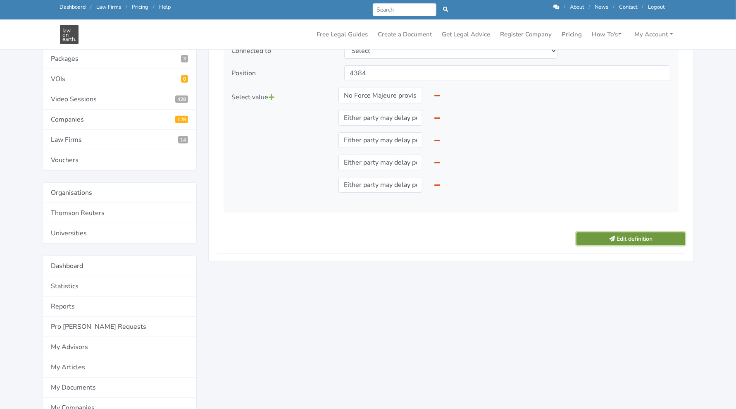
click at [659, 235] on button "Edit definition" at bounding box center [630, 238] width 108 height 13
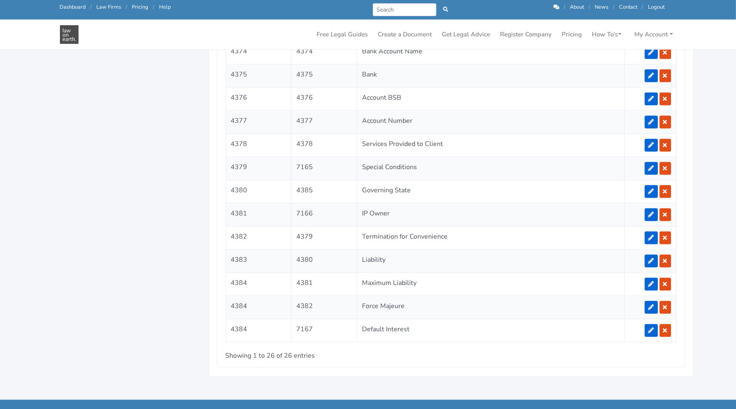
scroll to position [1055, 0]
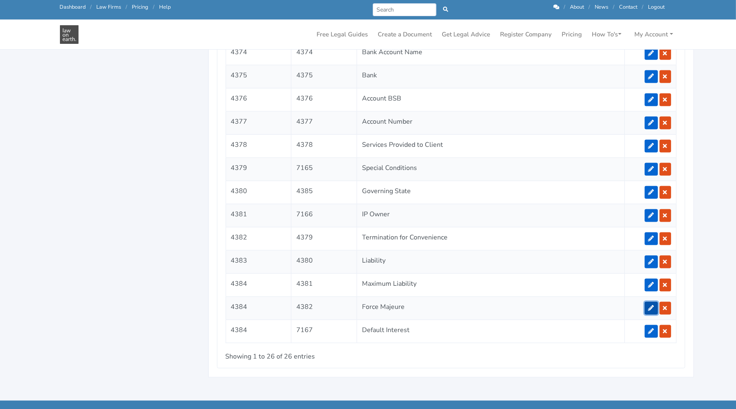
click at [649, 305] on icon at bounding box center [651, 308] width 6 height 6
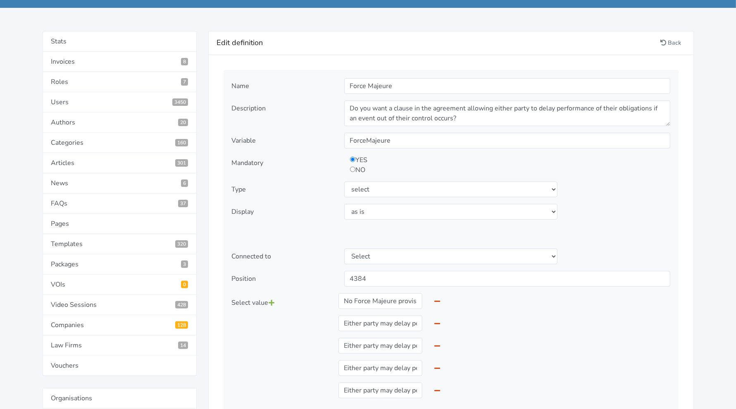
scroll to position [139, 0]
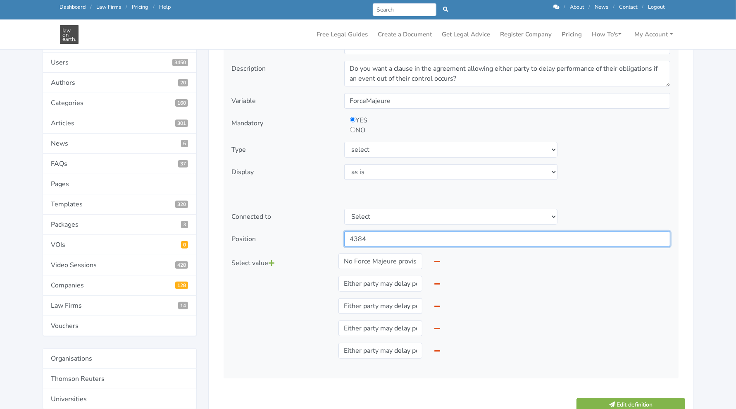
click at [453, 236] on input "4384" at bounding box center [507, 239] width 326 height 16
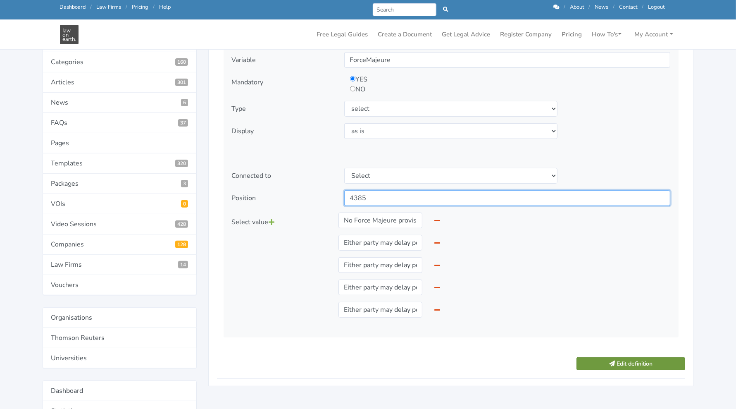
type input "4385"
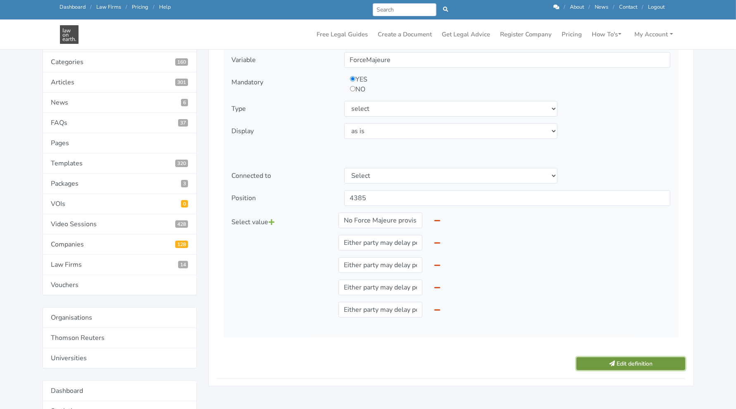
click at [617, 360] on button "Edit definition" at bounding box center [630, 363] width 108 height 13
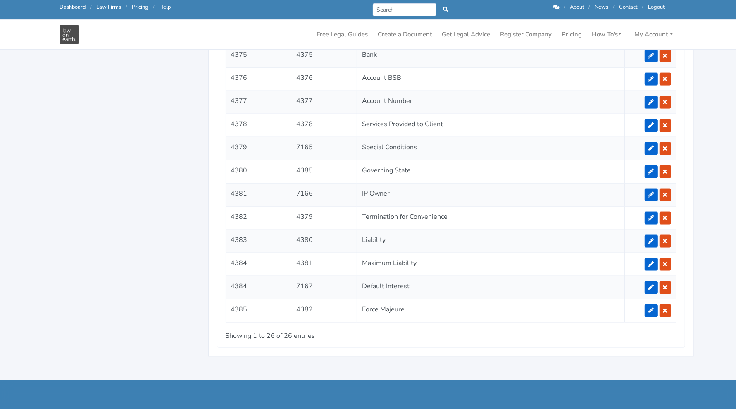
scroll to position [1073, 0]
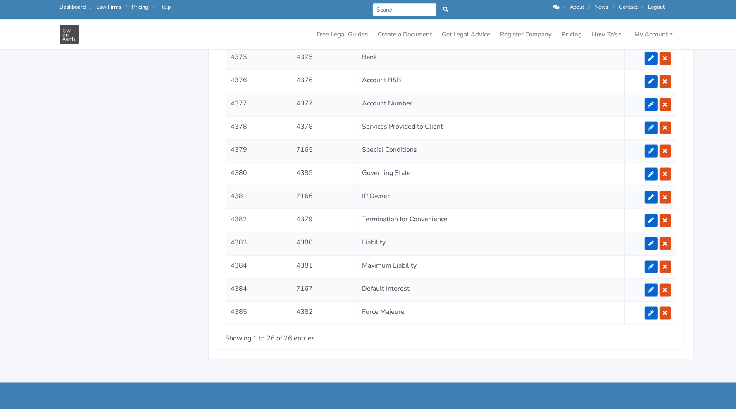
click at [651, 287] on icon at bounding box center [651, 290] width 6 height 6
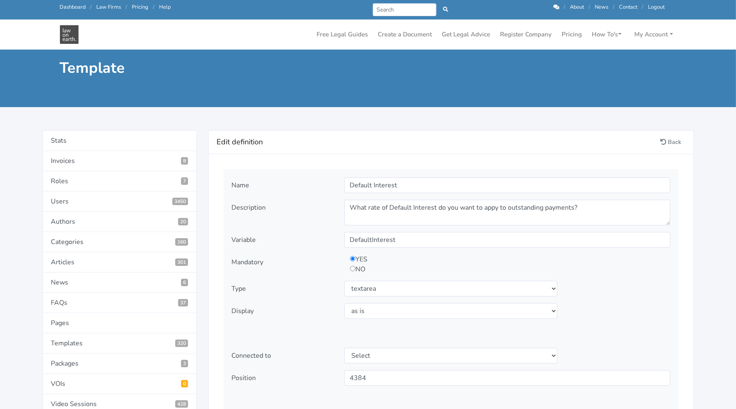
scroll to position [112, 0]
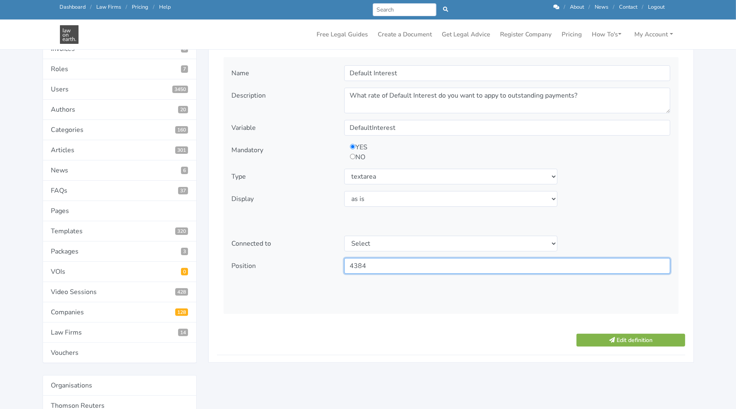
click at [394, 268] on input "4384" at bounding box center [507, 266] width 326 height 16
type input "4385"
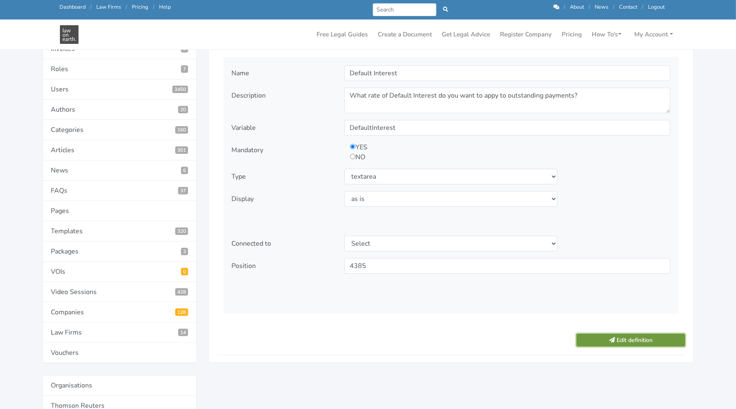
click at [626, 335] on button "Edit definition" at bounding box center [630, 339] width 108 height 13
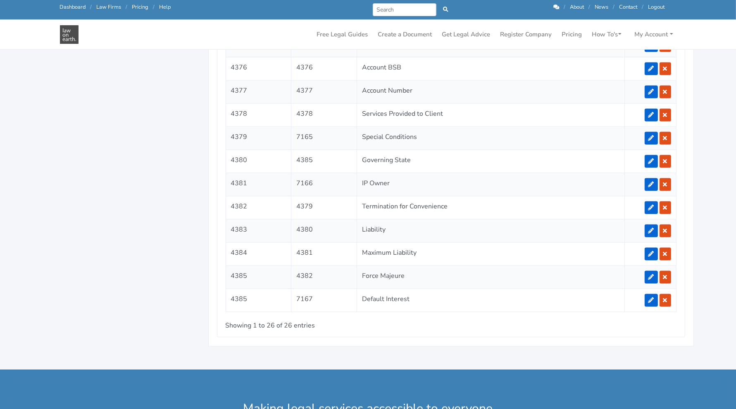
scroll to position [1085, 0]
click at [649, 271] on link at bounding box center [650, 277] width 13 height 13
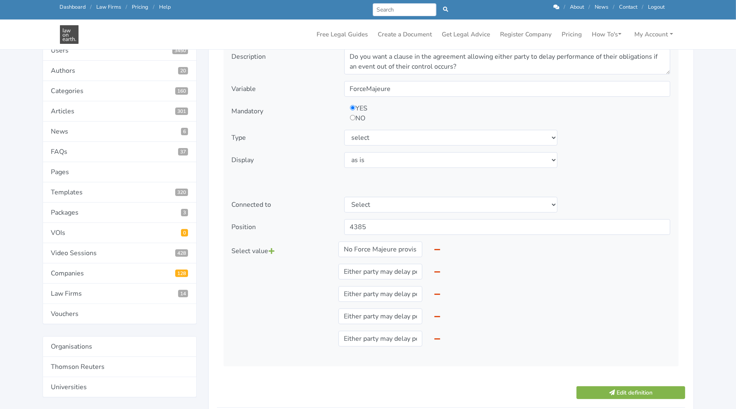
scroll to position [148, 0]
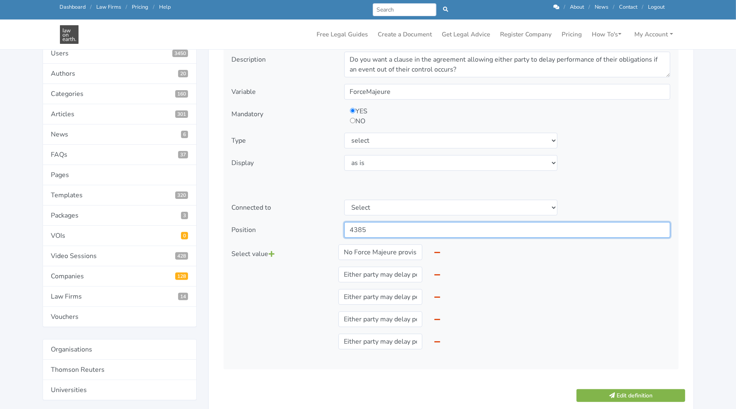
click at [421, 223] on input "4385" at bounding box center [507, 230] width 326 height 16
type input "4386"
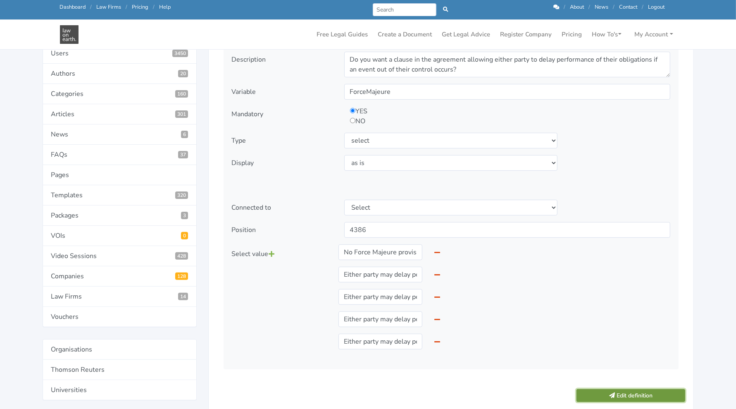
click at [611, 392] on icon "submit" at bounding box center [612, 395] width 6 height 6
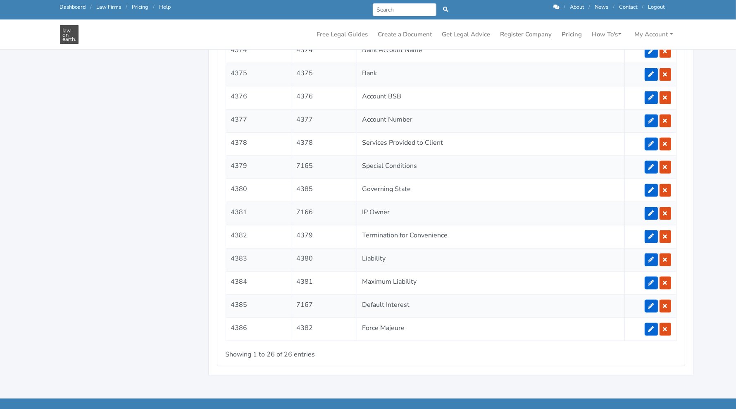
scroll to position [1056, 0]
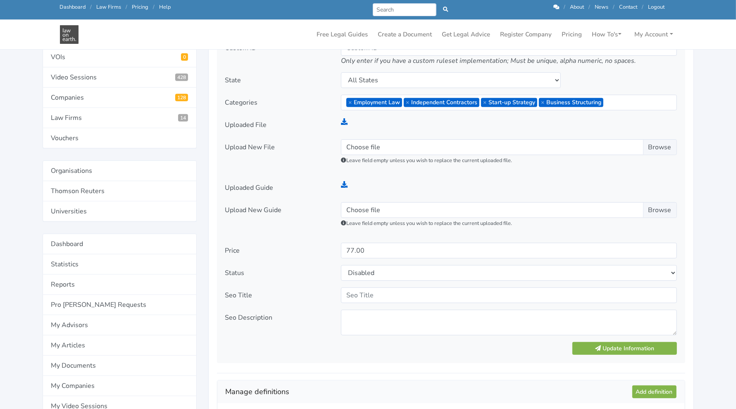
scroll to position [349, 0]
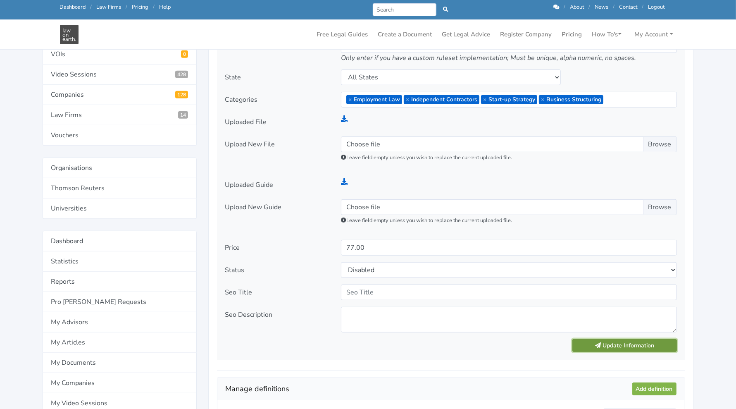
click at [601, 340] on button "Update Information" at bounding box center [624, 345] width 104 height 13
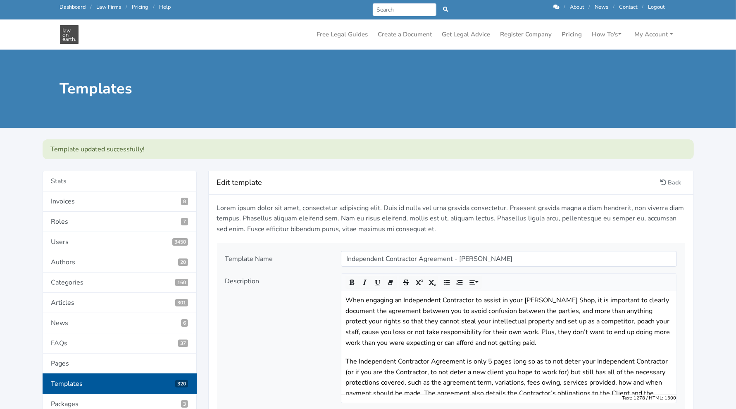
scroll to position [17, 0]
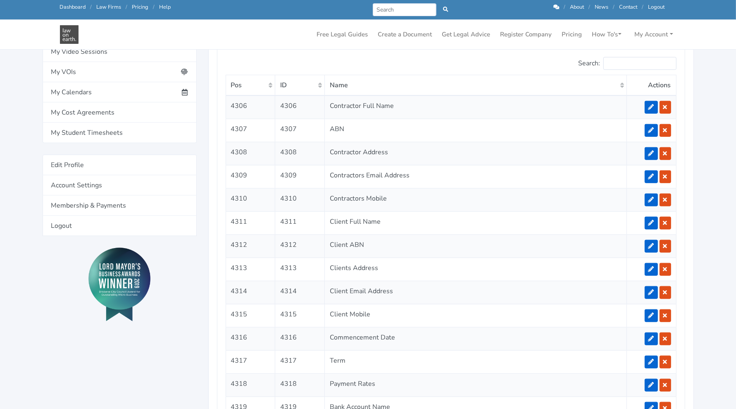
scroll to position [677, 0]
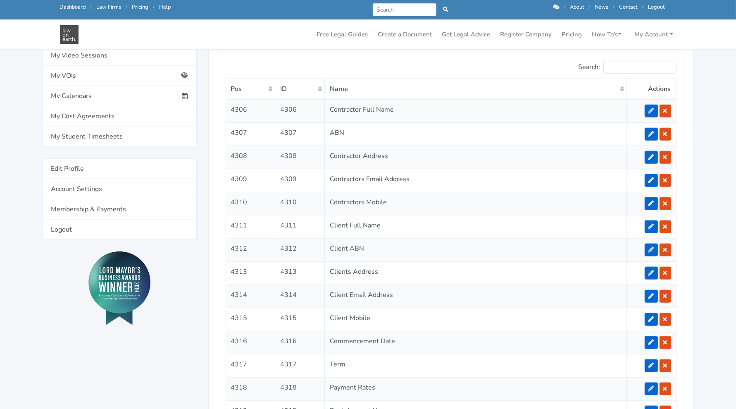
click at [188, 350] on div "Stats Invoices 8 Roles 7 Users 3450 Authors 20 Categories 160 Articles 301 News…" at bounding box center [120, 65] width 166 height 1224
drag, startPoint x: 734, startPoint y: 146, endPoint x: 714, endPoint y: 147, distance: 19.4
click at [714, 147] on main "Templates Edit template Back Template Name Description" at bounding box center [368, 6] width 736 height 1366
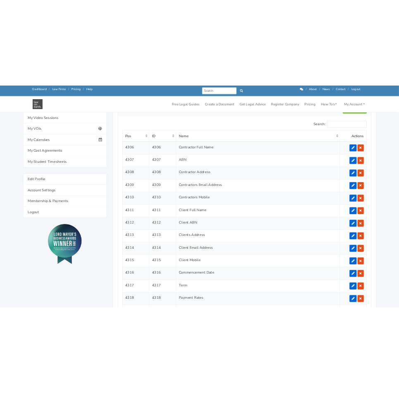
scroll to position [672, 0]
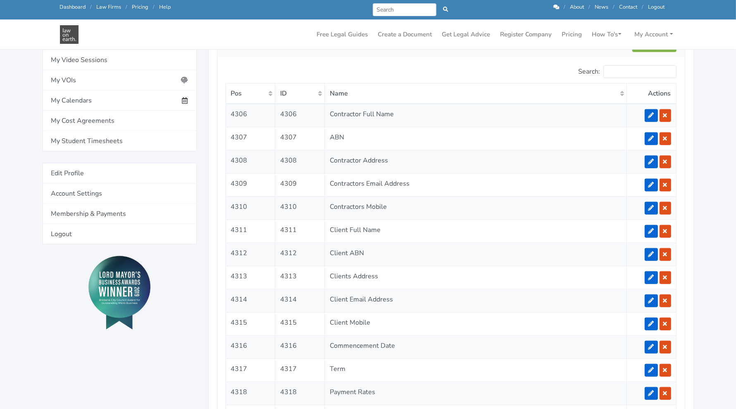
drag, startPoint x: 713, startPoint y: 173, endPoint x: 695, endPoint y: 176, distance: 18.4
click at [695, 176] on main "Templates Edit template Back Template Name Description" at bounding box center [368, 11] width 736 height 1366
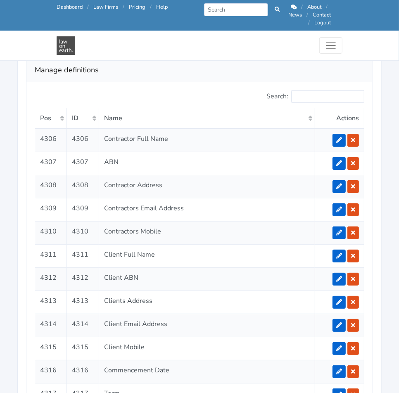
scroll to position [1538, 0]
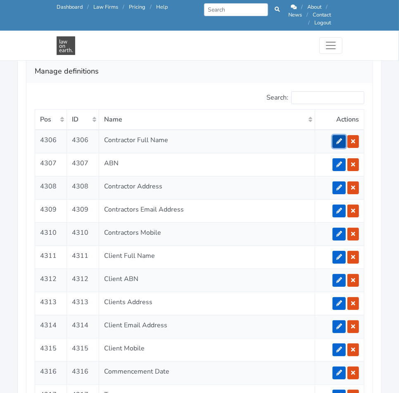
click at [336, 135] on link at bounding box center [339, 141] width 13 height 13
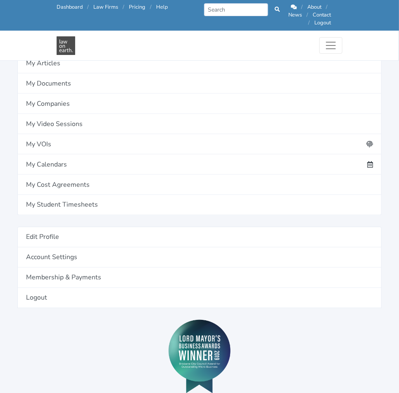
scroll to position [606, 0]
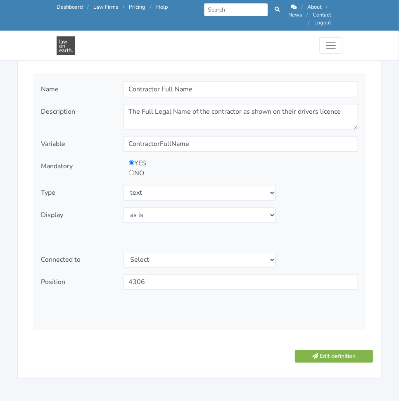
scroll to position [974, 0]
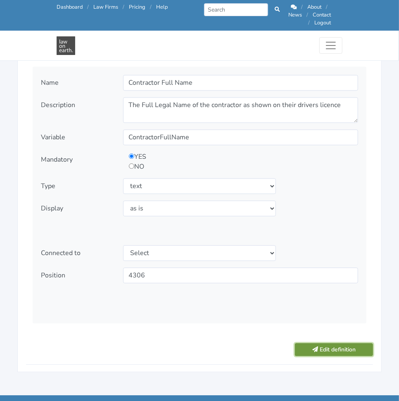
click at [315, 343] on button "Edit definition" at bounding box center [334, 349] width 78 height 13
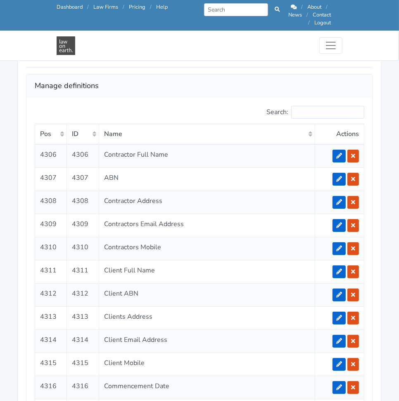
scroll to position [1552, 0]
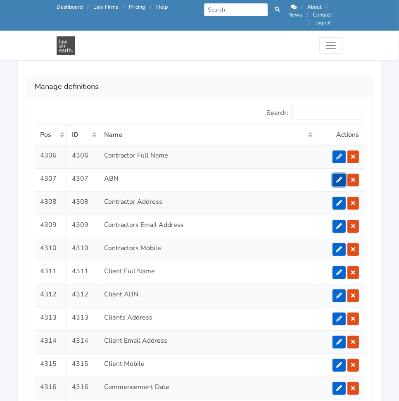
click at [341, 177] on icon at bounding box center [339, 180] width 6 height 6
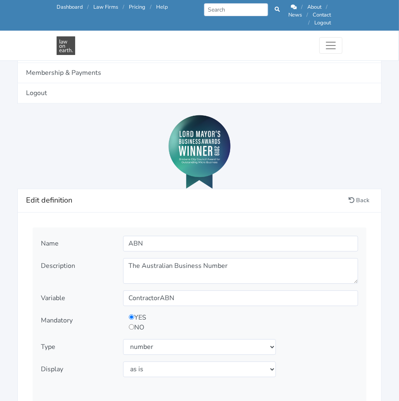
scroll to position [819, 0]
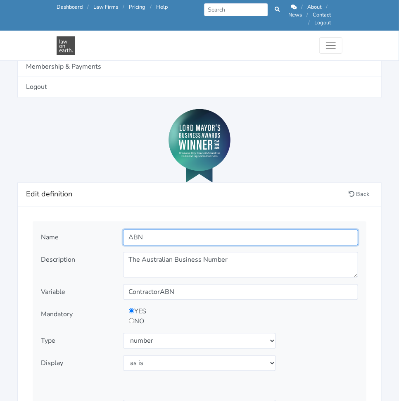
click at [172, 229] on input "ABN" at bounding box center [240, 237] width 235 height 16
type input "Contractor ABN"
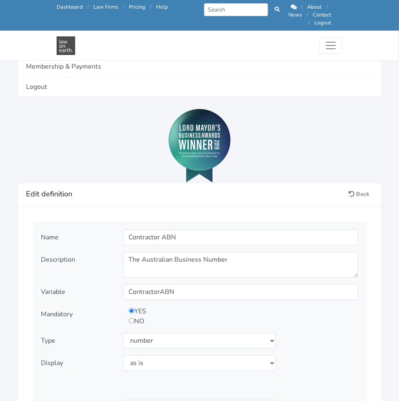
click at [131, 309] on div "YES NO" at bounding box center [211, 316] width 176 height 20
click at [128, 310] on div "YES NO" at bounding box center [211, 316] width 176 height 20
click at [132, 315] on div "YES NO" at bounding box center [211, 316] width 176 height 20
click at [132, 318] on input "radio" at bounding box center [131, 320] width 5 height 5
radio input "true"
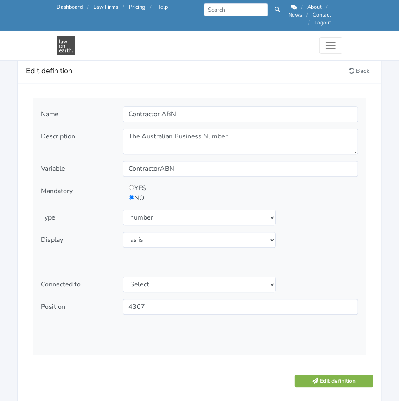
scroll to position [946, 0]
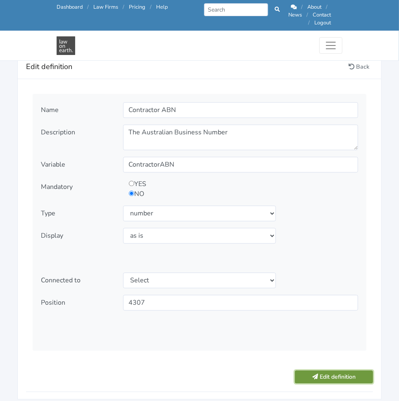
click at [312, 370] on button "Edit definition" at bounding box center [334, 376] width 78 height 13
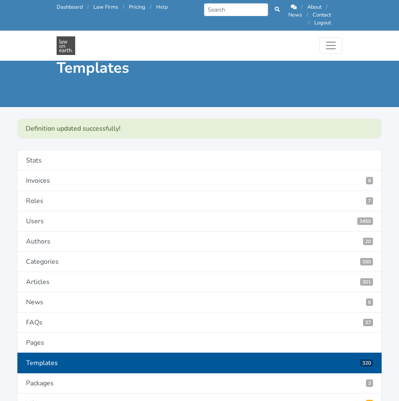
scroll to position [1641, 0]
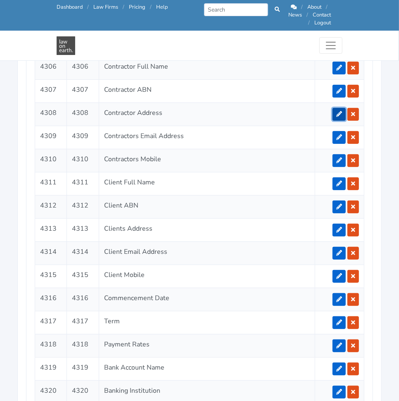
click at [338, 111] on icon at bounding box center [339, 114] width 6 height 6
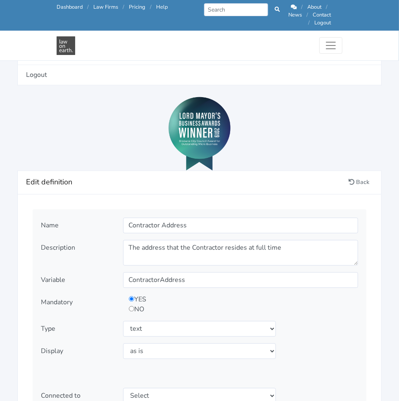
scroll to position [839, 0]
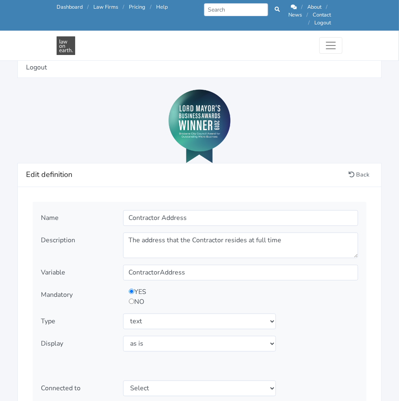
click at [131, 298] on input "radio" at bounding box center [131, 300] width 5 height 5
radio input "true"
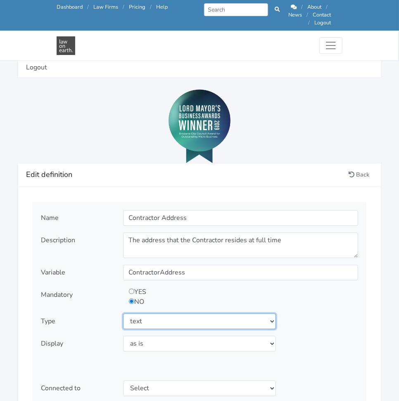
click at [154, 313] on select "Select type text textarea number checkbox compounded date select states" at bounding box center [199, 321] width 153 height 16
select select "textarea"
click at [123, 313] on select "Select type text textarea number checkbox compounded date select states" at bounding box center [199, 321] width 153 height 16
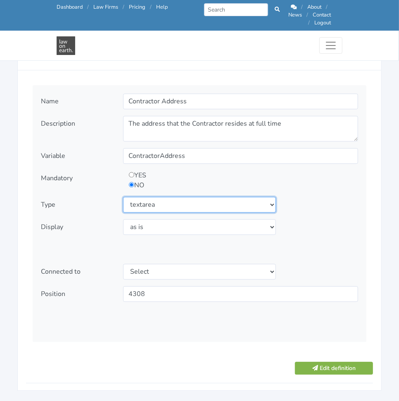
scroll to position [974, 0]
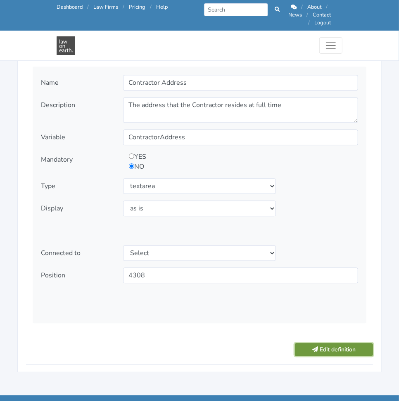
click at [342, 343] on button "Edit definition" at bounding box center [334, 349] width 78 height 13
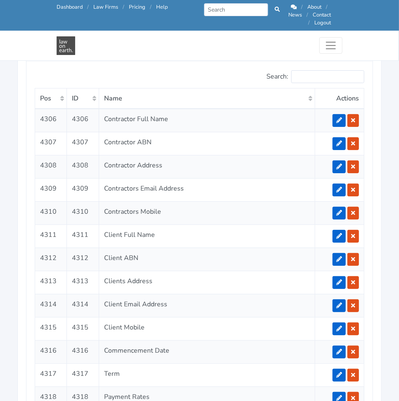
scroll to position [1591, 0]
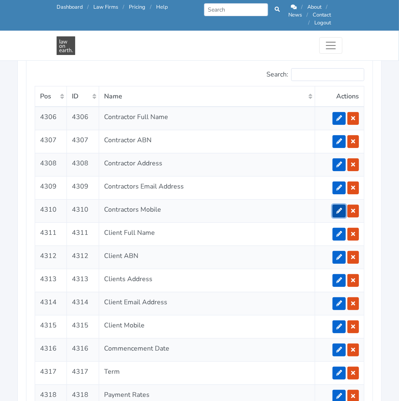
click at [340, 204] on link at bounding box center [339, 210] width 13 height 13
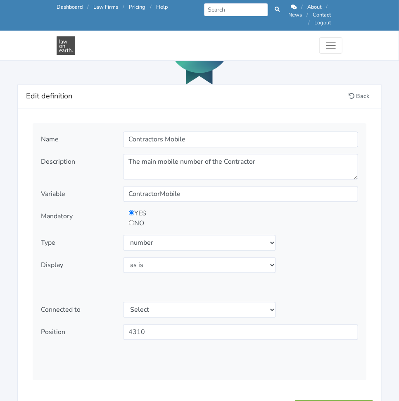
scroll to position [921, 0]
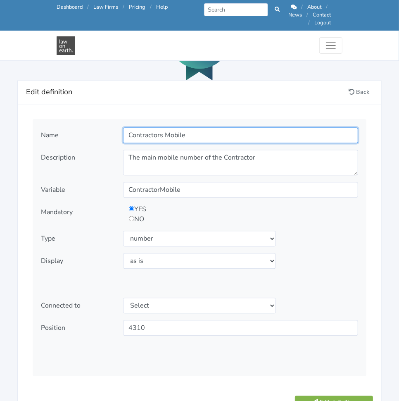
click at [238, 127] on input "Contractors Mobile" at bounding box center [240, 135] width 235 height 16
type input "Contractors Mobile Number"
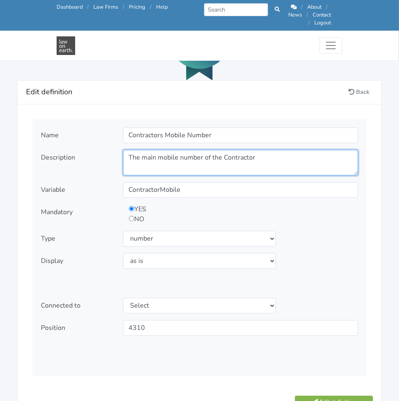
click at [310, 155] on textarea "The main mobile number of the Contractor" at bounding box center [240, 163] width 235 height 26
click at [222, 150] on textarea "The main mobile number of the Contractor" at bounding box center [240, 163] width 235 height 26
paste textarea "What is the Contractor's mobile number?"
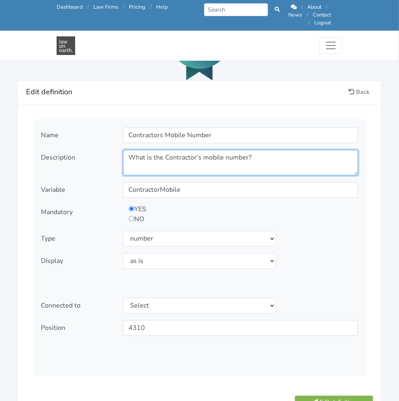
type textarea "What is the Contractor's mobile number?"
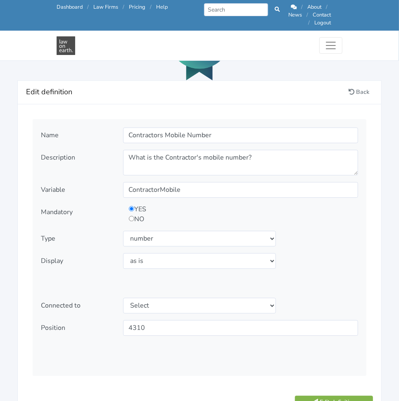
click at [131, 216] on input "radio" at bounding box center [131, 218] width 5 height 5
radio input "true"
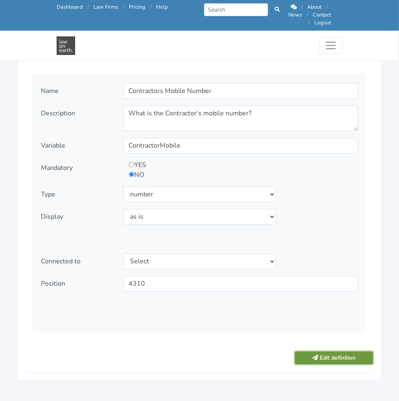
click at [312, 354] on icon "submit" at bounding box center [315, 357] width 6 height 6
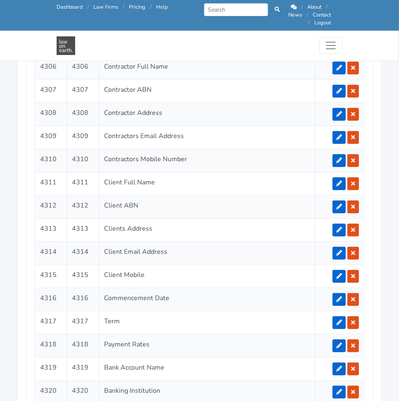
scroll to position [1641, 0]
click at [342, 181] on icon at bounding box center [339, 184] width 6 height 6
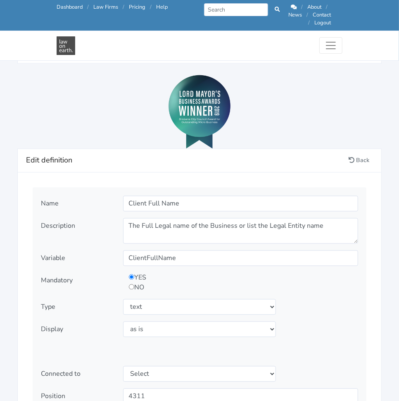
scroll to position [853, 0]
click at [132, 283] on input "radio" at bounding box center [131, 285] width 5 height 5
radio input "true"
click at [152, 298] on select "Select type text textarea number checkbox compounded date select states" at bounding box center [199, 306] width 153 height 16
select select "textarea"
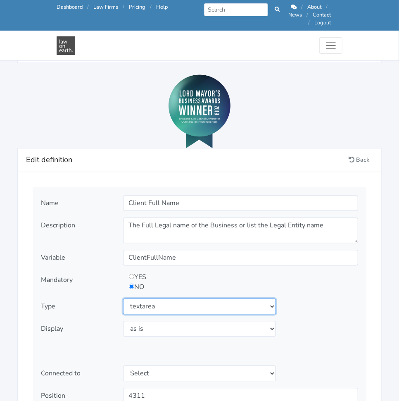
click at [123, 298] on select "Select type text textarea number checkbox compounded date select states" at bounding box center [199, 306] width 153 height 16
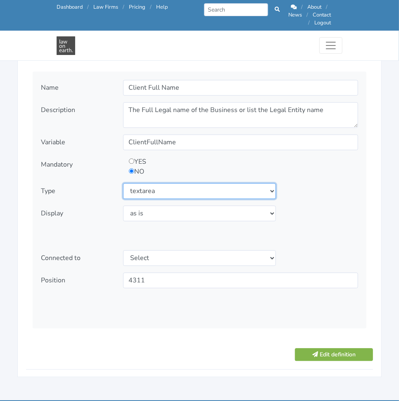
scroll to position [976, 0]
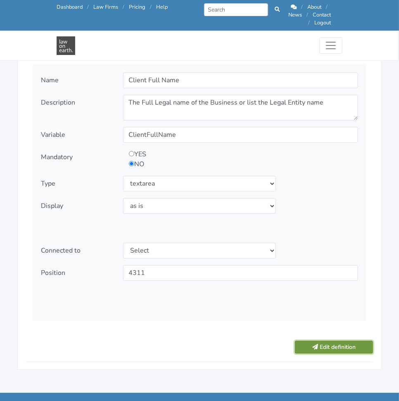
click at [334, 340] on button "Edit definition" at bounding box center [334, 346] width 78 height 13
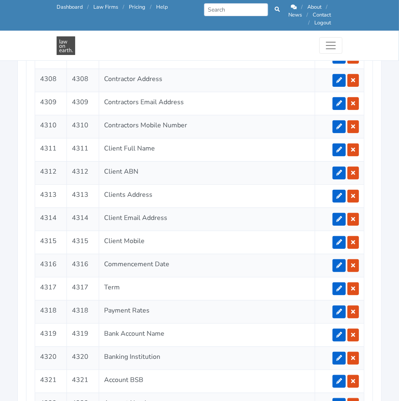
scroll to position [1659, 0]
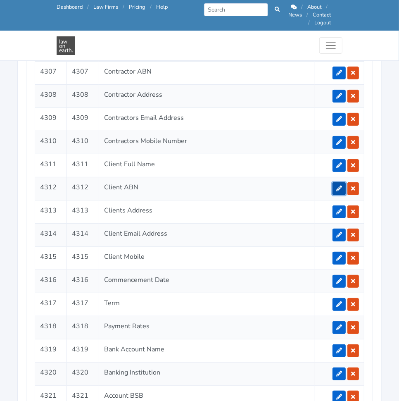
click at [340, 185] on icon at bounding box center [339, 188] width 6 height 6
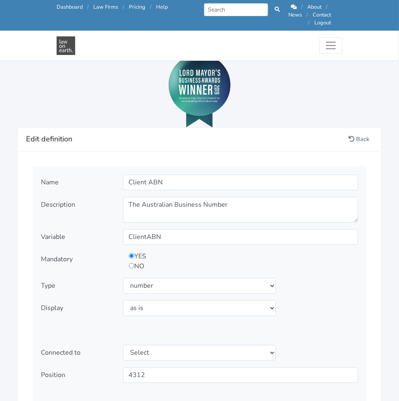
scroll to position [874, 0]
click at [136, 260] on div "YES NO" at bounding box center [211, 262] width 176 height 20
click at [131, 263] on input "radio" at bounding box center [131, 265] width 5 height 5
radio input "true"
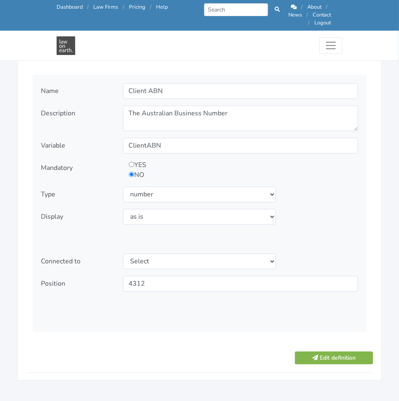
scroll to position [966, 0]
click at [331, 351] on button "Edit definition" at bounding box center [334, 357] width 78 height 13
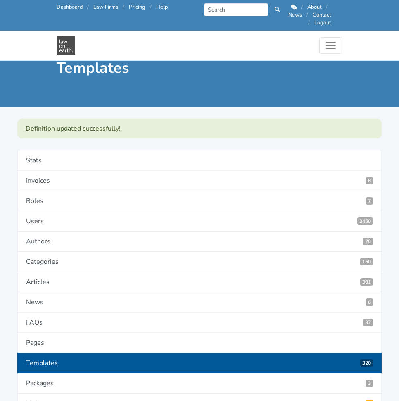
scroll to position [1641, 0]
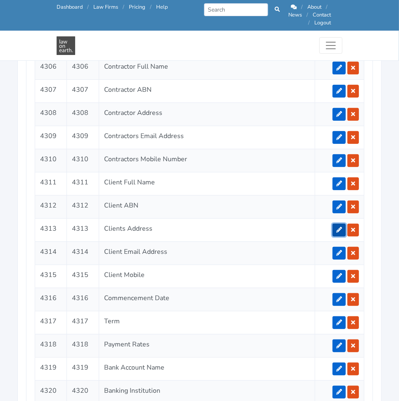
click at [341, 227] on icon at bounding box center [339, 230] width 6 height 6
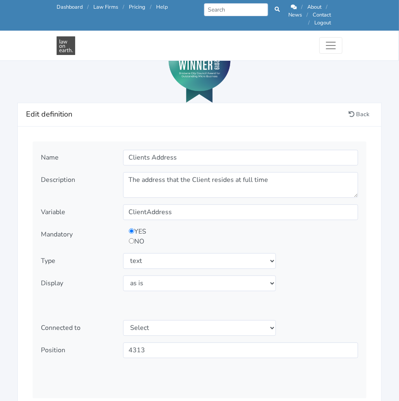
scroll to position [898, 0]
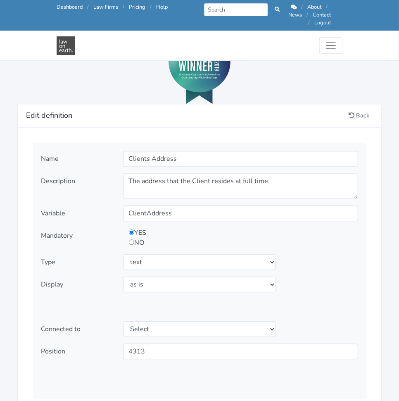
click at [131, 239] on input "radio" at bounding box center [131, 241] width 5 height 5
radio input "true"
click at [188, 255] on select "Select type text textarea number checkbox compounded date select states" at bounding box center [199, 262] width 153 height 16
select select "textarea"
click at [123, 254] on select "Select type text textarea number checkbox compounded date select states" at bounding box center [199, 262] width 153 height 16
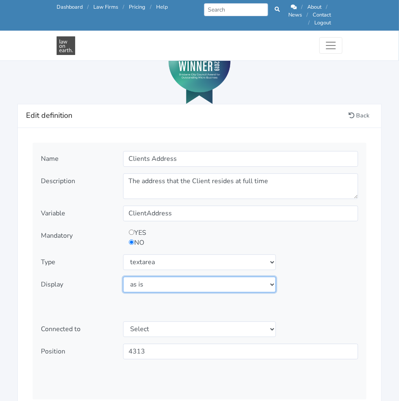
click at [196, 276] on select "Select display as is uppercase lowercase first letter uppercase first letter lo…" at bounding box center [199, 284] width 153 height 16
select select "first letter uppercase"
click at [123, 276] on select "Select display as is uppercase lowercase first letter uppercase first letter lo…" at bounding box center [199, 284] width 153 height 16
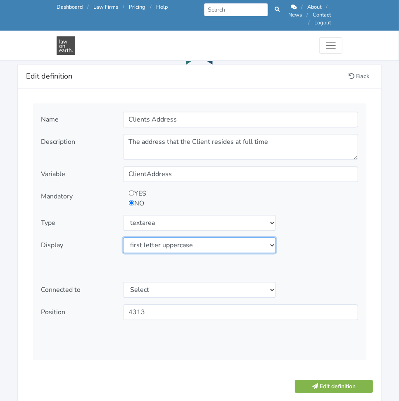
scroll to position [939, 0]
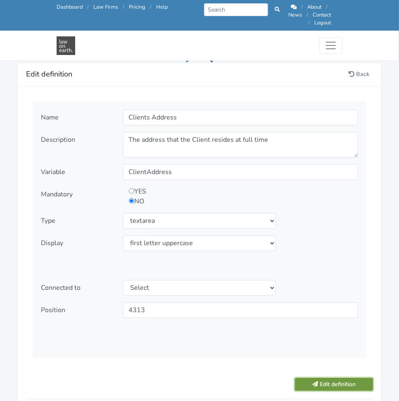
click at [319, 378] on button "Edit definition" at bounding box center [334, 384] width 78 height 13
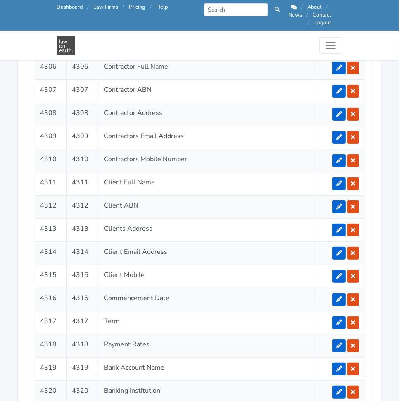
scroll to position [1641, 0]
click at [339, 250] on icon at bounding box center [339, 253] width 6 height 6
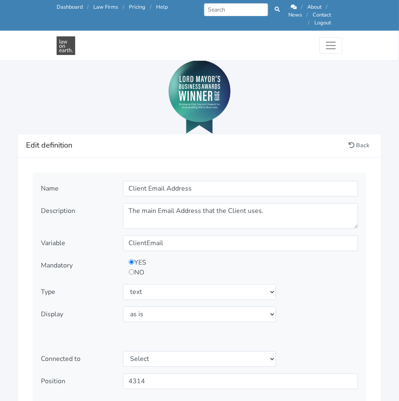
scroll to position [869, 0]
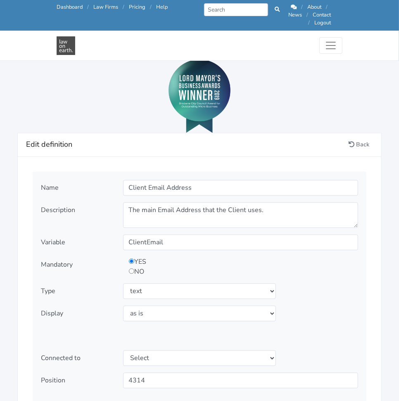
click at [129, 268] on input "radio" at bounding box center [131, 270] width 5 height 5
radio input "true"
click at [190, 283] on select "Select type text textarea number checkbox compounded date select states" at bounding box center [199, 291] width 153 height 16
select select "textarea"
click at [123, 283] on select "Select type text textarea number checkbox compounded date select states" at bounding box center [199, 291] width 153 height 16
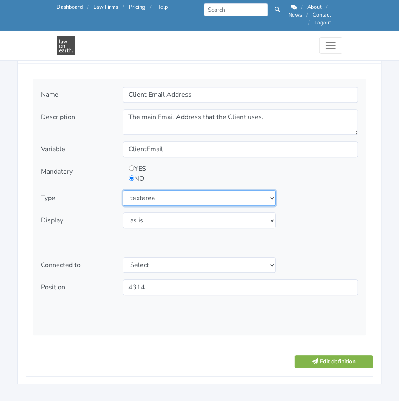
scroll to position [962, 0]
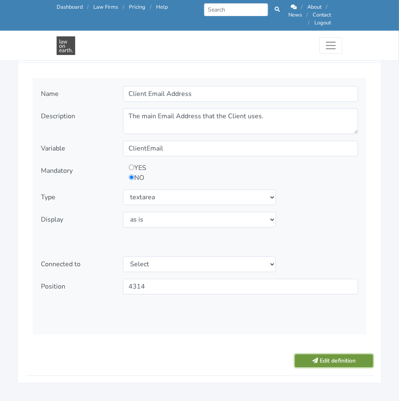
click at [323, 354] on button "Edit definition" at bounding box center [334, 360] width 78 height 13
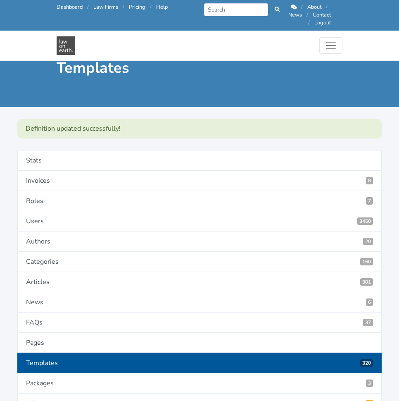
scroll to position [1641, 0]
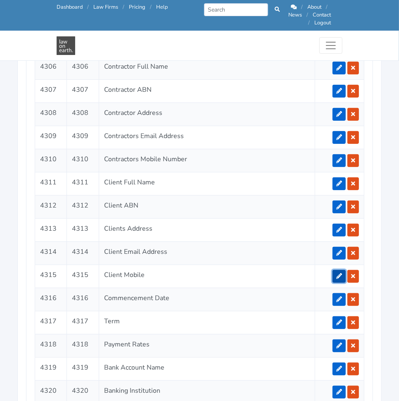
click at [340, 273] on icon at bounding box center [339, 276] width 6 height 6
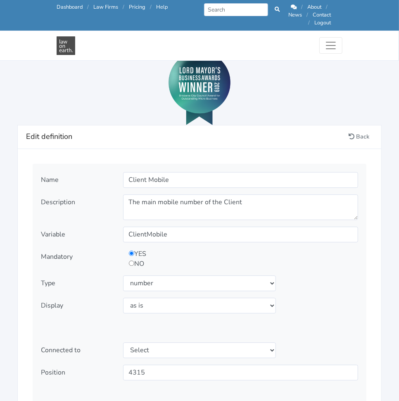
scroll to position [877, 0]
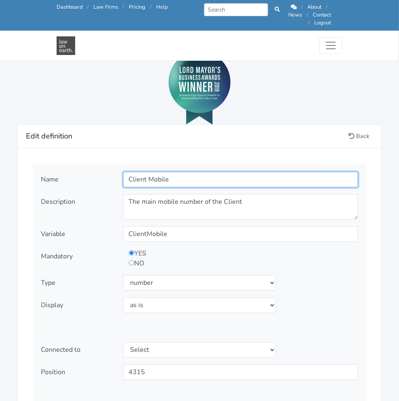
click at [192, 171] on input "Client Mobile" at bounding box center [240, 179] width 235 height 16
type input "Client Mobile Number"
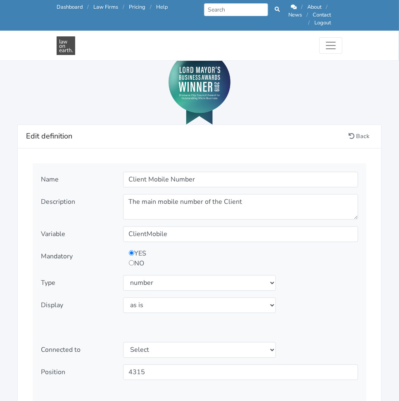
click at [133, 259] on div "YES NO" at bounding box center [211, 258] width 176 height 20
click at [131, 260] on input "radio" at bounding box center [131, 262] width 5 height 5
radio input "true"
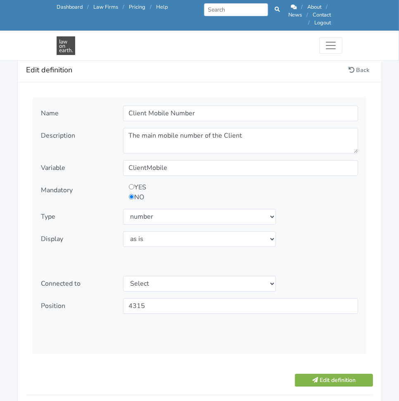
scroll to position [945, 0]
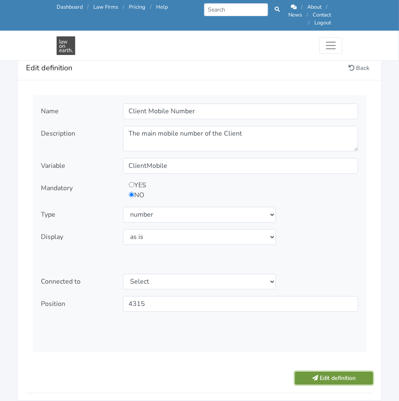
click at [327, 371] on button "Edit definition" at bounding box center [334, 377] width 78 height 13
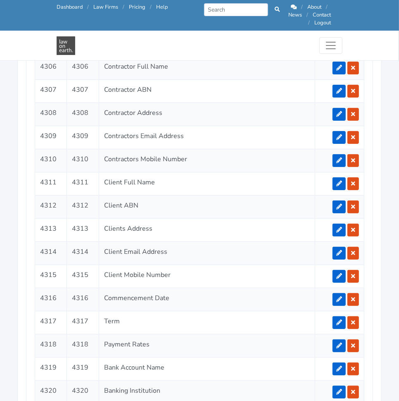
scroll to position [1641, 0]
click at [335, 293] on link at bounding box center [339, 299] width 13 height 13
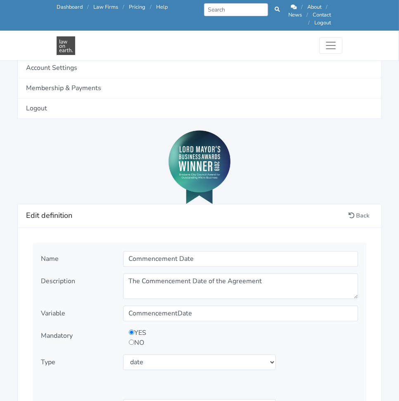
scroll to position [813, 0]
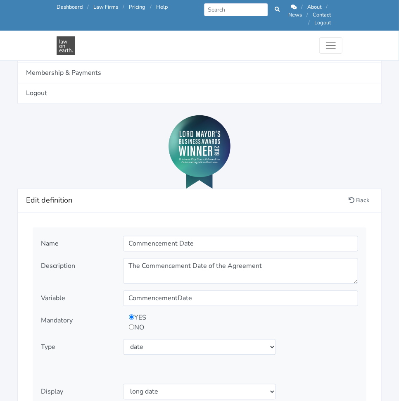
click at [131, 324] on input "radio" at bounding box center [131, 326] width 5 height 5
radio input "true"
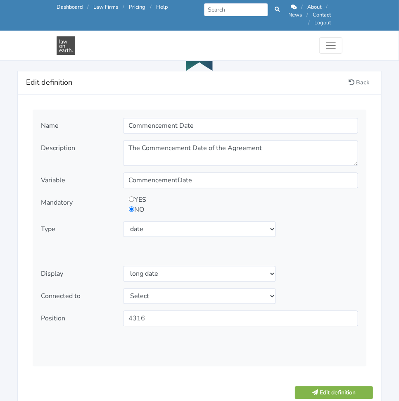
scroll to position [931, 0]
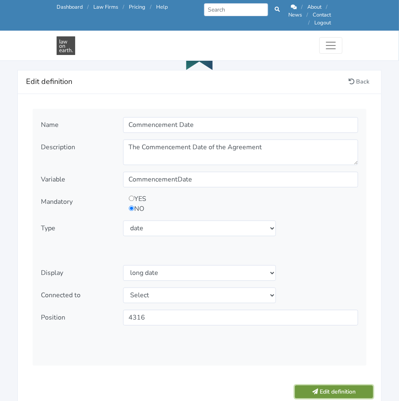
click at [317, 385] on button "Edit definition" at bounding box center [334, 391] width 78 height 13
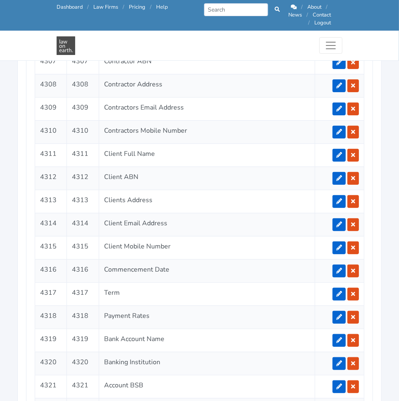
scroll to position [1672, 0]
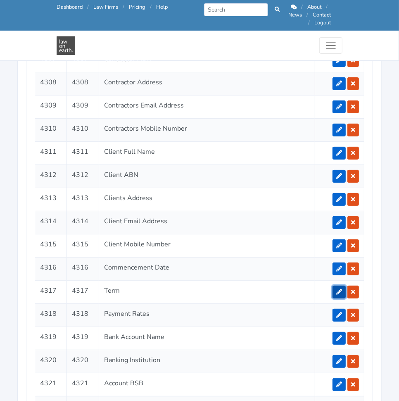
click at [342, 285] on link at bounding box center [339, 291] width 13 height 13
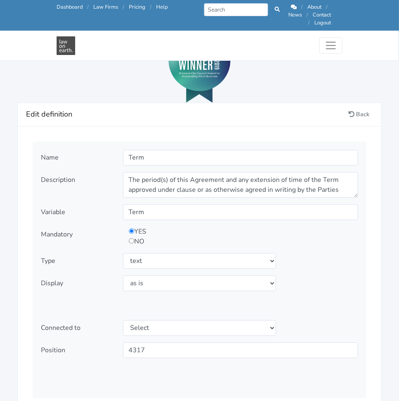
scroll to position [898, 0]
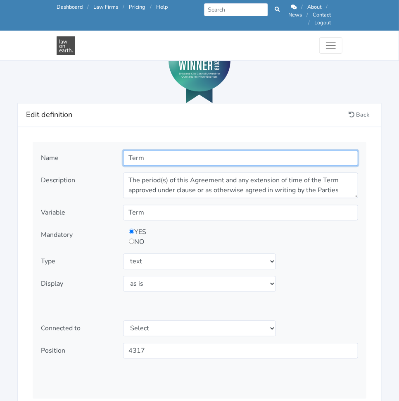
click at [196, 151] on input "Term" at bounding box center [240, 158] width 235 height 16
type input "Term of Agreement"
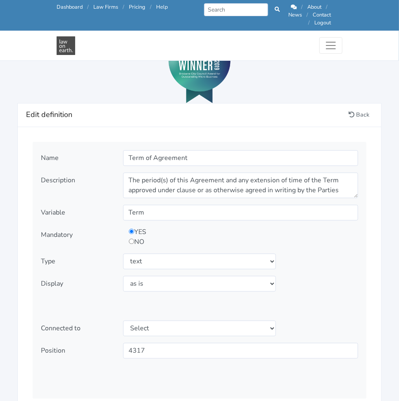
click at [130, 238] on input "radio" at bounding box center [131, 240] width 5 height 5
radio input "true"
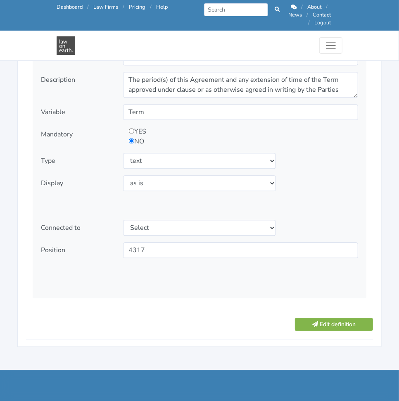
scroll to position [1005, 0]
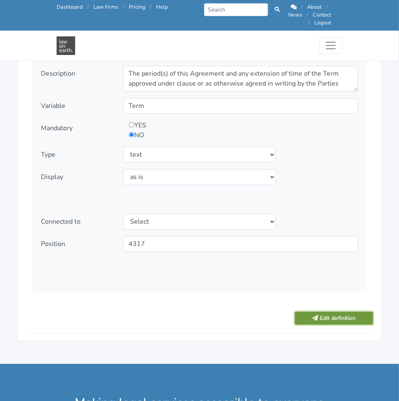
click at [317, 315] on icon "submit" at bounding box center [315, 318] width 6 height 6
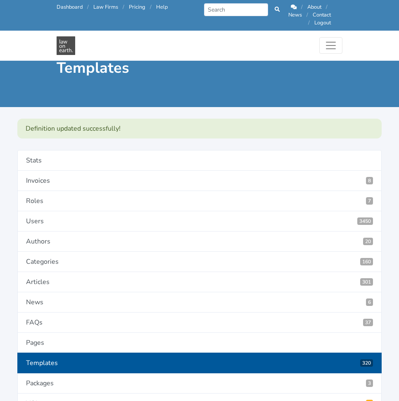
scroll to position [1641, 0]
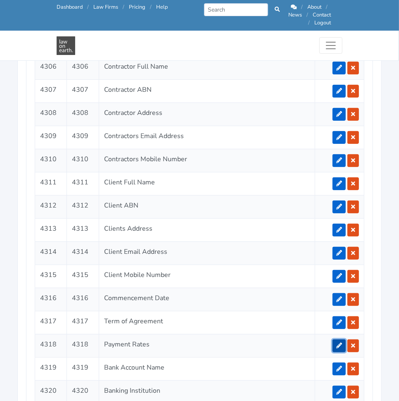
click at [339, 342] on icon at bounding box center [339, 345] width 6 height 6
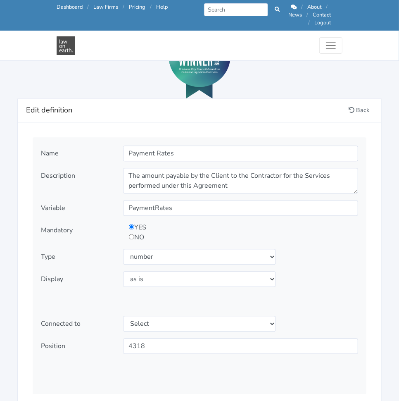
scroll to position [903, 0]
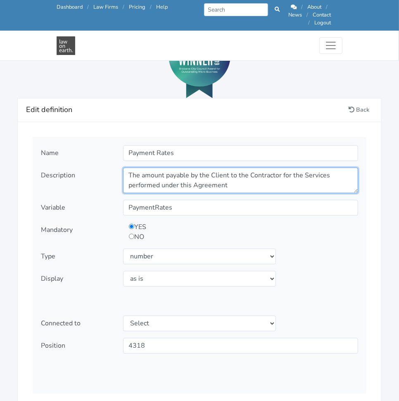
drag, startPoint x: 266, startPoint y: 175, endPoint x: 246, endPoint y: 175, distance: 19.8
click at [246, 175] on textarea "The amount payable by the Client to the Contractor for the Services performed u…" at bounding box center [240, 180] width 235 height 26
click at [163, 171] on textarea "The amount payable by the Client to the Contractor for the Services performed u…" at bounding box center [240, 180] width 235 height 26
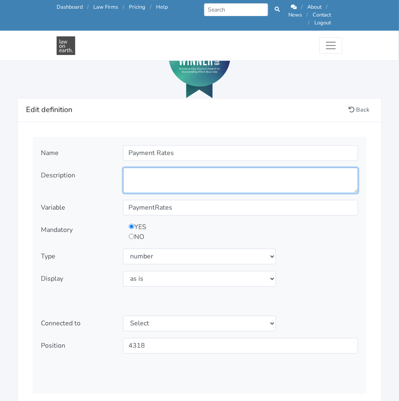
paste textarea "How much is your hourly rate, or package? If you’re not sure, you can complete …"
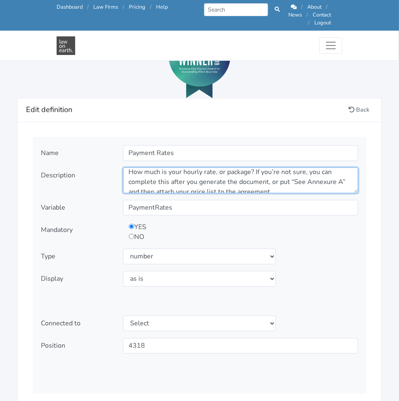
scroll to position [0, 0]
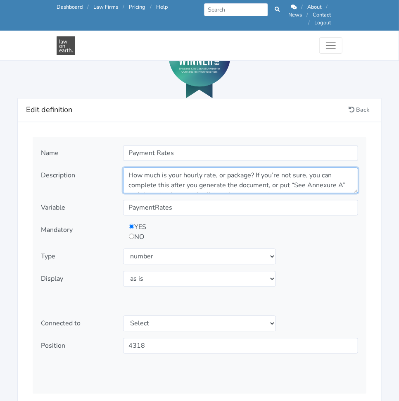
type textarea "How much is your hourly rate, or package? If you’re not sure, you can complete …"
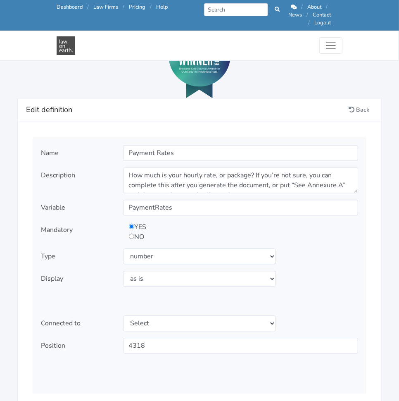
click at [132, 233] on input "radio" at bounding box center [131, 235] width 5 height 5
radio input "true"
click at [149, 248] on select "Select type text textarea number checkbox compounded date select states" at bounding box center [199, 256] width 153 height 16
select select "textarea"
click at [123, 248] on select "Select type text textarea number checkbox compounded date select states" at bounding box center [199, 256] width 153 height 16
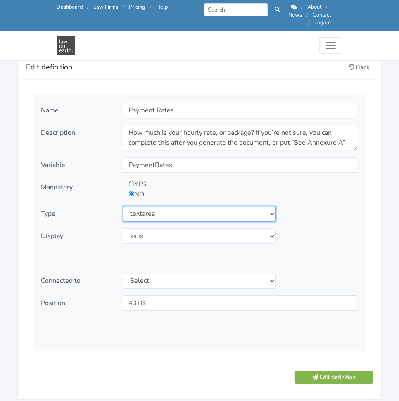
scroll to position [946, 0]
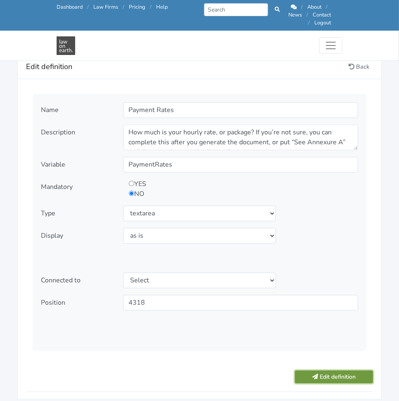
click at [325, 370] on button "Edit definition" at bounding box center [334, 376] width 78 height 13
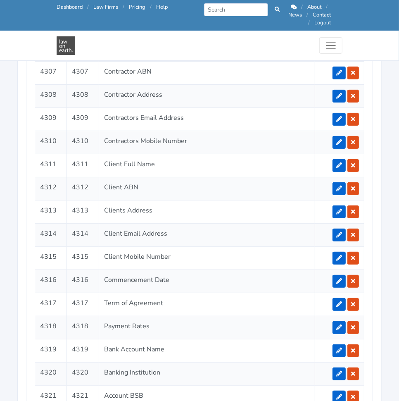
scroll to position [1662, 0]
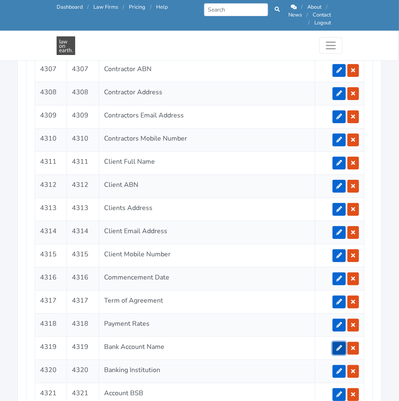
click at [337, 342] on link at bounding box center [339, 348] width 13 height 13
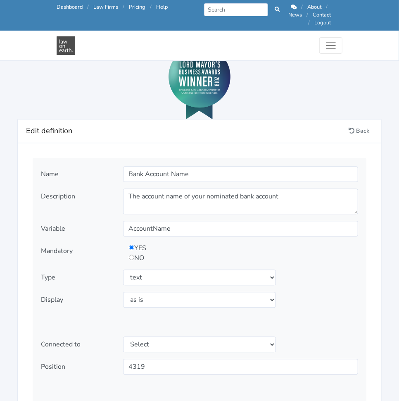
scroll to position [883, 0]
click at [311, 177] on div "Name Bank Account Name Description The account name of your nominated bank acco…" at bounding box center [200, 285] width 334 height 257
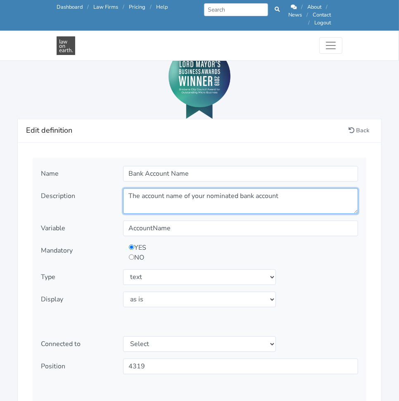
click at [307, 188] on textarea "The account name of your nominated bank account" at bounding box center [240, 201] width 235 height 26
click at [187, 197] on textarea "The account name of your nominated bank account" at bounding box center [240, 201] width 235 height 26
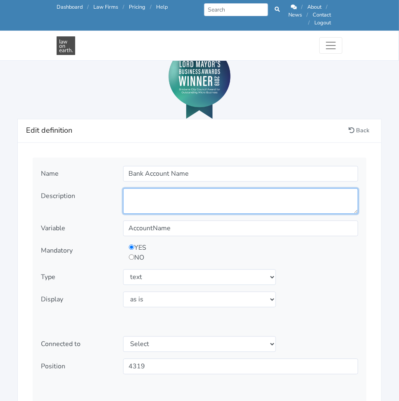
paste textarea "What is the name on the Contractor’s bank account?"
type textarea "What is the name on the Contractor’s bank account?"
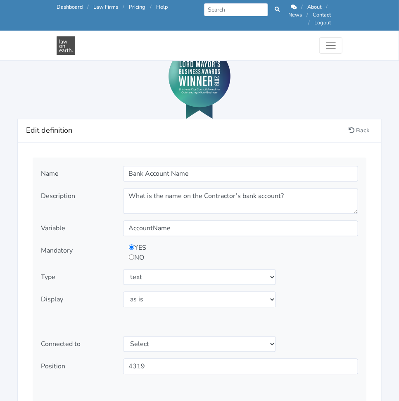
click at [344, 271] on div "Type Select type text textarea number checkbox compounded date select states" at bounding box center [199, 277] width 329 height 16
click at [131, 254] on input "radio" at bounding box center [131, 256] width 5 height 5
radio input "true"
click at [162, 269] on select "Select type text textarea number checkbox compounded date select states" at bounding box center [199, 277] width 153 height 16
select select "textarea"
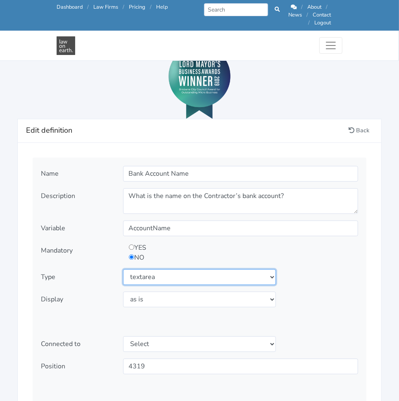
click at [123, 269] on select "Select type text textarea number checkbox compounded date select states" at bounding box center [199, 277] width 153 height 16
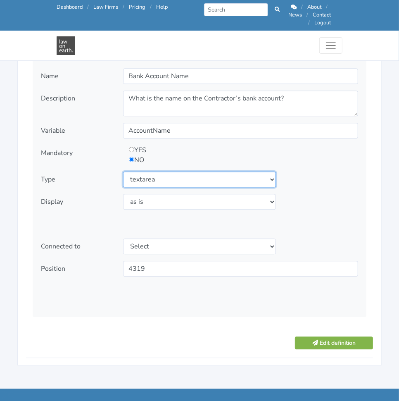
scroll to position [955, 0]
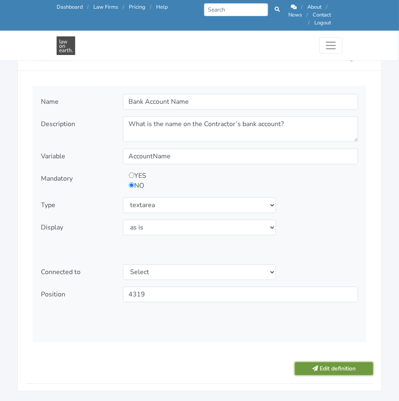
click at [327, 362] on button "Edit definition" at bounding box center [334, 368] width 78 height 13
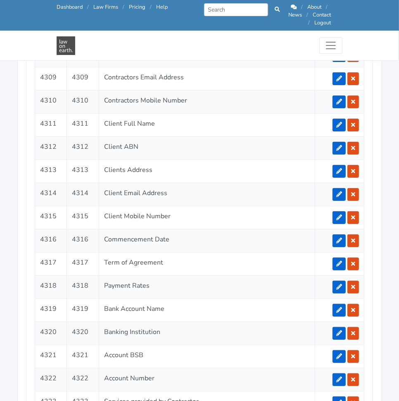
scroll to position [1702, 0]
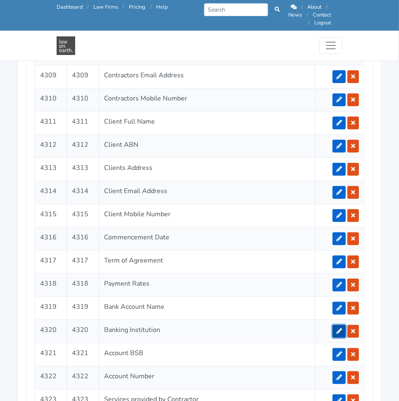
click at [337, 328] on icon at bounding box center [339, 331] width 6 height 6
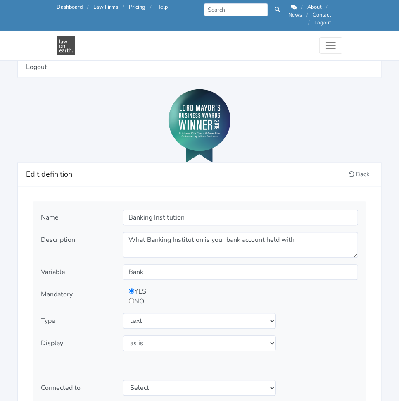
scroll to position [837, 0]
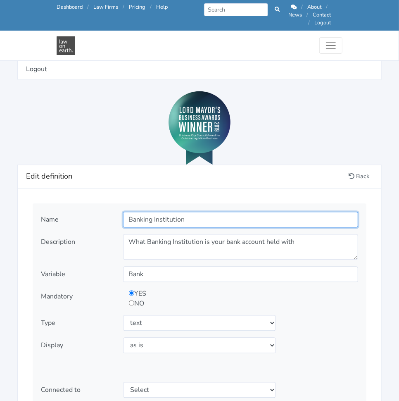
click at [212, 213] on input "Banking Institution" at bounding box center [240, 219] width 235 height 16
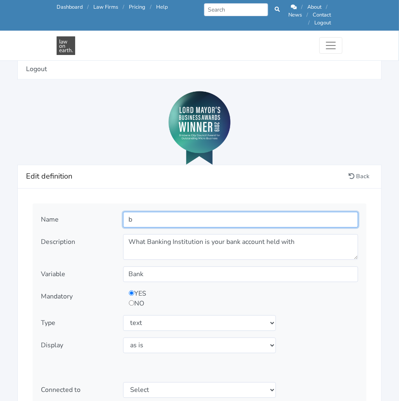
type input "Bank"
click at [133, 300] on input "radio" at bounding box center [131, 302] width 5 height 5
radio input "true"
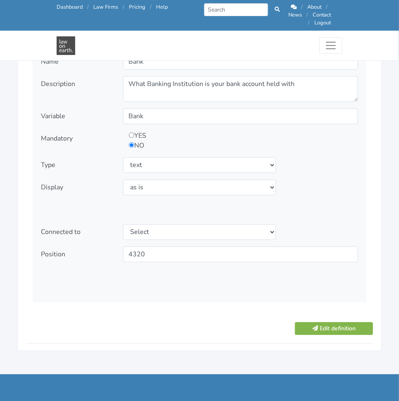
scroll to position [996, 0]
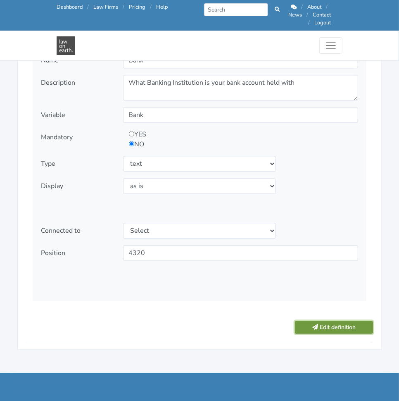
click at [330, 321] on button "Edit definition" at bounding box center [334, 327] width 78 height 13
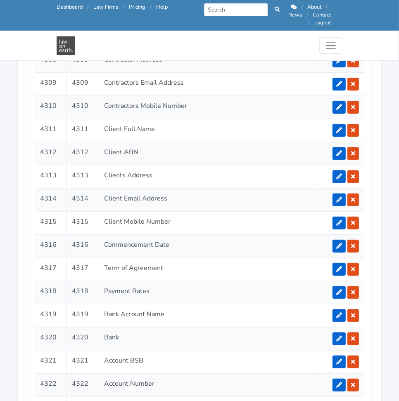
scroll to position [1695, 0]
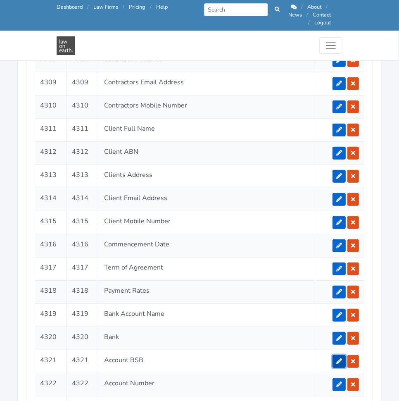
click at [337, 355] on link at bounding box center [339, 361] width 13 height 13
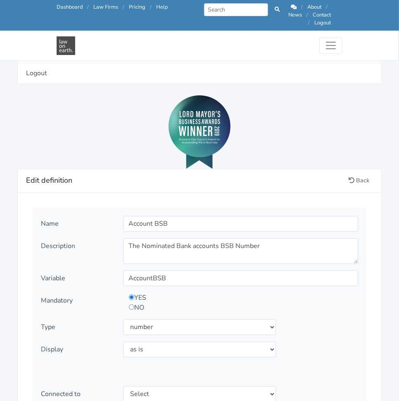
scroll to position [833, 0]
click at [130, 304] on input "radio" at bounding box center [131, 306] width 5 height 5
radio input "true"
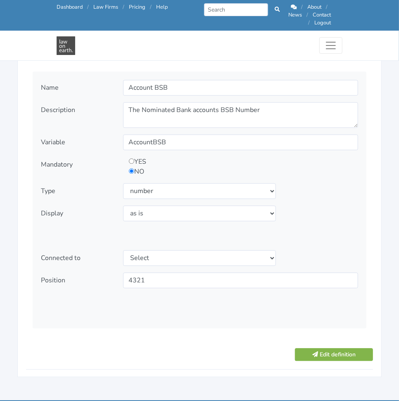
scroll to position [969, 0]
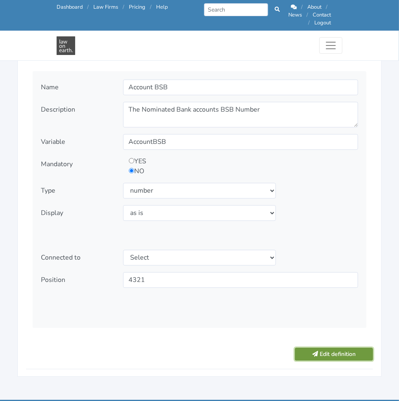
click at [321, 347] on button "Edit definition" at bounding box center [334, 353] width 78 height 13
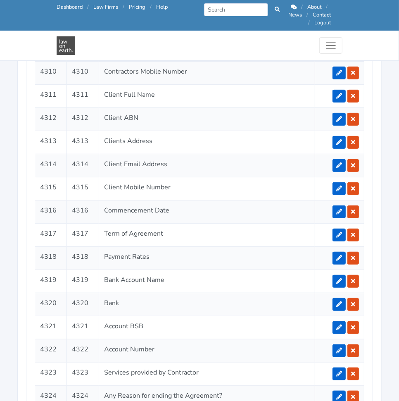
scroll to position [1745, 0]
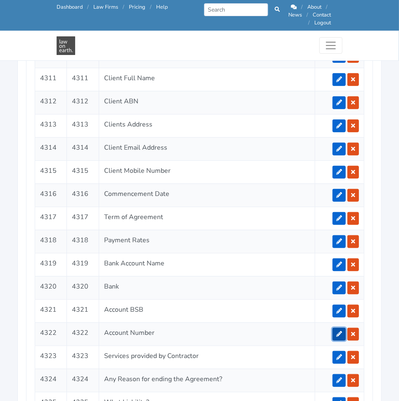
click at [340, 328] on link at bounding box center [339, 334] width 13 height 13
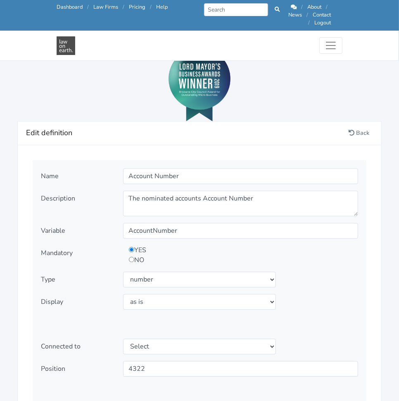
scroll to position [885, 0]
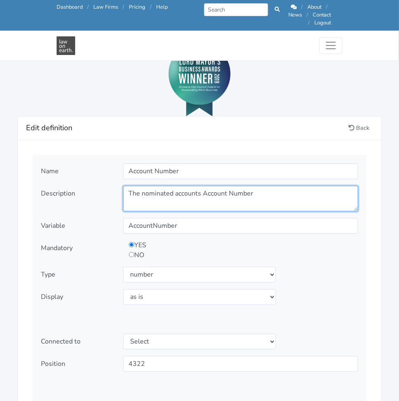
click at [276, 185] on textarea "The nominated accounts Account Number" at bounding box center [240, 198] width 235 height 26
click at [285, 189] on textarea "The nominated accounts Account Number" at bounding box center [240, 198] width 235 height 26
paste textarea "What is the account number for the Contractor’s bank account?"
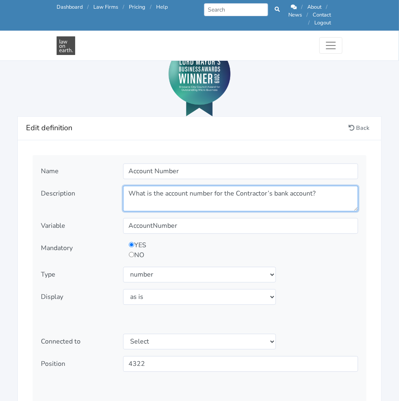
type textarea "What is the account number for the Contractor’s bank account?"
click at [345, 242] on div "YES NO" at bounding box center [240, 250] width 239 height 20
click at [132, 252] on input "radio" at bounding box center [131, 254] width 5 height 5
radio input "true"
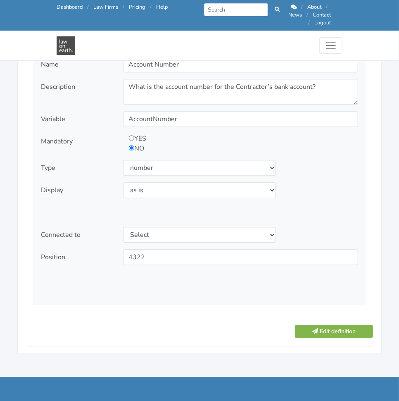
scroll to position [996, 0]
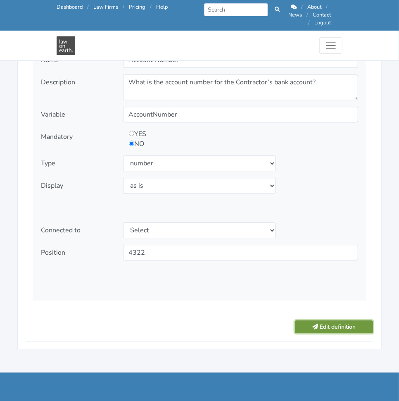
click at [337, 320] on button "Edit definition" at bounding box center [334, 326] width 78 height 13
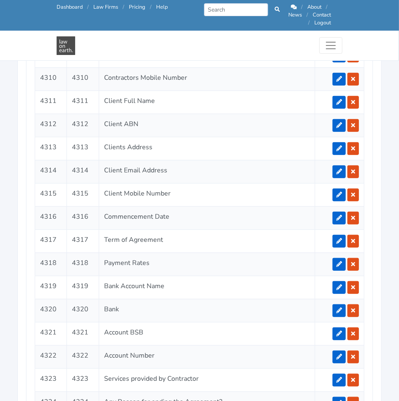
scroll to position [1725, 0]
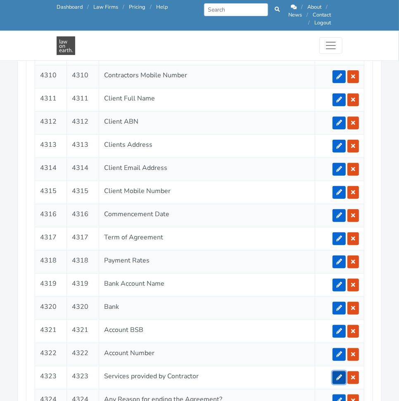
click at [335, 371] on link at bounding box center [339, 377] width 13 height 13
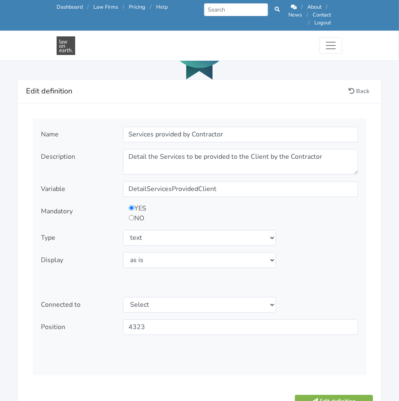
scroll to position [916, 0]
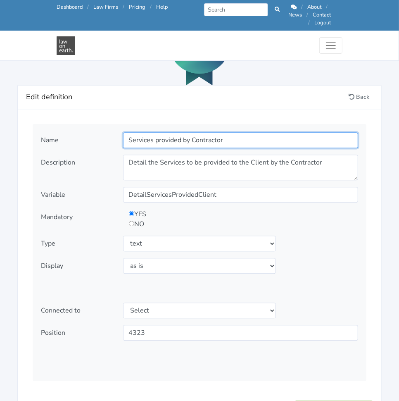
click at [260, 134] on input "Services provided by Contractor" at bounding box center [240, 140] width 235 height 16
type input "Services Provided to Client"
click at [132, 221] on input "radio" at bounding box center [131, 223] width 5 height 5
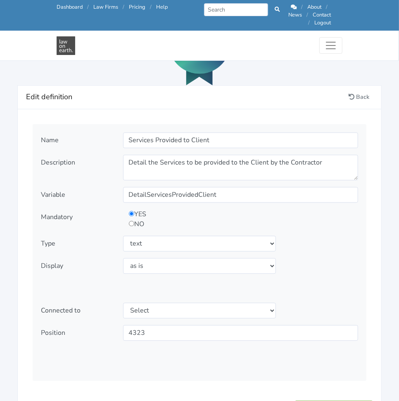
radio input "true"
click at [215, 235] on select "Select type text textarea number checkbox compounded date select states" at bounding box center [199, 243] width 153 height 16
select select "textarea"
click at [123, 235] on select "Select type text textarea number checkbox compounded date select states" at bounding box center [199, 243] width 153 height 16
click at [221, 259] on select "Select display as is uppercase lowercase first letter uppercase first letter lo…" at bounding box center [199, 266] width 153 height 16
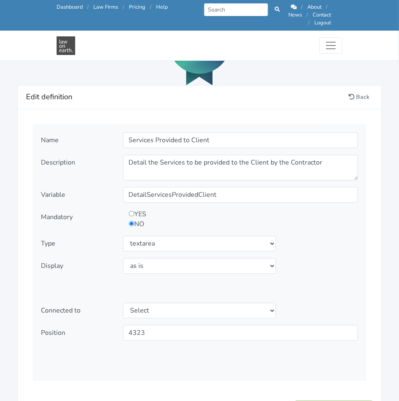
click at [352, 302] on div "Connected to Select" at bounding box center [199, 310] width 329 height 16
click at [206, 260] on select "Select display as is uppercase lowercase first letter uppercase first letter lo…" at bounding box center [199, 266] width 153 height 16
select select "first letter uppercase"
click at [123, 258] on select "Select display as is uppercase lowercase first letter uppercase first letter lo…" at bounding box center [199, 266] width 153 height 16
click at [318, 400] on button "Edit definition" at bounding box center [334, 406] width 78 height 13
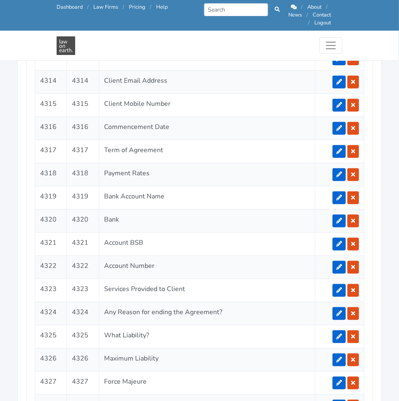
scroll to position [1820, 0]
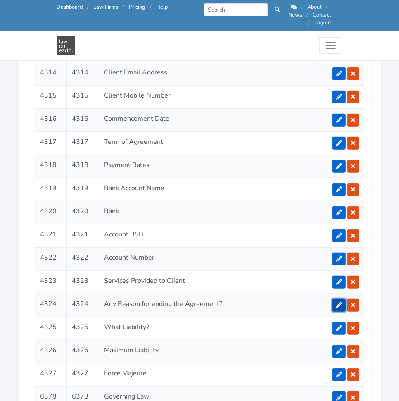
click at [337, 302] on icon at bounding box center [339, 305] width 6 height 6
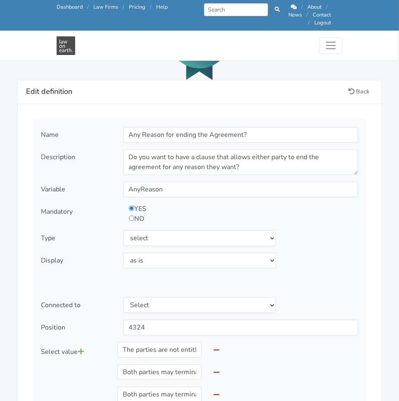
scroll to position [909, 0]
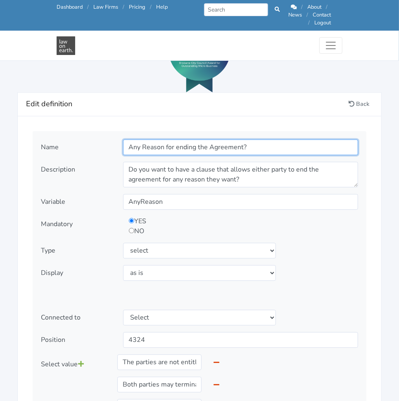
click at [267, 140] on input "Any Reason for ending the Agreement?" at bounding box center [240, 147] width 235 height 16
type input "Special Conditions"
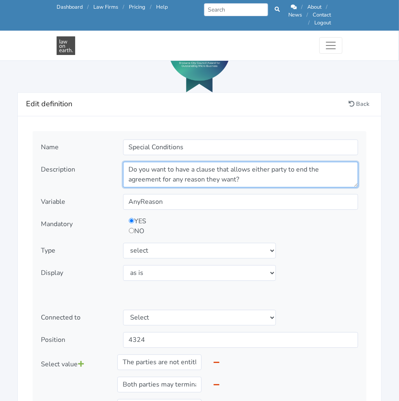
click at [230, 167] on textarea "Do you want to have a clause that allows either party to end the agreement for …" at bounding box center [240, 175] width 235 height 26
click at [138, 167] on textarea "Do you want to have a clause that allows either party to end the agreement for …" at bounding box center [240, 175] width 235 height 26
paste textarea "Are there any Special Conditions that apply to this Agreement?"
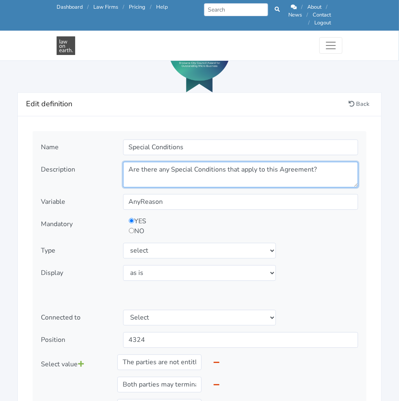
type textarea "Are there any Special Conditions that apply to this Agreement?"
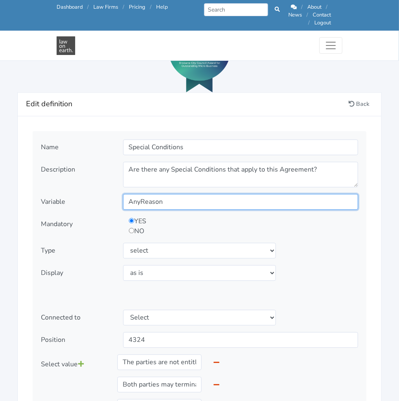
click at [212, 196] on input "AnyReason" at bounding box center [240, 202] width 235 height 16
type input "SpecialConditions"
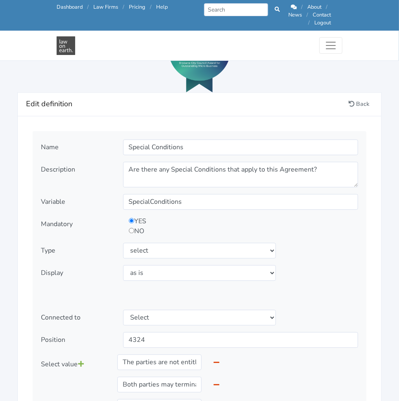
click at [129, 228] on input "radio" at bounding box center [131, 230] width 5 height 5
radio input "true"
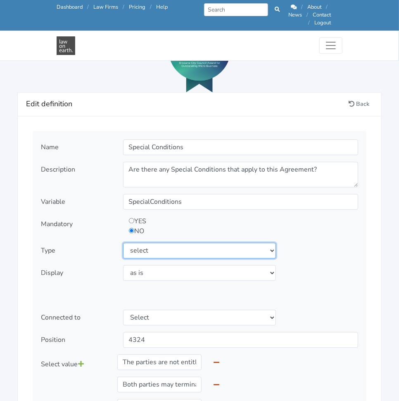
click at [243, 247] on select "Select type text textarea number checkbox compounded date select states" at bounding box center [199, 250] width 153 height 16
select select "textarea"
click at [123, 242] on select "Select type text textarea number checkbox compounded date select states" at bounding box center [199, 250] width 153 height 16
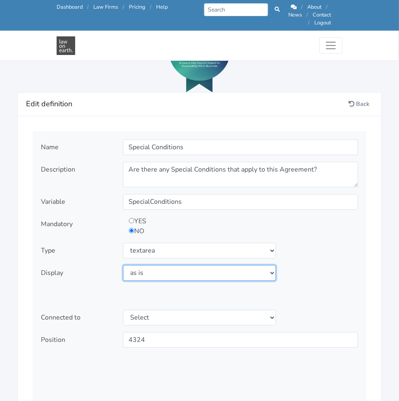
click at [240, 265] on select "Select display as is uppercase lowercase first letter uppercase first letter lo…" at bounding box center [199, 273] width 153 height 16
select select "first letter uppercase"
click at [123, 265] on select "Select display as is uppercase lowercase first letter uppercase first letter lo…" at bounding box center [199, 273] width 153 height 16
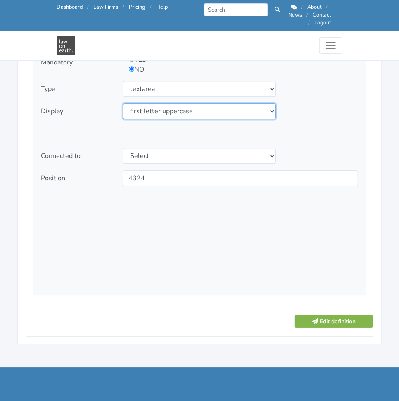
scroll to position [1072, 0]
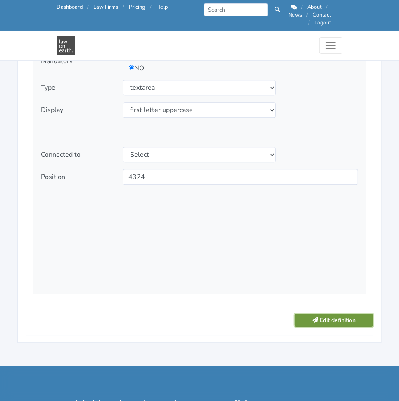
click at [311, 314] on button "Edit definition" at bounding box center [334, 320] width 78 height 13
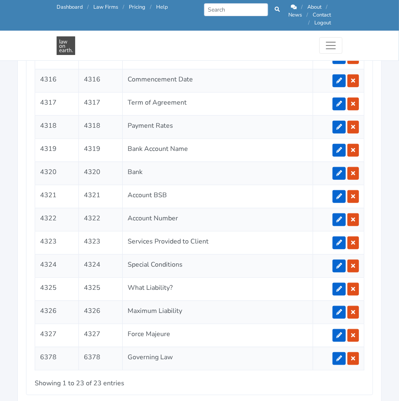
scroll to position [1877, 0]
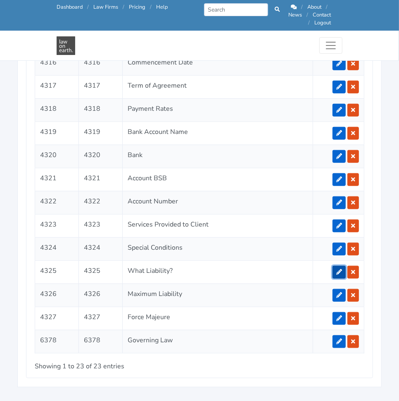
click at [339, 269] on icon at bounding box center [339, 272] width 6 height 6
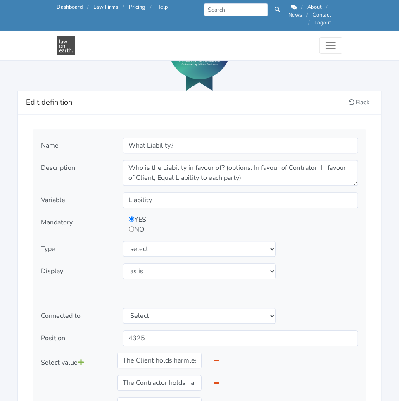
scroll to position [922, 0]
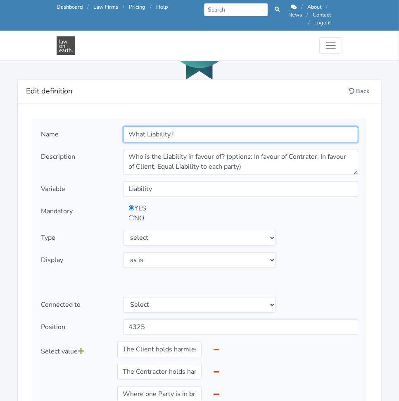
click at [217, 126] on input "What Liability?" at bounding box center [240, 134] width 235 height 16
type input "Governing Law"
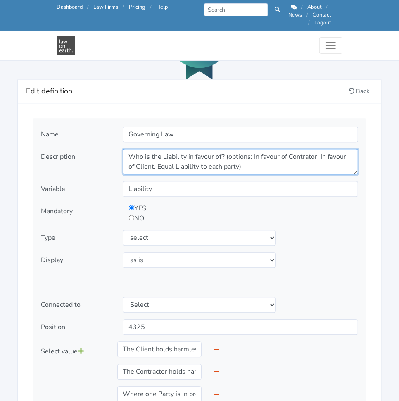
click at [248, 159] on textarea "Who is the Liability in favour of? (options: In favour of Contrator, In favour …" at bounding box center [240, 162] width 235 height 26
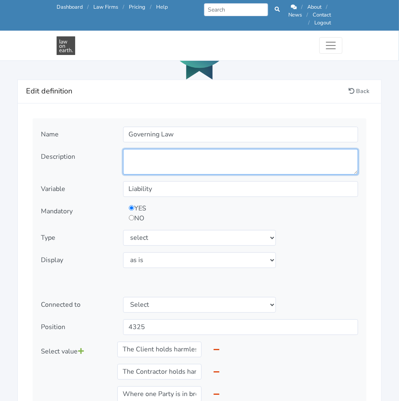
click at [193, 149] on textarea "Who is the Liability in favour of? (options: In favour of Contrator, In favour …" at bounding box center [240, 162] width 235 height 26
paste textarea "What State of [GEOGRAPHIC_DATA] is relevant in applying the laws to this agreem…"
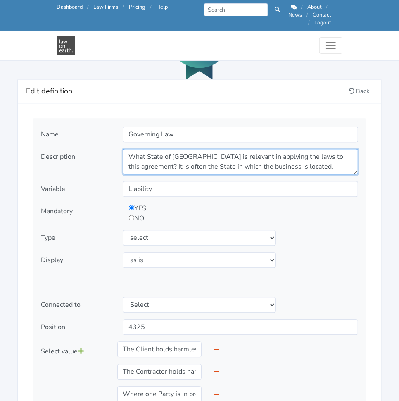
scroll to position [0, 0]
type textarea "What State of [GEOGRAPHIC_DATA] is relevant in applying the laws to this agreem…"
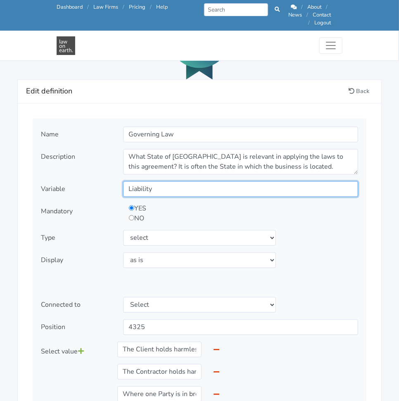
click at [260, 181] on input "Liability" at bounding box center [240, 189] width 235 height 16
type input "GoverningState"
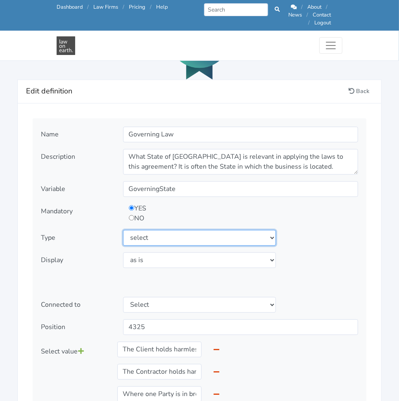
click at [207, 230] on select "Select type text textarea number checkbox compounded date select states" at bounding box center [199, 238] width 153 height 16
select select "text"
click at [123, 230] on select "Select type text textarea number checkbox compounded date select states" at bounding box center [199, 238] width 153 height 16
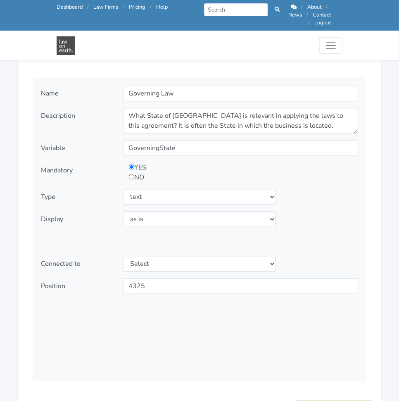
scroll to position [994, 0]
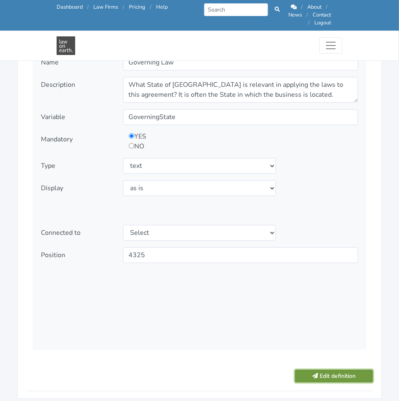
click at [326, 369] on button "Edit definition" at bounding box center [334, 375] width 78 height 13
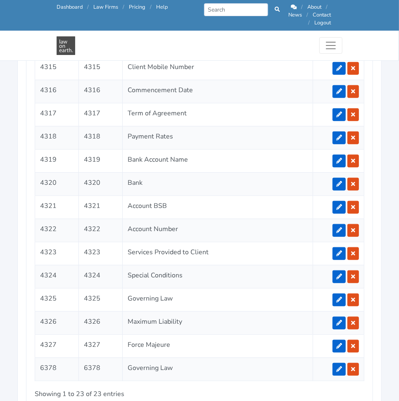
scroll to position [1844, 0]
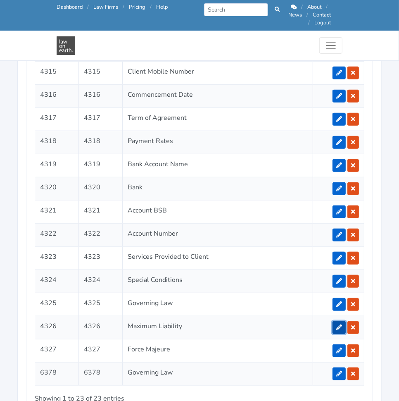
click at [338, 324] on icon at bounding box center [339, 327] width 6 height 6
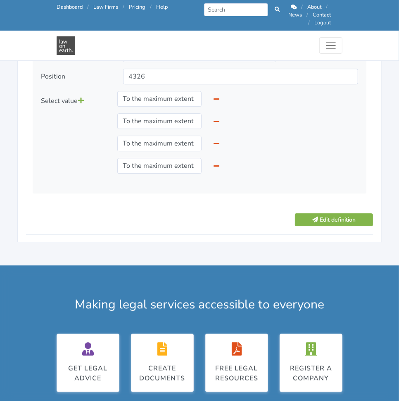
scroll to position [1212, 0]
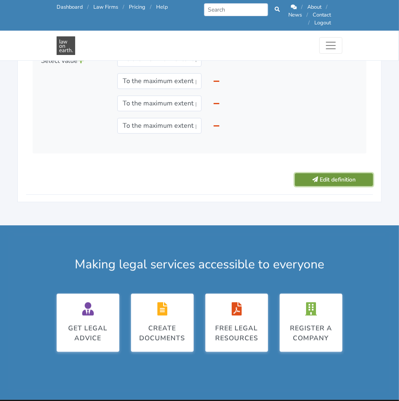
click at [316, 176] on icon "submit" at bounding box center [315, 179] width 6 height 6
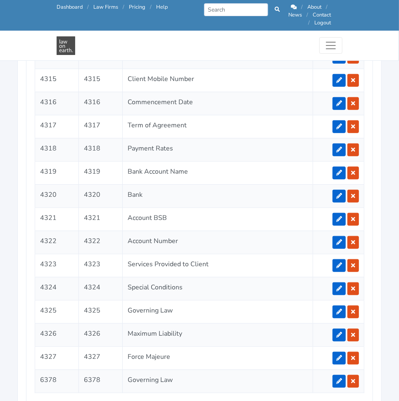
scroll to position [1826, 0]
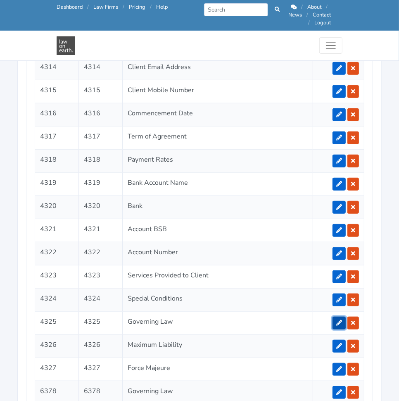
click at [340, 320] on icon at bounding box center [339, 323] width 6 height 6
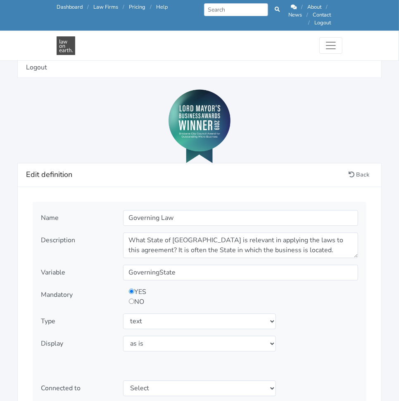
scroll to position [848, 0]
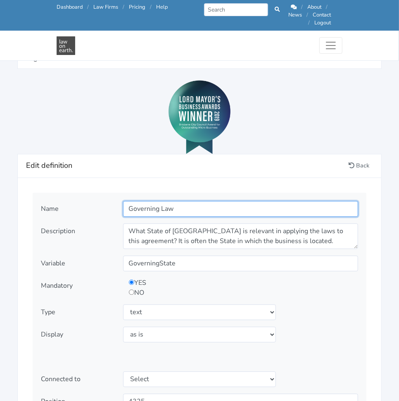
click at [210, 202] on input "Governing Law" at bounding box center [240, 209] width 235 height 16
type input "Governing State"
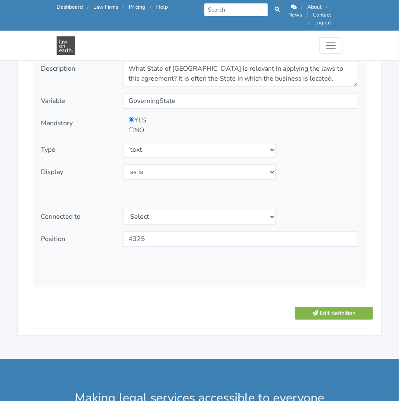
scroll to position [1010, 0]
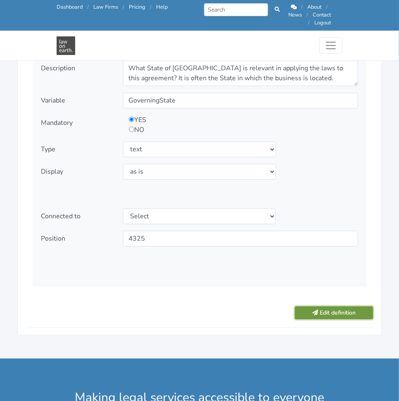
click at [341, 306] on button "Edit definition" at bounding box center [334, 312] width 78 height 13
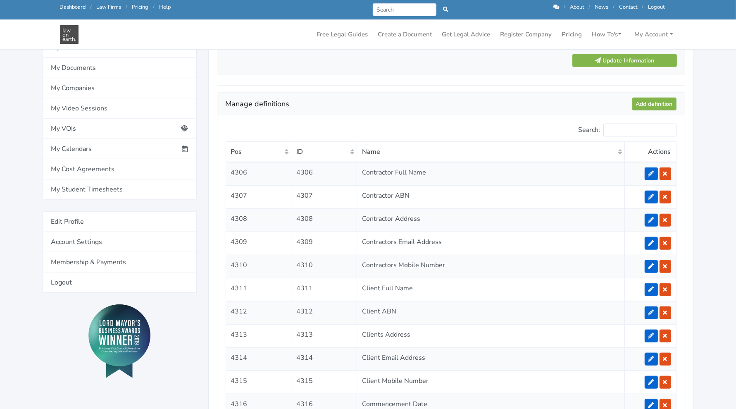
scroll to position [641, 0]
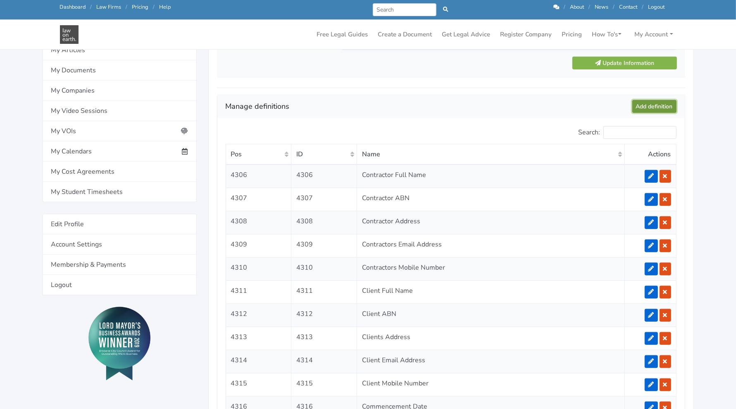
click at [399, 100] on link "Add definition" at bounding box center [654, 106] width 44 height 13
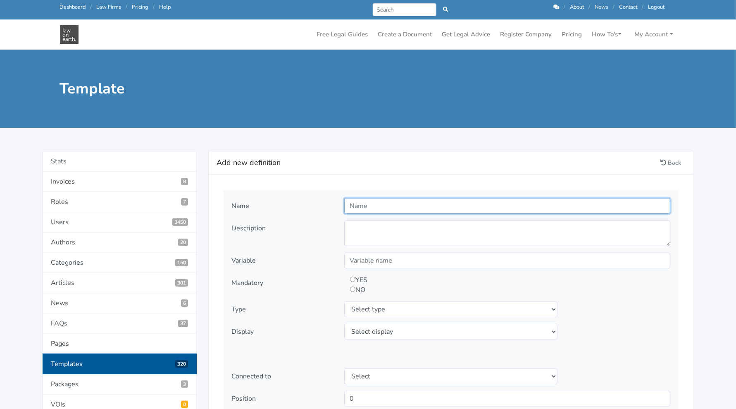
click at [383, 200] on input "text" at bounding box center [507, 206] width 326 height 16
type input "IP Owner"
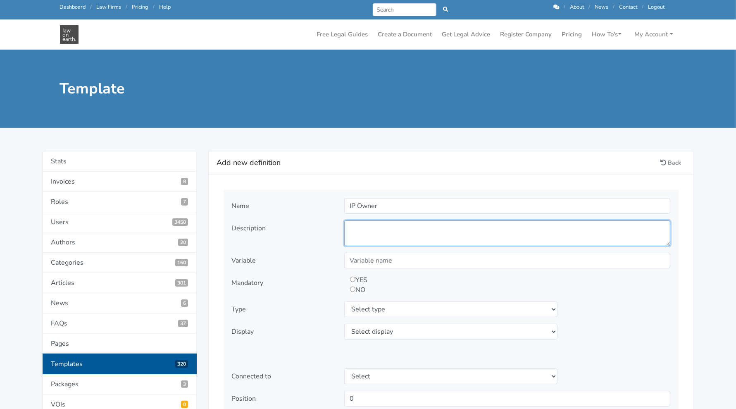
click at [394, 228] on textarea at bounding box center [507, 233] width 326 height 26
click at [362, 232] on textarea at bounding box center [507, 233] width 326 height 26
paste textarea "Who will own the intellectual property created by the Contractor?"
type textarea "Who will own the intellectual property created by the Contractor?"
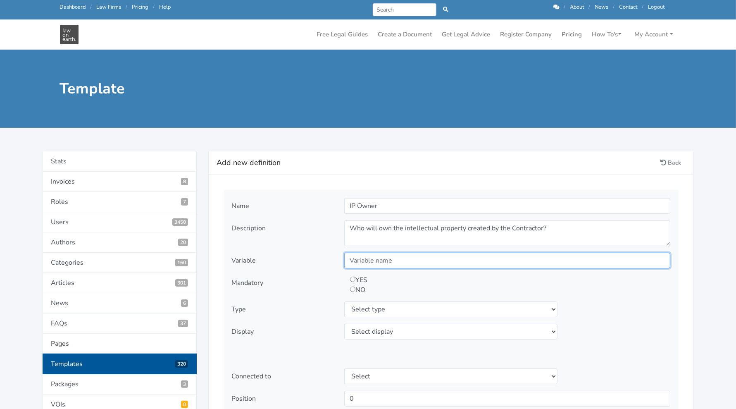
click at [368, 263] on input "text" at bounding box center [507, 260] width 326 height 16
type input "IPOwner"
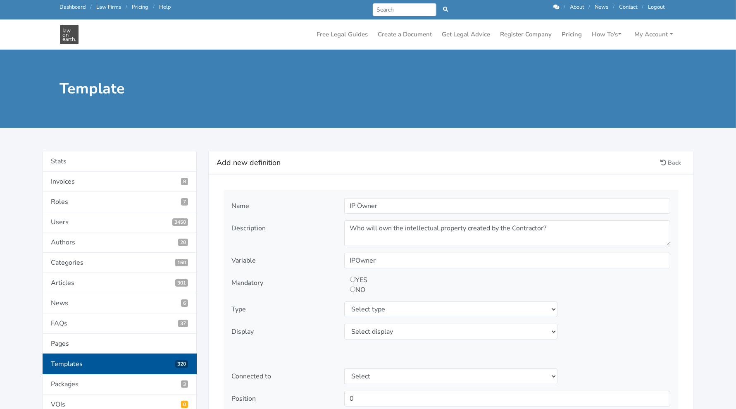
click at [352, 276] on input "radio" at bounding box center [352, 278] width 5 height 5
radio input "true"
click at [358, 305] on select "Select type text textarea number checkbox compounded date select states" at bounding box center [451, 309] width 214 height 16
select select "select"
click at [344, 301] on select "Select type text textarea number checkbox compounded date select states" at bounding box center [451, 309] width 214 height 16
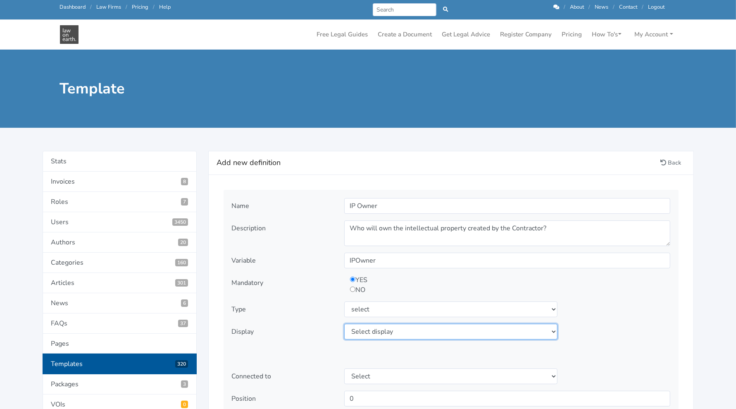
click at [362, 326] on select "Select display as is uppercase lowercase first letter uppercase first letter lo…" at bounding box center [451, 331] width 214 height 16
select select "as is"
click at [344, 323] on select "Select display as is uppercase lowercase first letter uppercase first letter lo…" at bounding box center [451, 331] width 214 height 16
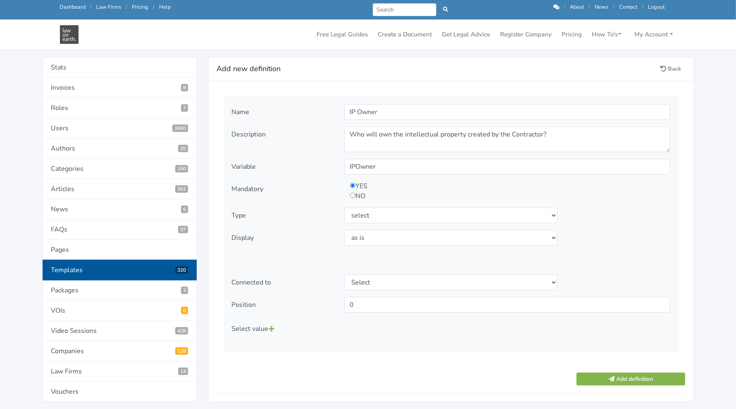
scroll to position [73, 0]
click at [271, 327] on icon at bounding box center [272, 328] width 6 height 7
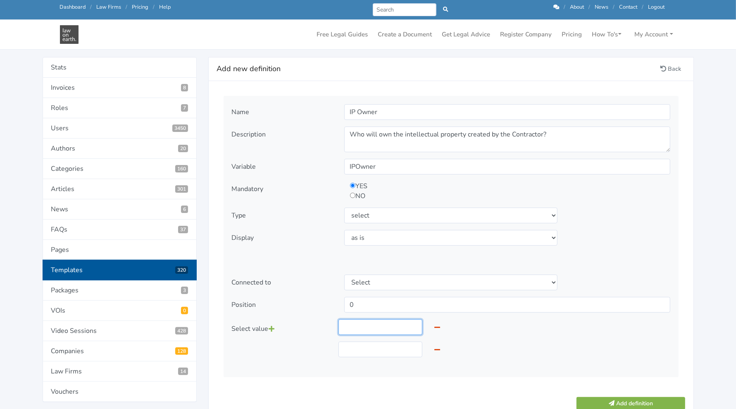
click at [355, 324] on input "text" at bounding box center [380, 327] width 84 height 16
type input "Client"
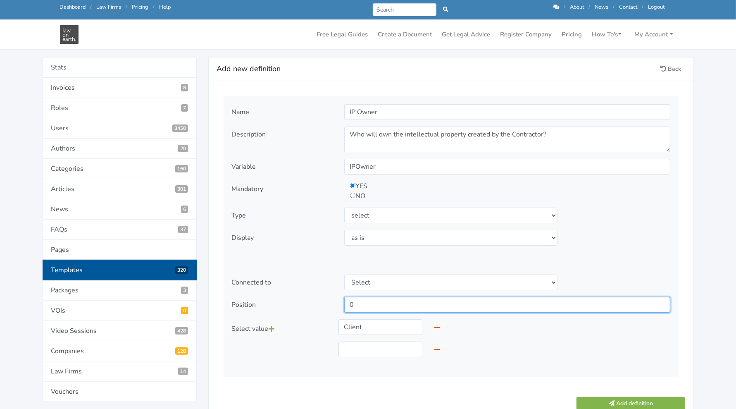
click at [370, 307] on input "0" at bounding box center [507, 305] width 326 height 16
type input "4326"
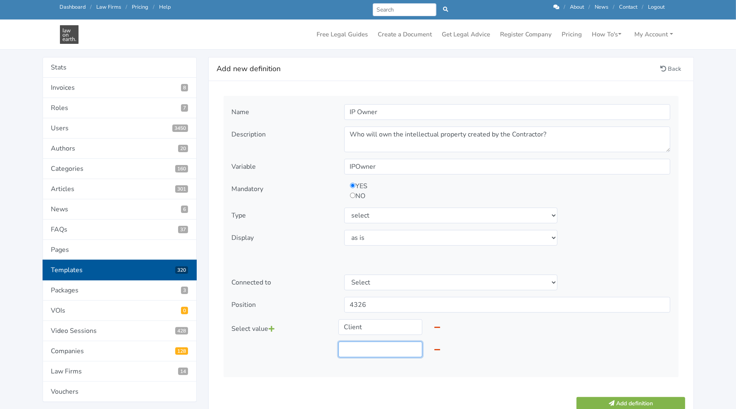
click at [364, 343] on input "text" at bounding box center [380, 349] width 84 height 16
type input "Contractor"
click at [305, 255] on div "Name IP Owner Description Who will own the intellectual property created by the…" at bounding box center [450, 236] width 455 height 281
click at [606, 399] on button "Add definition" at bounding box center [630, 403] width 108 height 13
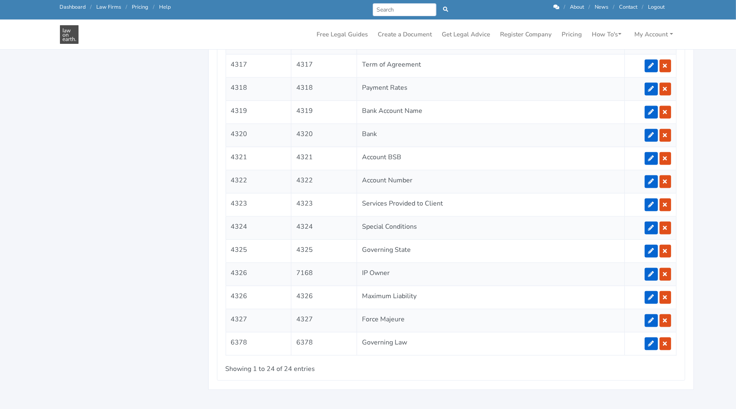
scroll to position [986, 0]
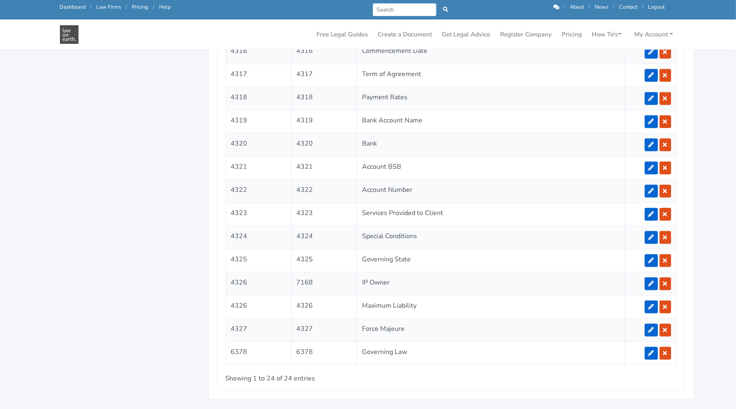
click at [653, 347] on link at bounding box center [650, 353] width 13 height 13
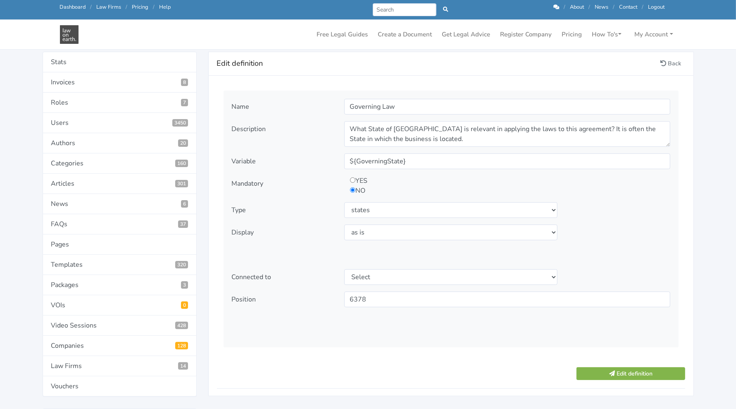
scroll to position [83, 0]
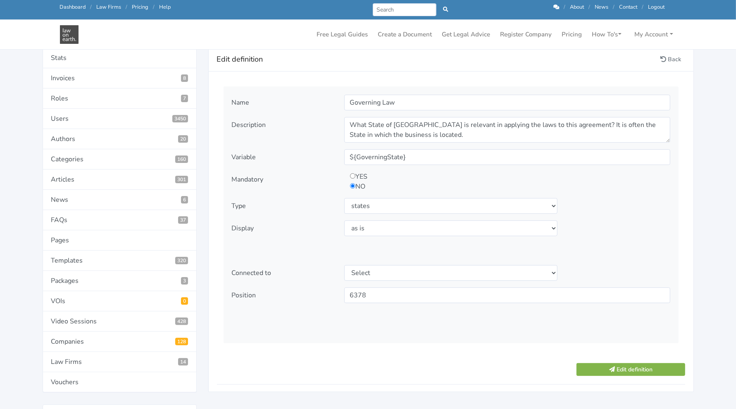
click at [335, 103] on div "Name" at bounding box center [282, 103] width 112 height 16
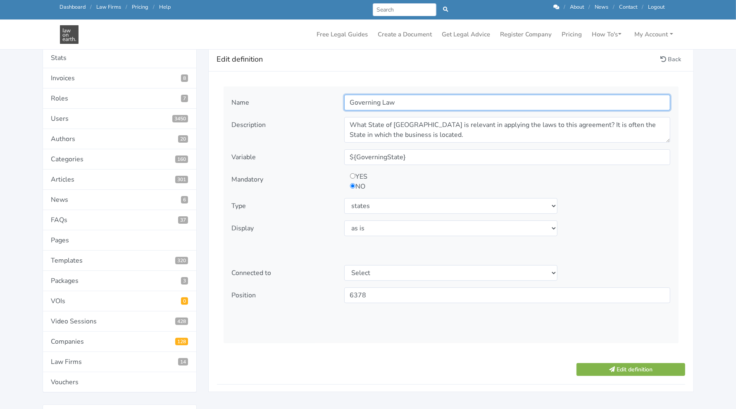
click at [399, 103] on input "Governing Law" at bounding box center [507, 103] width 326 height 16
type input "Termination for Convenience"
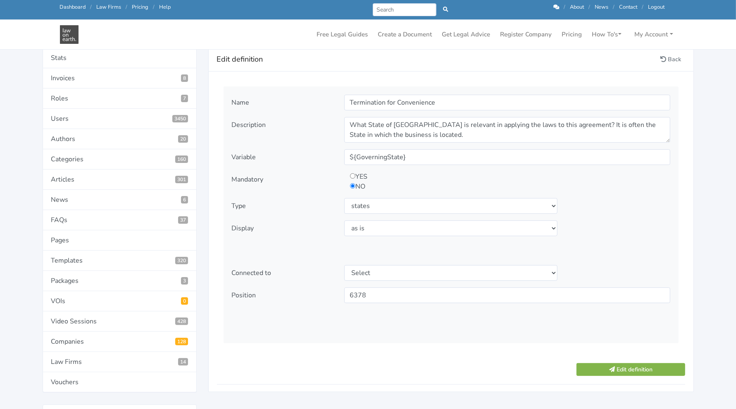
click at [338, 130] on div "What State of Australia is relevant in applying the laws to this agreement? It …" at bounding box center [506, 130] width 337 height 26
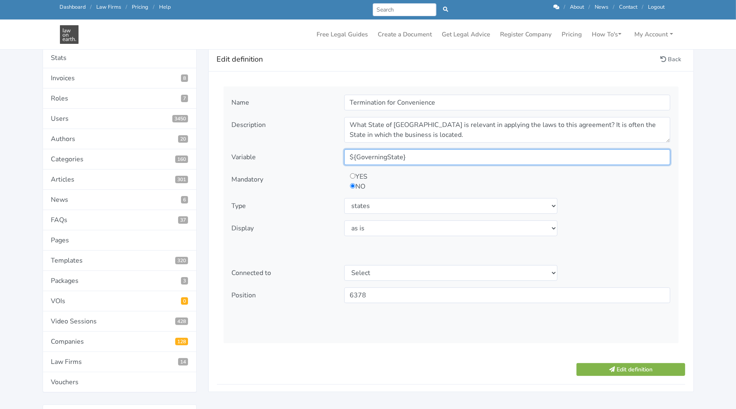
click at [411, 152] on input "${GoverningState}" at bounding box center [507, 157] width 326 height 16
type input "AnyReason"
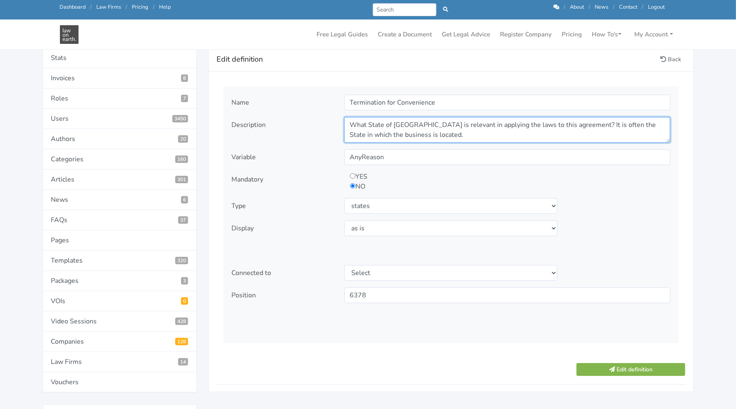
click at [421, 133] on textarea "What State of Australia is relevant in applying the laws to this agreement? It …" at bounding box center [507, 130] width 326 height 26
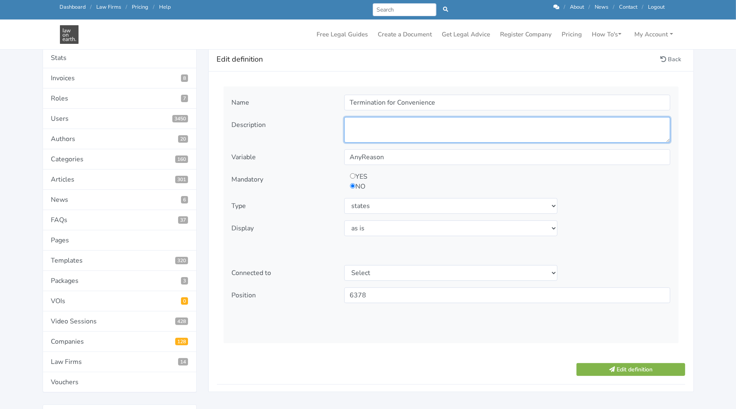
paste textarea "Is either party entitled to terminate the Agreement for any reason purely out o…"
type textarea "Is either party entitled to terminate the Agreement for any reason purely out o…"
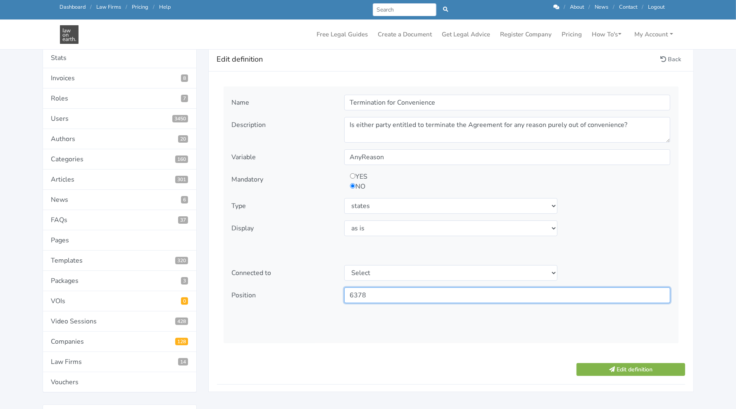
click at [390, 291] on input "6378" at bounding box center [507, 295] width 326 height 16
type input "6"
type input "4327"
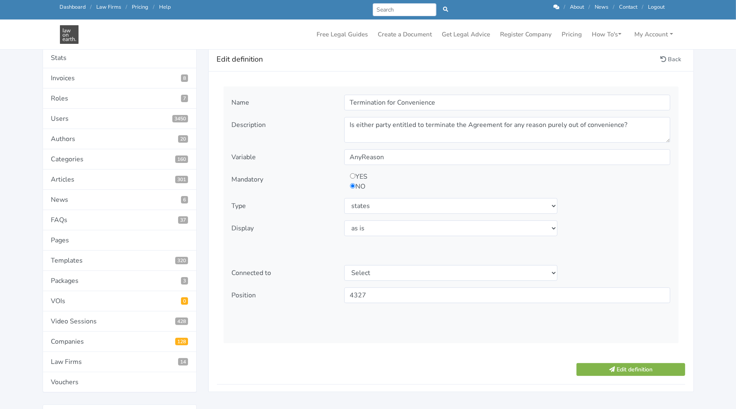
click at [352, 175] on input "radio" at bounding box center [352, 175] width 5 height 5
radio input "true"
click at [381, 199] on select "Select type text textarea number checkbox compounded date select states" at bounding box center [451, 206] width 214 height 16
select select "select"
click at [344, 198] on select "Select type text textarea number checkbox compounded date select states" at bounding box center [451, 206] width 214 height 16
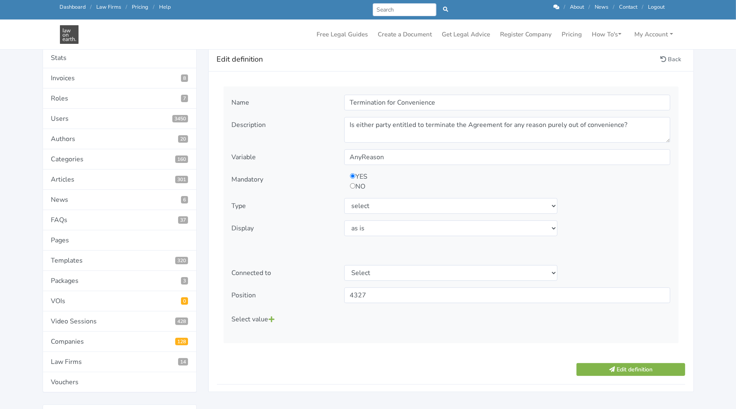
click at [271, 317] on icon at bounding box center [272, 319] width 6 height 7
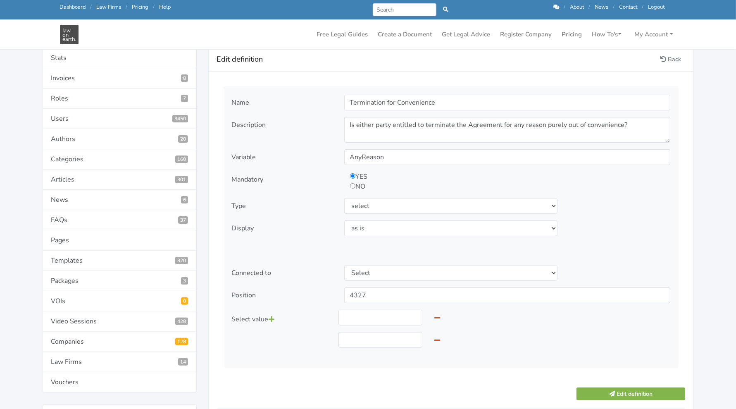
click at [271, 317] on icon at bounding box center [272, 319] width 6 height 7
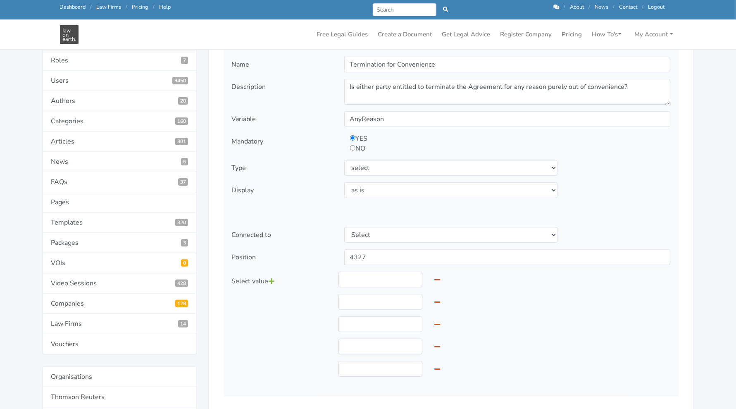
scroll to position [121, 0]
drag, startPoint x: 361, startPoint y: 284, endPoint x: 344, endPoint y: 272, distance: 20.7
click at [344, 272] on input "text" at bounding box center [380, 279] width 84 height 16
type input "No, neither party is entitled to terminate the Agreement for convenience."
click at [380, 301] on input "text" at bounding box center [380, 301] width 84 height 16
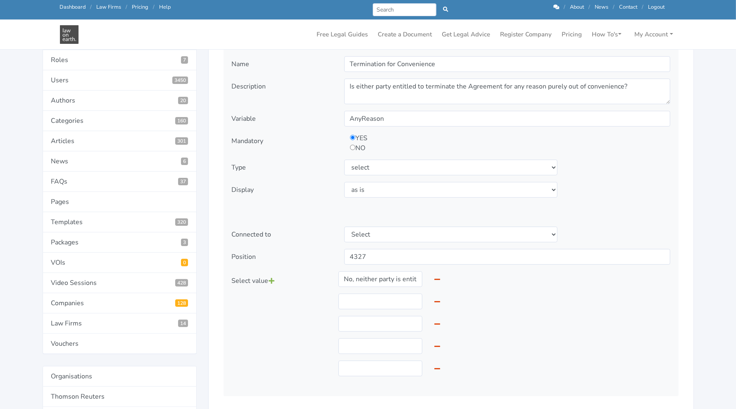
click at [301, 361] on div "Select value" at bounding box center [282, 327] width 112 height 112
click at [353, 293] on input "text" at bounding box center [380, 301] width 84 height 16
type input "Yes, provided that party provides 30 days written notice."
click at [356, 322] on input "text" at bounding box center [380, 324] width 84 height 16
type input "Yes, provided that party provides 60 days written notice."
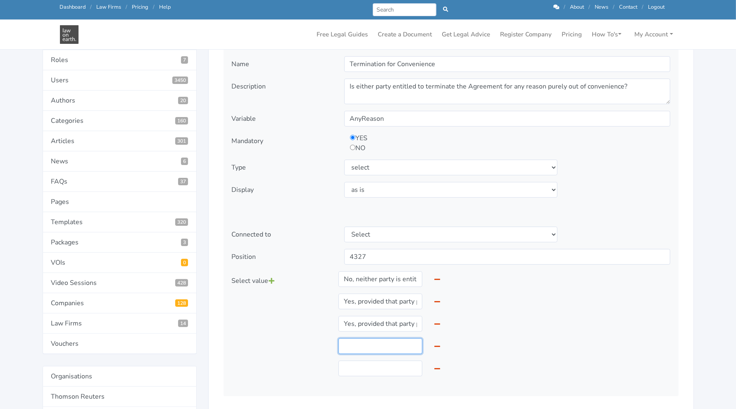
click at [370, 347] on input "text" at bounding box center [380, 346] width 84 height 16
type input "Yes, provided that party provides 90 days written notice."
click at [362, 372] on input "text" at bounding box center [380, 368] width 84 height 16
type input "Yes, provided that party provides 120 days written notice."
drag, startPoint x: 244, startPoint y: 335, endPoint x: 556, endPoint y: 310, distance: 312.4
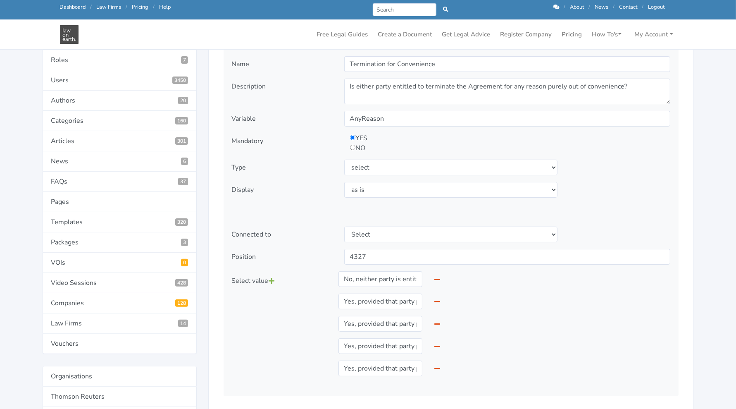
click at [556, 310] on div "Select value No, neither party is entitled to terminate the Agreement for conve…" at bounding box center [451, 327] width 450 height 112
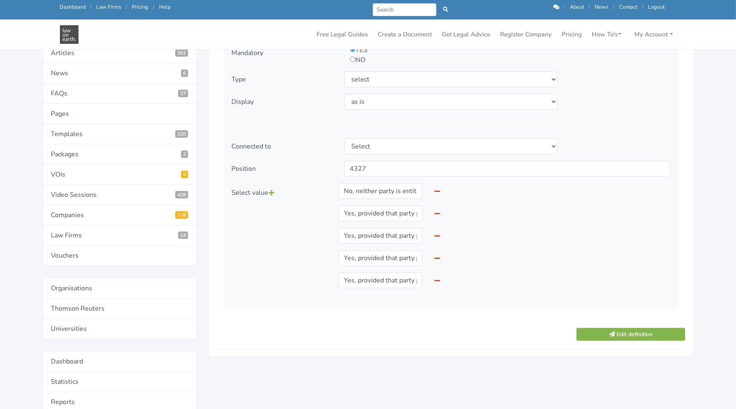
scroll to position [218, 0]
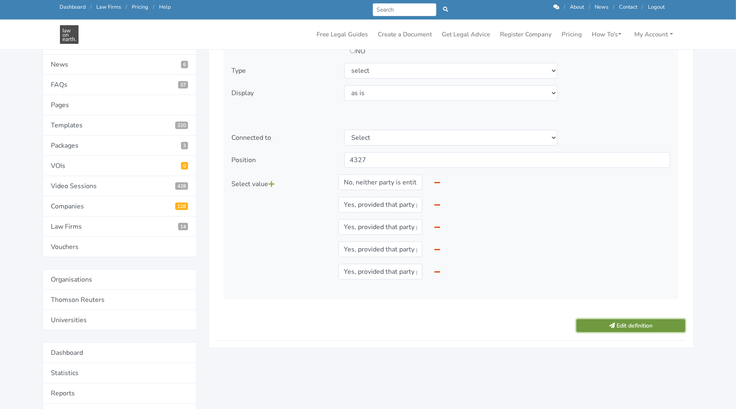
click at [593, 326] on button "Edit definition" at bounding box center [630, 325] width 108 height 13
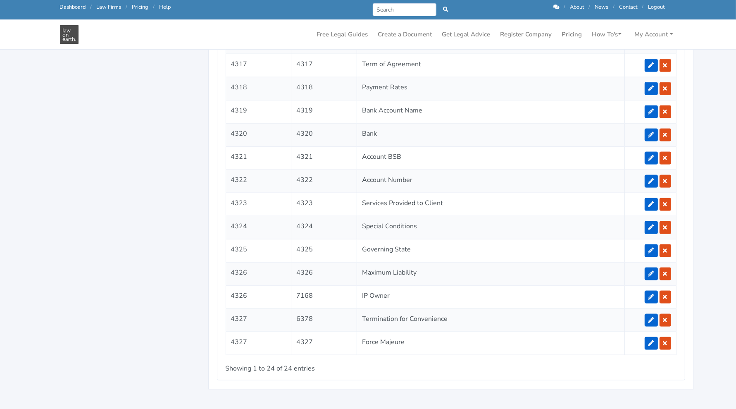
scroll to position [996, 0]
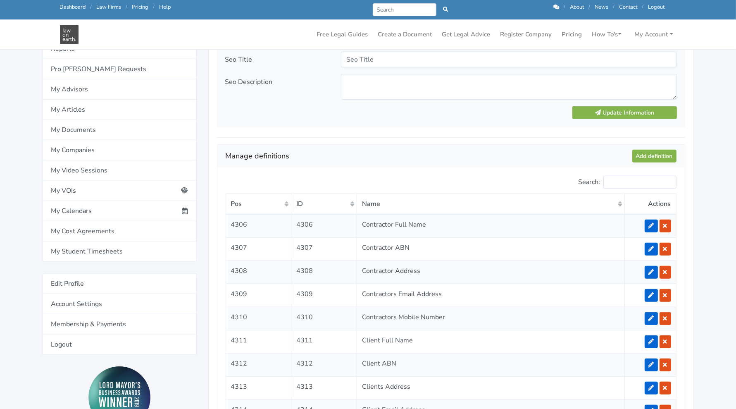
scroll to position [581, 0]
click at [657, 154] on link "Add definition" at bounding box center [654, 156] width 44 height 13
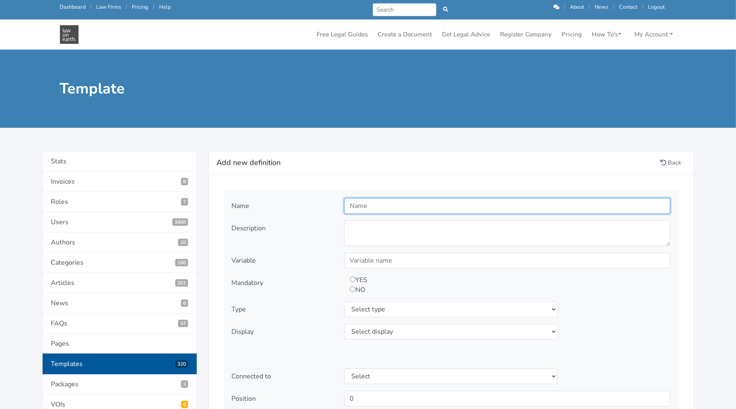
click at [364, 201] on input "text" at bounding box center [507, 206] width 326 height 16
type input "Liability"
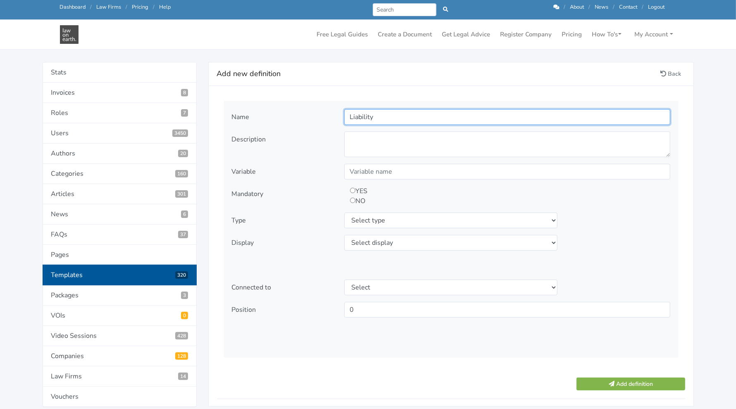
scroll to position [69, 0]
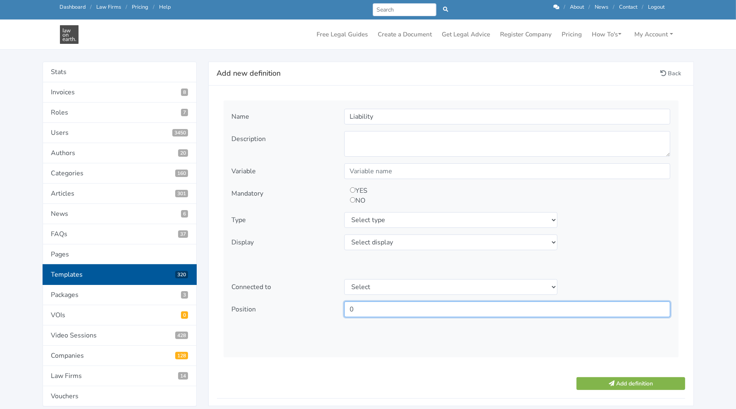
click at [432, 306] on input "0" at bounding box center [507, 309] width 326 height 16
type input "4328"
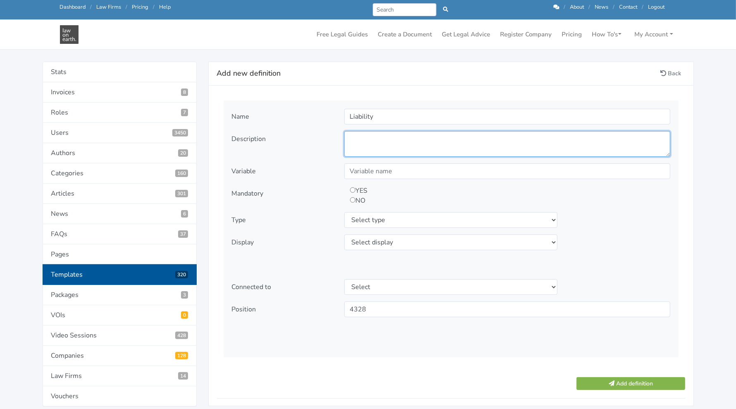
click at [456, 134] on textarea at bounding box center [507, 144] width 326 height 26
click at [368, 140] on textarea at bounding box center [507, 144] width 326 height 26
paste textarea "Who is the Liability in favour of?"
type textarea "Who is the Liability in favour of?"
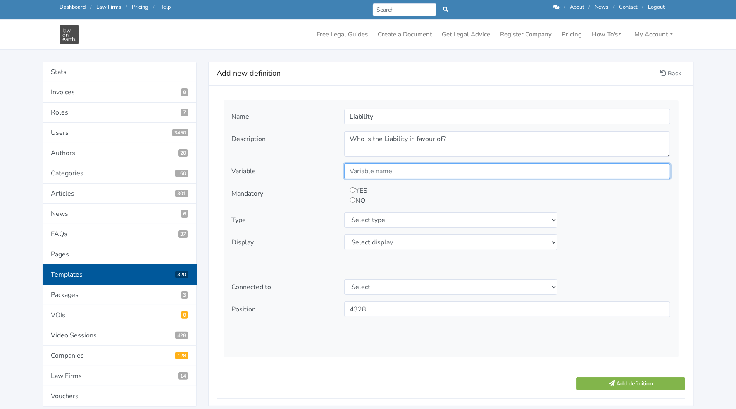
click at [409, 168] on input "text" at bounding box center [507, 171] width 326 height 16
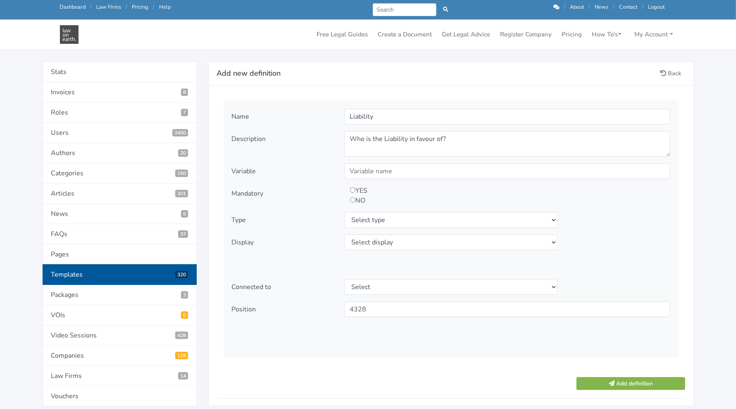
click at [297, 374] on form "Name Liability Description Variable YES" at bounding box center [451, 242] width 468 height 297
click at [305, 294] on div "Name Liability Description Who is the Liability in favour of?" at bounding box center [450, 228] width 455 height 257
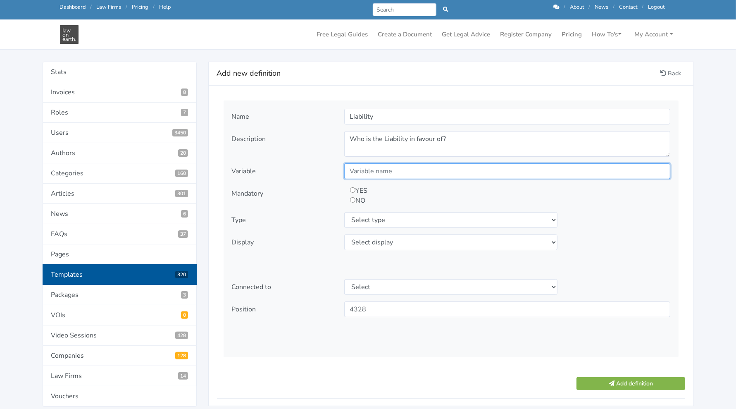
click at [400, 168] on input "text" at bounding box center [507, 171] width 326 height 16
type input "Liability"
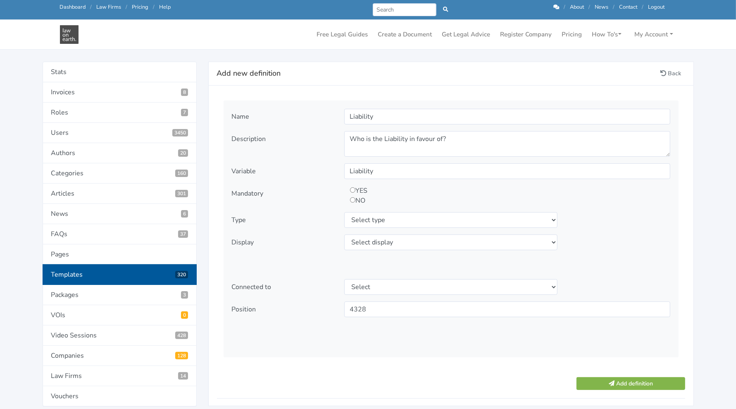
click at [352, 190] on input "radio" at bounding box center [352, 189] width 5 height 5
radio input "true"
click at [363, 216] on select "Select type text textarea number checkbox compounded date select states" at bounding box center [451, 220] width 214 height 16
select select "select"
click at [344, 212] on select "Select type text textarea number checkbox compounded date select states" at bounding box center [451, 220] width 214 height 16
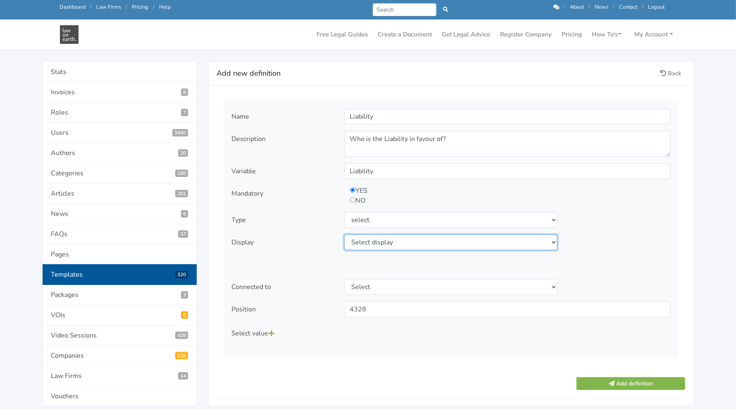
click at [368, 235] on select "Select display as is uppercase lowercase first letter uppercase first letter lo…" at bounding box center [451, 242] width 214 height 16
select select "as is"
click at [344, 234] on select "Select display as is uppercase lowercase first letter uppercase first letter lo…" at bounding box center [451, 242] width 214 height 16
click at [273, 332] on icon at bounding box center [272, 333] width 6 height 7
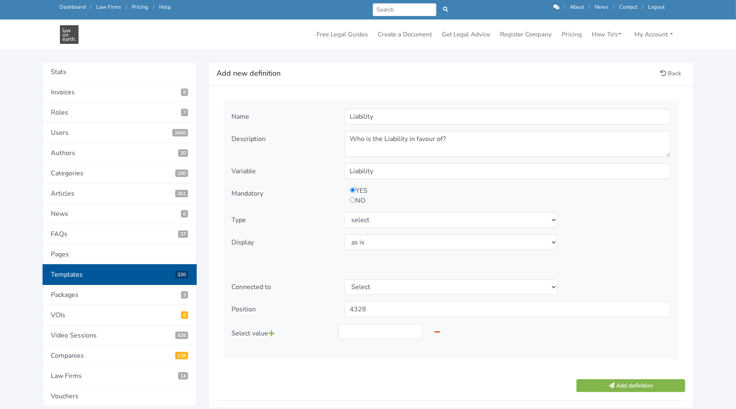
click at [273, 332] on icon at bounding box center [272, 333] width 6 height 7
click at [364, 327] on input "text" at bounding box center [380, 331] width 84 height 16
click at [352, 329] on input "text" at bounding box center [380, 331] width 84 height 16
click at [359, 330] on input "text" at bounding box center [380, 331] width 84 height 16
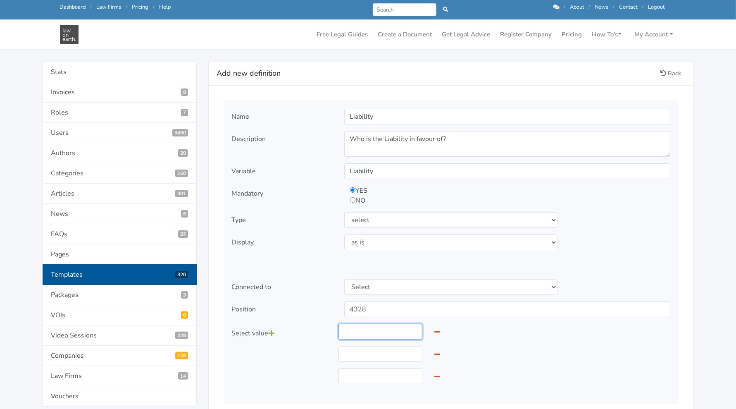
type input "In favour of Contractor: The Client holds harmless the Contractor where the Cli…"
click at [357, 352] on input "text" at bounding box center [380, 354] width 84 height 16
type input "In favour of Client: To the maximum extent permitted by Law, the aggregate liab…"
click at [329, 361] on div "Select value" at bounding box center [282, 356] width 112 height 67
click at [375, 354] on input "In favour of Client: To the maximum extent permitted by Law, the aggregate liab…" at bounding box center [380, 354] width 84 height 16
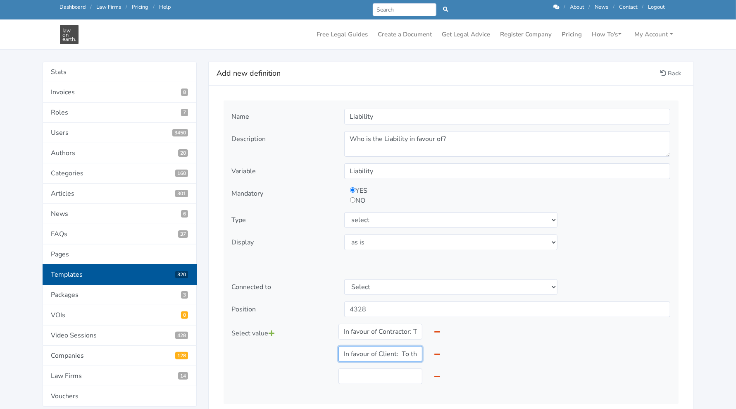
click at [375, 354] on input "In favour of Client: To the maximum extent permitted by Law, the aggregate liab…" at bounding box center [380, 354] width 84 height 16
click at [375, 354] on input "text" at bounding box center [380, 354] width 84 height 16
type input "In favour of Client: The Contractor holds harmless the Client where the Client …"
click at [295, 363] on div "Select value" at bounding box center [282, 356] width 112 height 67
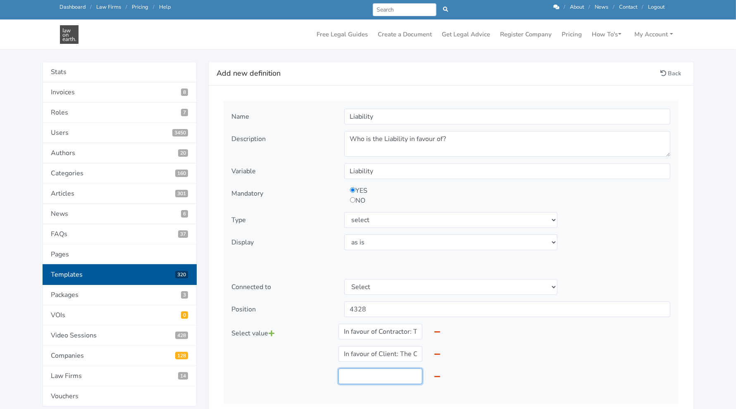
click at [354, 374] on input "text" at bounding box center [380, 376] width 84 height 16
type input "Equal liability to each party: Where one Party is in breach of this Agreement, …"
click at [273, 371] on div "Select value" at bounding box center [282, 356] width 112 height 67
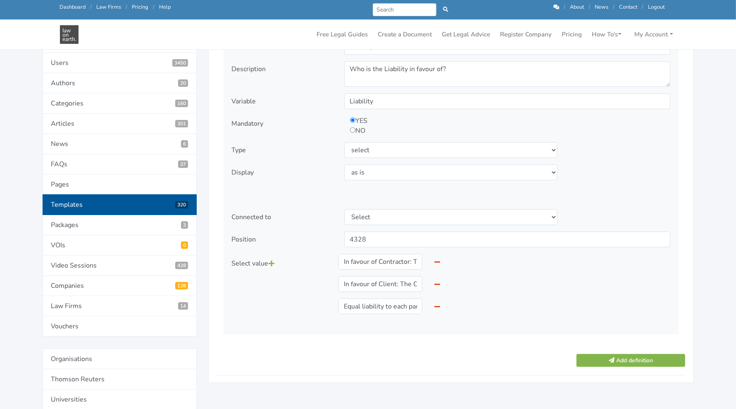
scroll to position [152, 0]
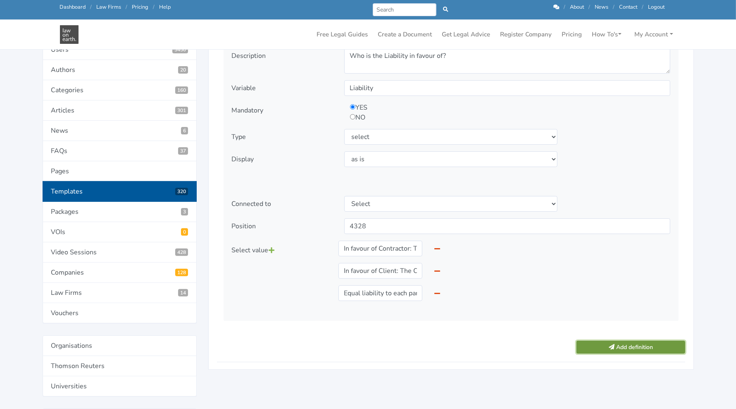
click at [620, 346] on button "Add definition" at bounding box center [630, 346] width 108 height 13
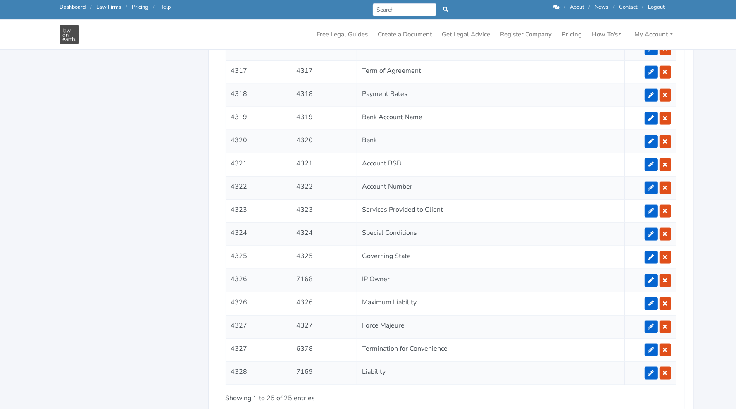
scroll to position [987, 0]
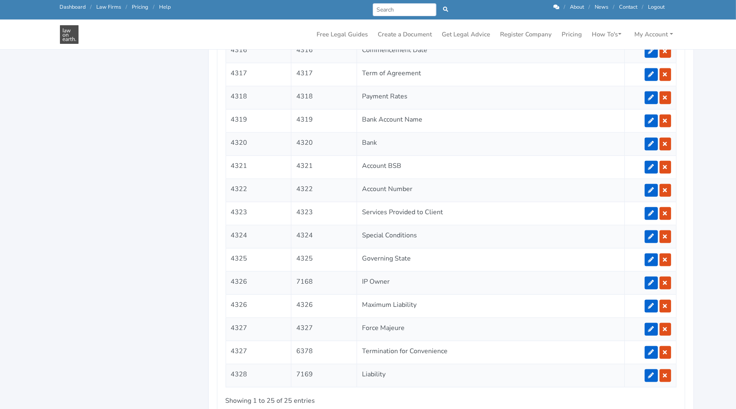
click at [649, 299] on link at bounding box center [650, 305] width 13 height 13
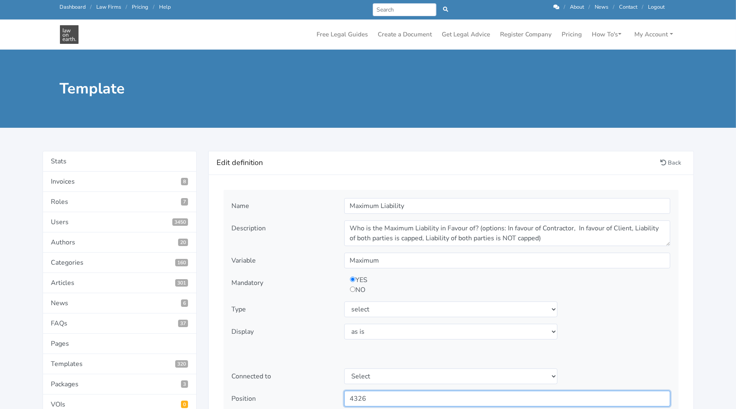
click at [387, 399] on input "4326" at bounding box center [507, 398] width 326 height 16
type input "4329"
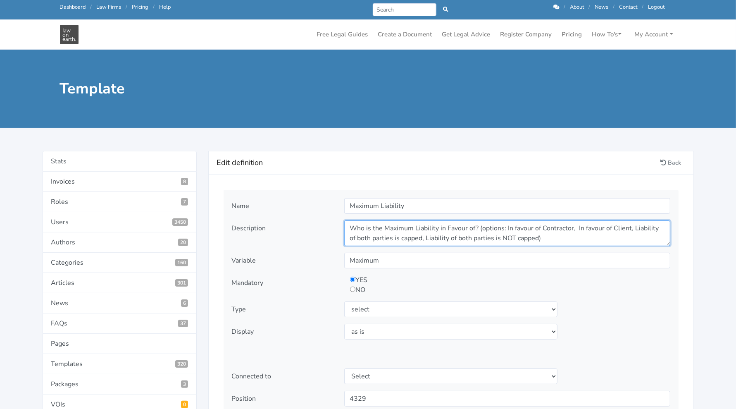
click at [557, 242] on textarea "Who is the Maximum Liability in Favour of? (options: In favour of Contractor, I…" at bounding box center [507, 233] width 326 height 26
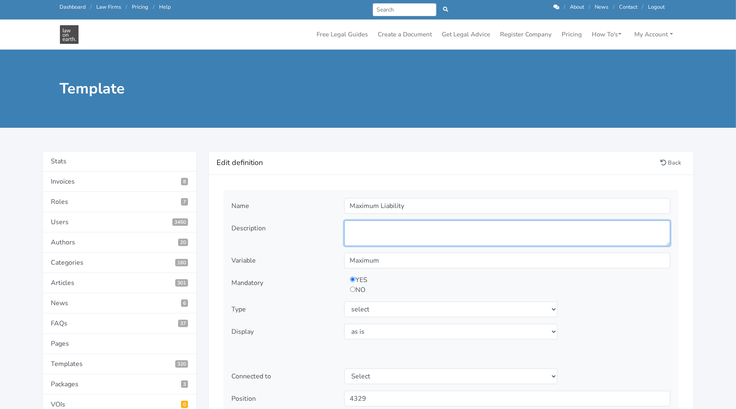
click at [359, 238] on textarea "Who is the Maximum Liability in Favour of? (options: In favour of Contractor, I…" at bounding box center [507, 233] width 326 height 26
paste textarea "Do you want either the Client or the Contractor to be able to have a cap on any…"
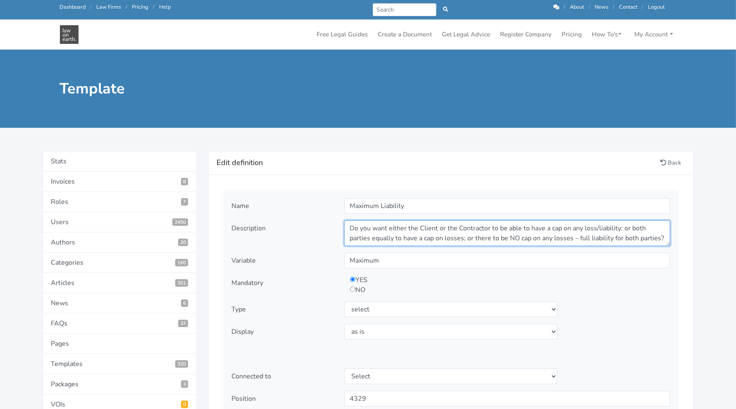
scroll to position [10, 0]
type textarea "Do you want either the Client or the Contractor to be able to have a cap on any…"
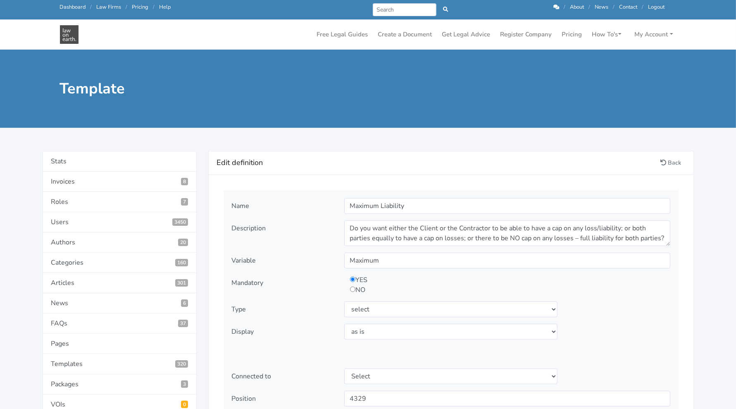
click at [602, 286] on div "YES NO" at bounding box center [507, 285] width 330 height 20
click at [373, 333] on select "Select display as is uppercase lowercase first letter uppercase first letter lo…" at bounding box center [451, 331] width 214 height 16
click at [391, 328] on select "Select display as is uppercase lowercase first letter uppercase first letter lo…" at bounding box center [451, 331] width 214 height 16
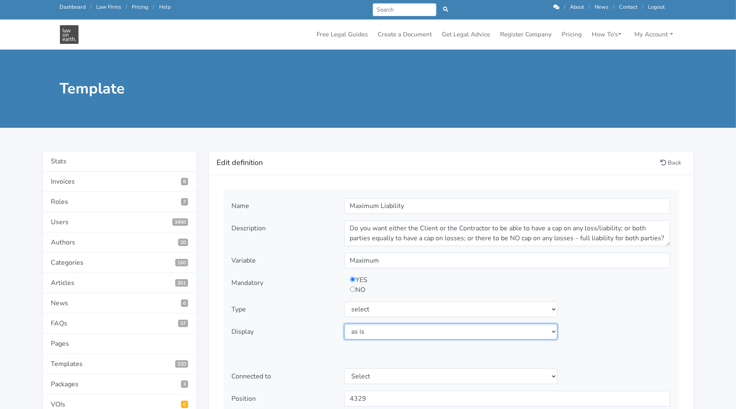
click at [391, 328] on select "Select display as is uppercase lowercase first letter uppercase first letter lo…" at bounding box center [451, 331] width 214 height 16
click at [614, 340] on div "Name Maximum Liability Description Variable Maximum Mandatory" at bounding box center [450, 353] width 455 height 326
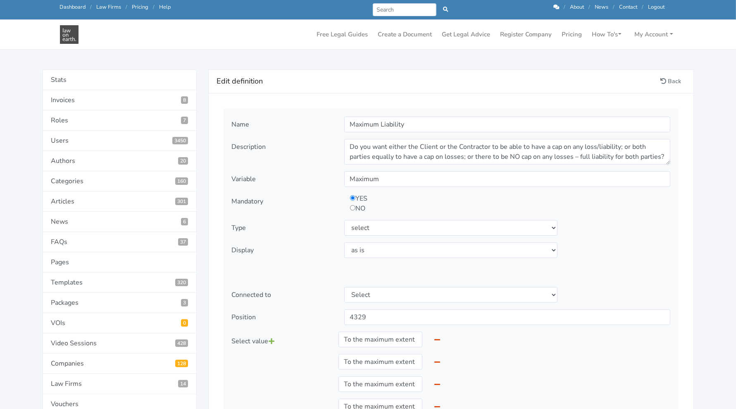
scroll to position [54, 0]
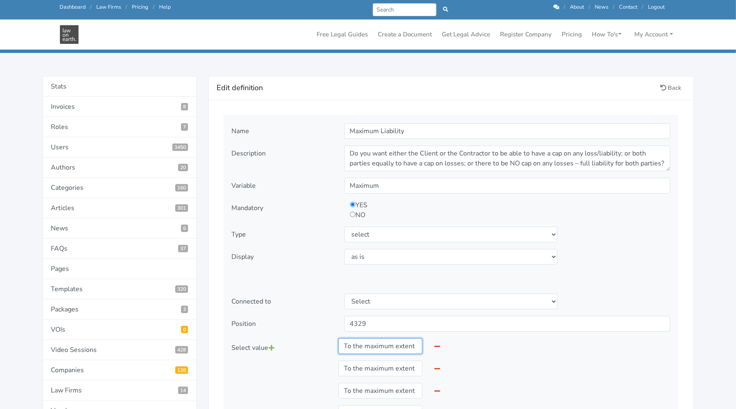
click at [354, 348] on input "To the maximum extent permitted by Law, the aggregate liability of the Contract…" at bounding box center [380, 346] width 84 height 16
click at [364, 371] on input "To the maximum extent permitted by Law, the aggregate liability of the Client i…" at bounding box center [380, 368] width 84 height 16
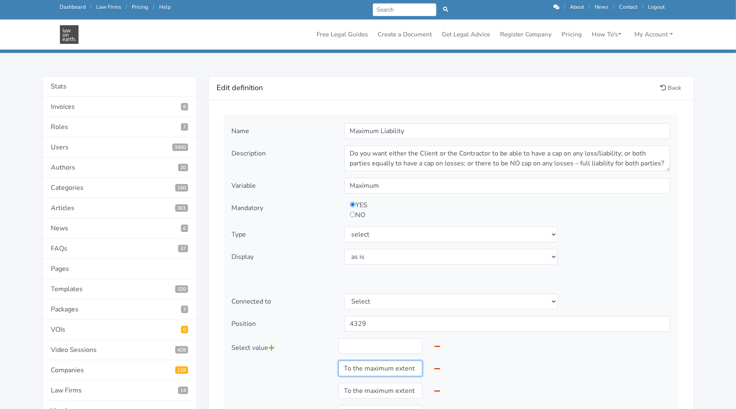
click at [364, 371] on input "To the maximum extent permitted by Law, the aggregate liability of the Client i…" at bounding box center [380, 368] width 84 height 16
click at [364, 386] on input "To the maximum extent permitted by Law, the aggregate liability of the each Par…" at bounding box center [380, 391] width 84 height 16
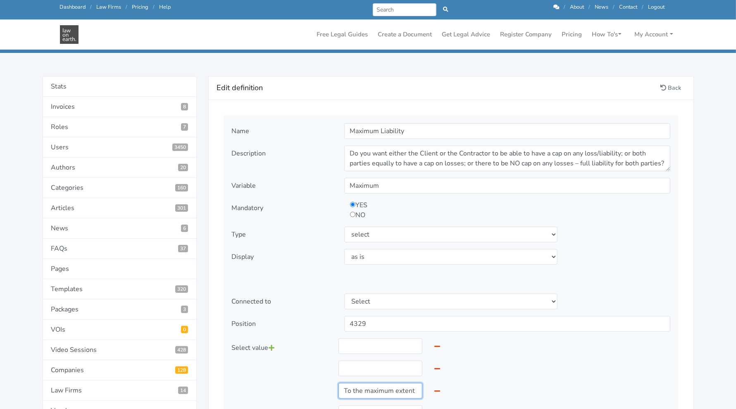
click at [364, 386] on input "To the maximum extent permitted by Law, the aggregate liability of the each Par…" at bounding box center [380, 391] width 84 height 16
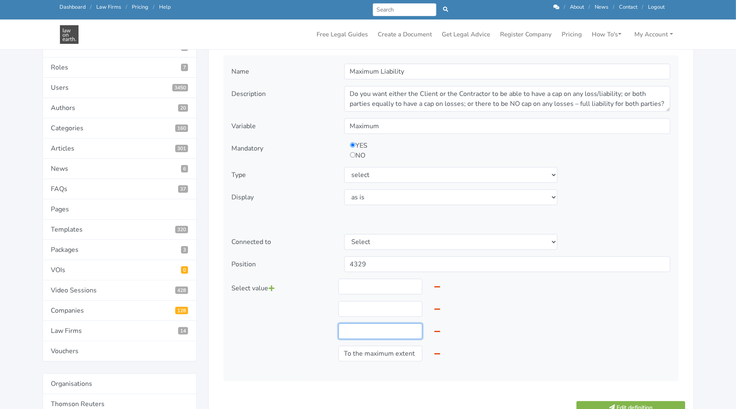
scroll to position [114, 0]
click at [374, 351] on input "To the maximum extent permitted by Law, the aggregate liability of the each Par…" at bounding box center [380, 353] width 84 height 16
click at [357, 279] on input "text" at bounding box center [380, 286] width 84 height 16
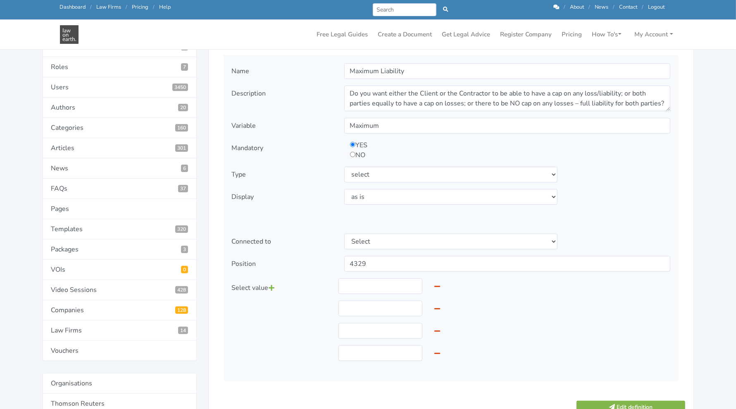
click at [278, 318] on div "Select value" at bounding box center [282, 322] width 112 height 89
click at [352, 284] on input "text" at bounding box center [380, 286] width 84 height 16
type input "In favour of Contractor: To the maximum extent permitted by Law, the aggregate …"
click at [310, 345] on div "Select value" at bounding box center [282, 322] width 112 height 89
click at [359, 300] on input "text" at bounding box center [380, 308] width 84 height 16
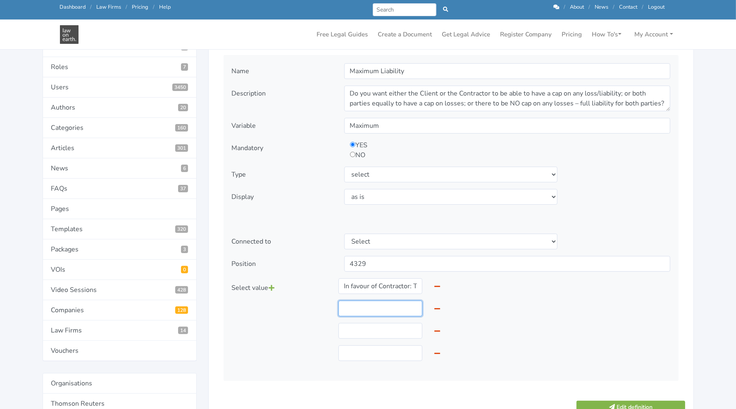
type input "In favour of Client: To the maximum extent permitted by Law, the aggregate liab…"
click at [385, 332] on input "text" at bounding box center [380, 331] width 84 height 16
click at [292, 354] on div "Select value" at bounding box center [282, 322] width 112 height 89
click at [387, 328] on input "text" at bounding box center [380, 331] width 84 height 16
type input "Liability of both parties is capped: To the maximum extent permitted by Law, th…"
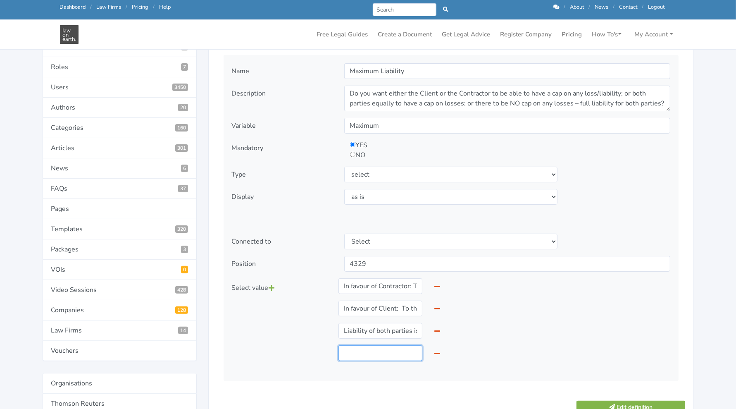
click at [373, 347] on input "text" at bounding box center [380, 353] width 84 height 16
click at [291, 324] on div "Select value" at bounding box center [282, 322] width 112 height 89
click at [357, 355] on input "text" at bounding box center [380, 353] width 84 height 16
type input "Liability of both parties is NOT capped: To the maximum extent permitted by Law…"
click at [279, 318] on div "Select value" at bounding box center [282, 322] width 112 height 89
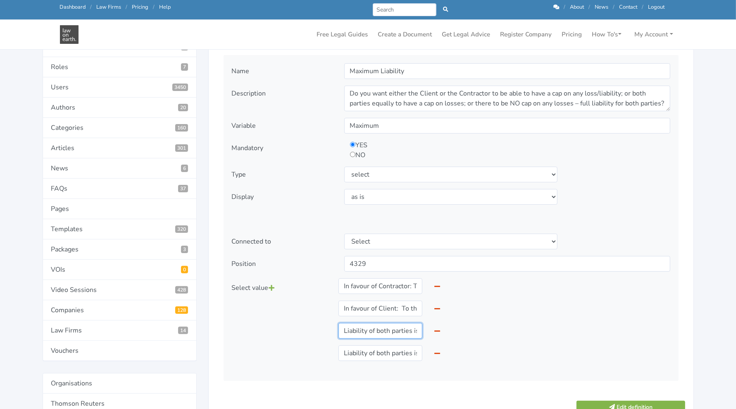
click at [387, 328] on input "Liability of both parties is capped: To the maximum extent permitted by Law, th…" at bounding box center [380, 331] width 84 height 16
click at [387, 328] on input "text" at bounding box center [380, 331] width 84 height 16
click at [277, 318] on div "Select value" at bounding box center [282, 322] width 112 height 89
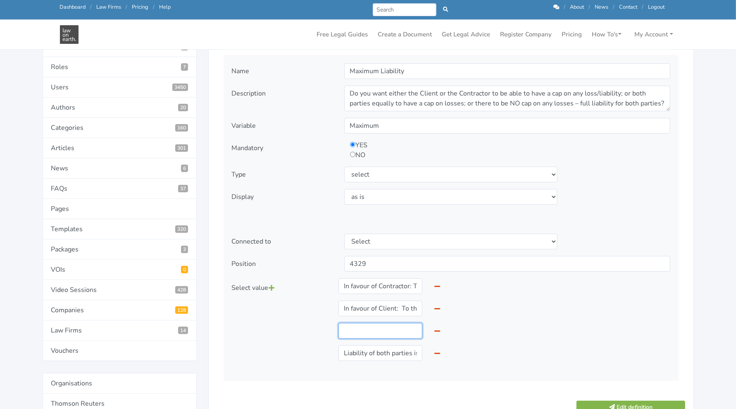
click at [364, 331] on input "text" at bounding box center [380, 331] width 84 height 16
type input "Liability of both parties is capped: To the maximum extent permitted by Law, th…"
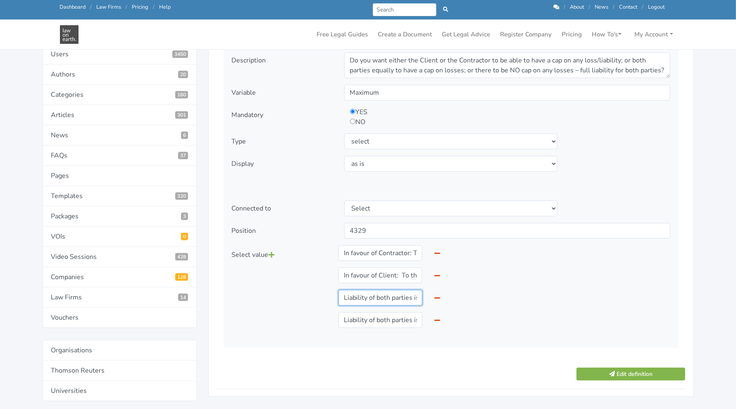
scroll to position [147, 0]
click at [585, 367] on button "Edit definition" at bounding box center [630, 373] width 108 height 13
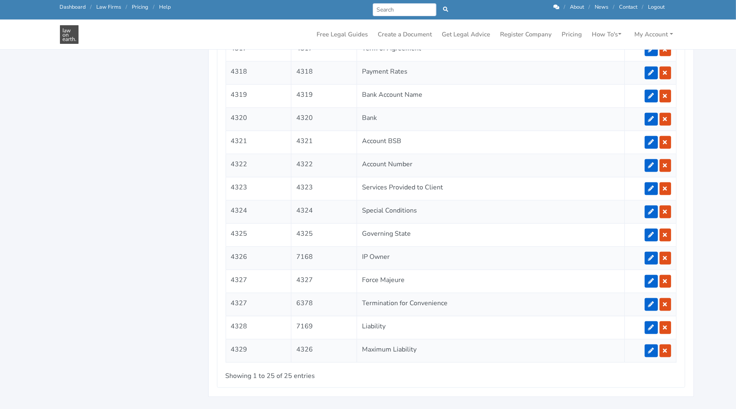
scroll to position [1012, 0]
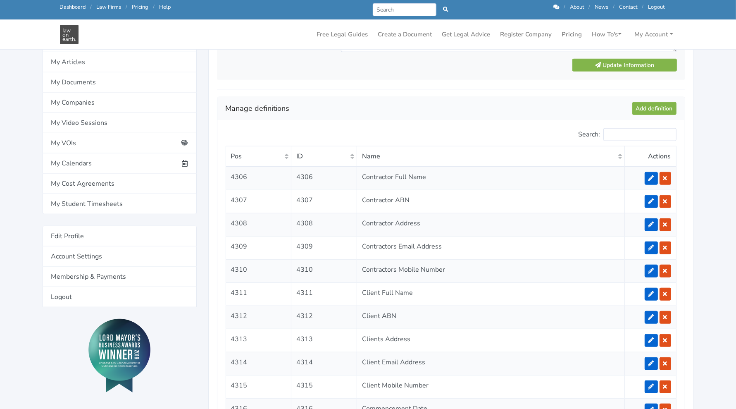
scroll to position [623, 0]
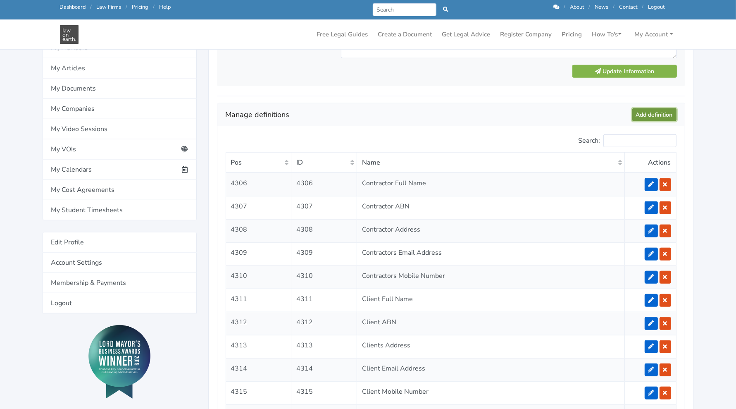
click at [642, 114] on link "Add definition" at bounding box center [654, 114] width 44 height 13
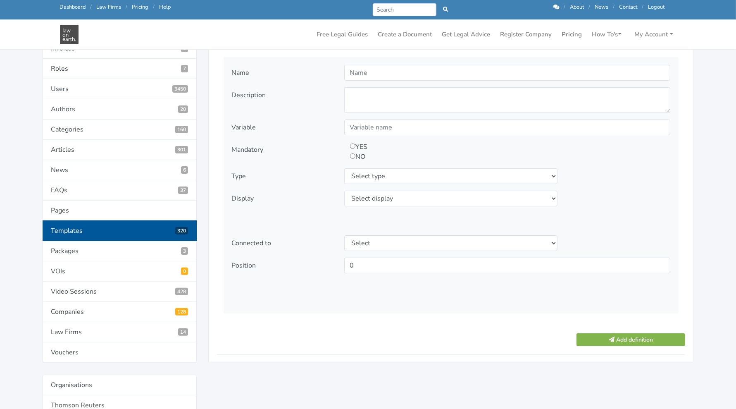
scroll to position [115, 0]
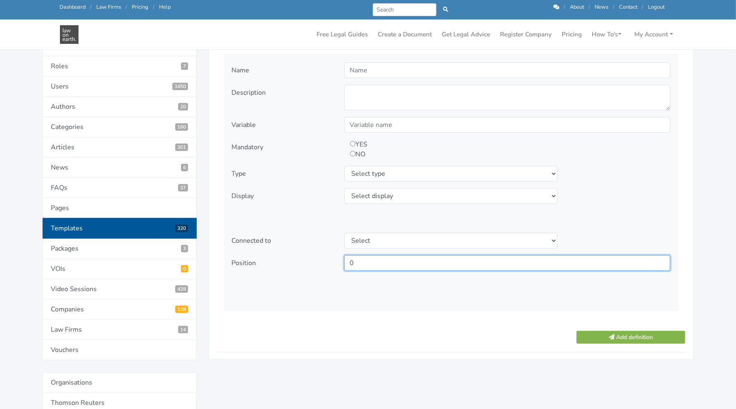
click at [415, 258] on input "0" at bounding box center [507, 263] width 326 height 16
type input "4330"
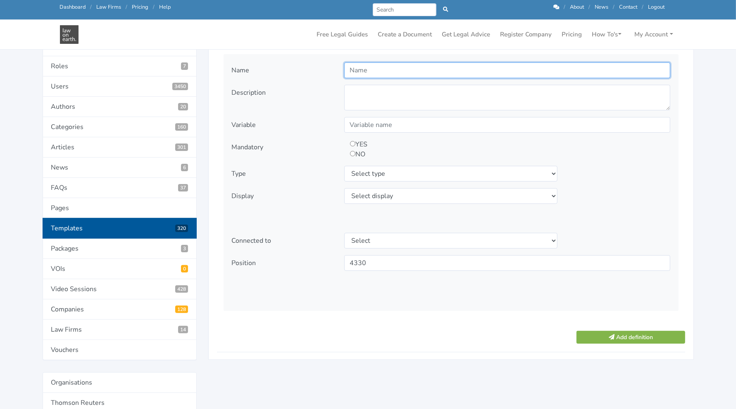
click at [446, 68] on input "text" at bounding box center [507, 70] width 326 height 16
type input "Default Interest"
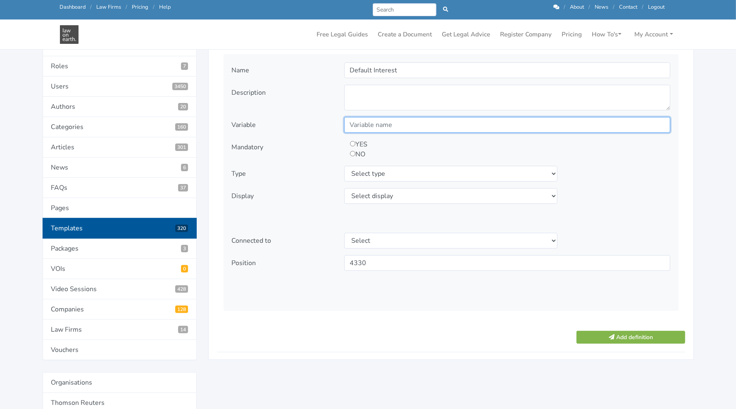
click at [379, 126] on input "text" at bounding box center [507, 125] width 326 height 16
type input "DefaultInterest"
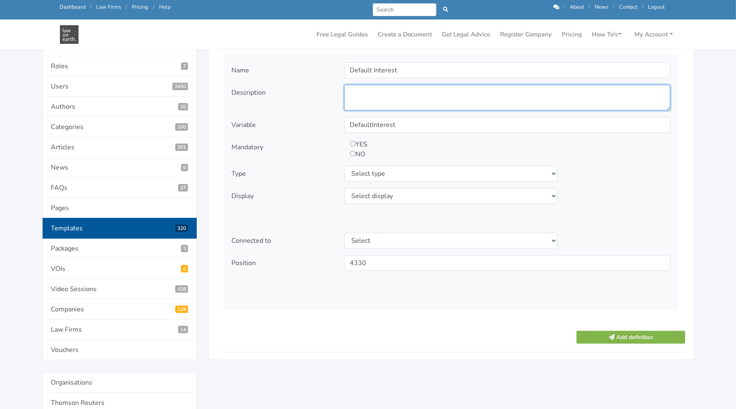
click at [372, 101] on textarea at bounding box center [507, 98] width 326 height 26
paste textarea "What rate of Default Interest do you want to appy to outstanding payments?"
type textarea "What rate of Default Interest do you want to appy to outstanding payments?"
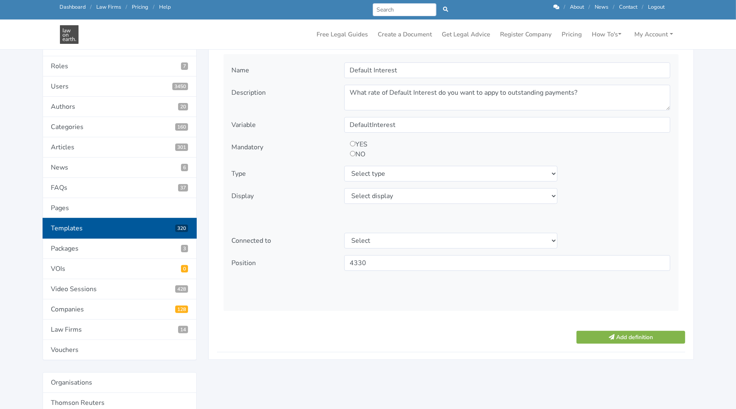
click at [487, 155] on div "YES NO" at bounding box center [466, 149] width 245 height 20
click at [352, 142] on input "radio" at bounding box center [352, 143] width 5 height 5
radio input "true"
click at [372, 173] on select "Select type text textarea number checkbox compounded date select states" at bounding box center [451, 174] width 214 height 16
select select "textarea"
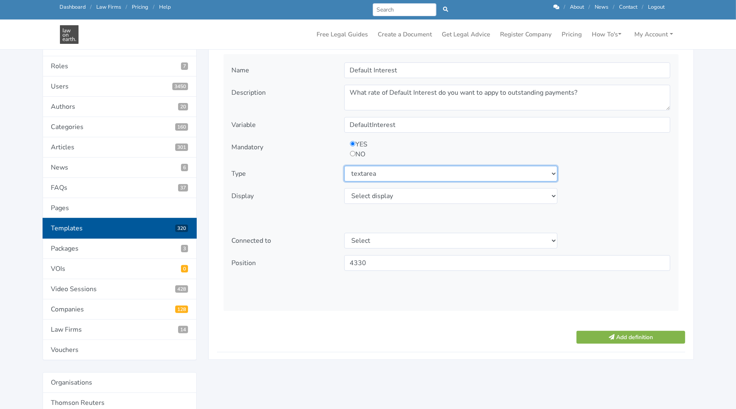
click at [344, 166] on select "Select type text textarea number checkbox compounded date select states" at bounding box center [451, 174] width 214 height 16
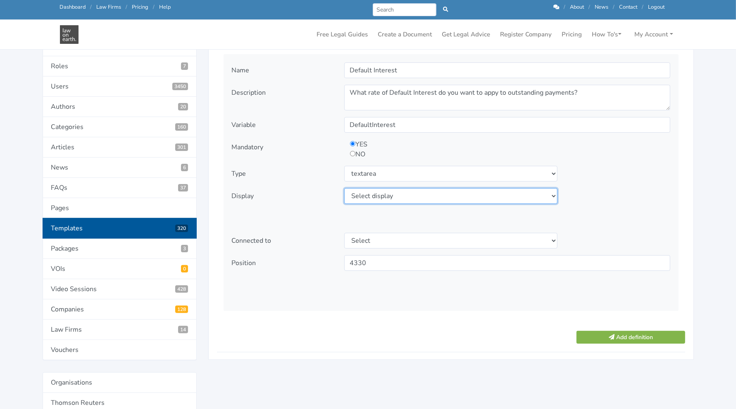
click at [357, 197] on select "Select display as is uppercase lowercase first letter uppercase first letter lo…" at bounding box center [451, 196] width 214 height 16
select select "as is"
click at [344, 188] on select "Select display as is uppercase lowercase first letter uppercase first letter lo…" at bounding box center [451, 196] width 214 height 16
click at [321, 323] on form "Name Default Interest Description YES NO" at bounding box center [451, 196] width 468 height 297
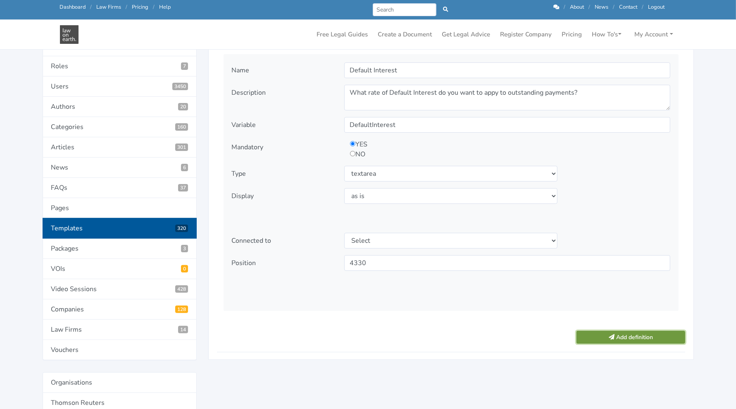
click at [609, 338] on button "Add definition" at bounding box center [630, 336] width 108 height 13
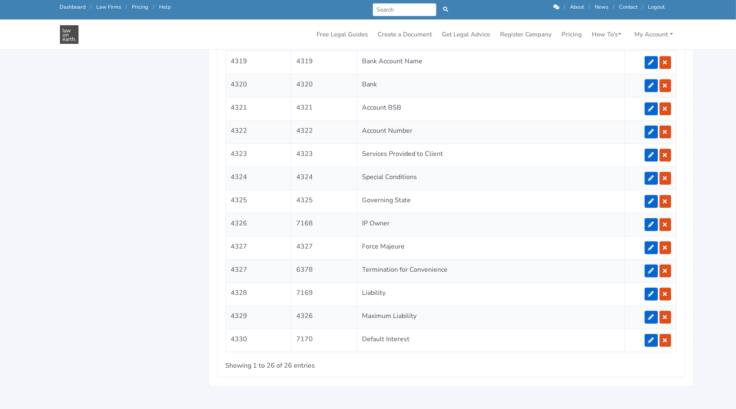
scroll to position [1045, 0]
click at [650, 245] on icon at bounding box center [651, 248] width 6 height 6
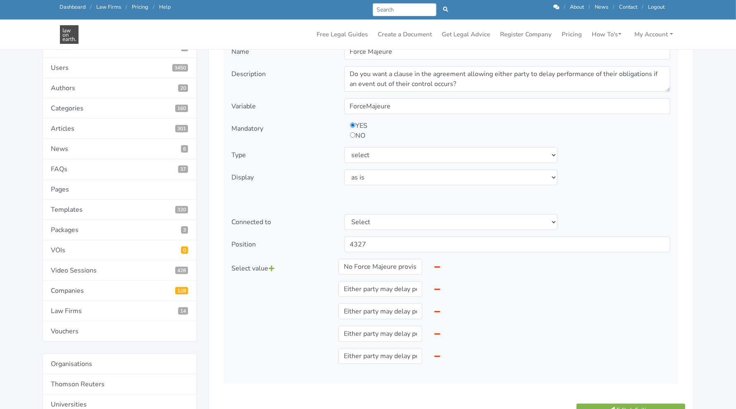
scroll to position [135, 0]
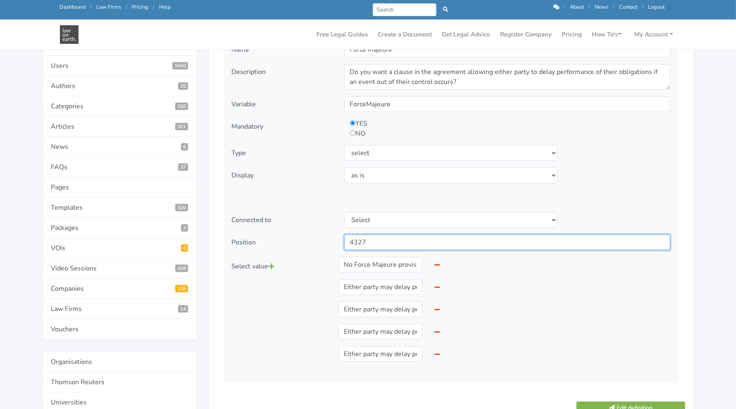
click at [407, 240] on input "4327" at bounding box center [507, 242] width 326 height 16
type input "4331"
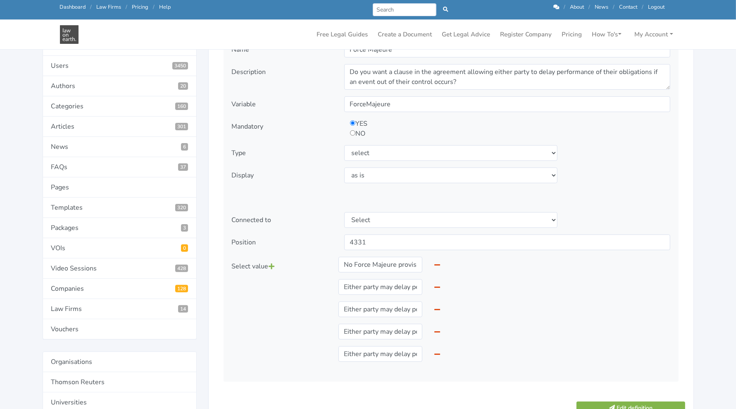
click at [314, 193] on div "Name Force Majeure Description Variable ForceMajeure Mandatory" at bounding box center [450, 207] width 455 height 348
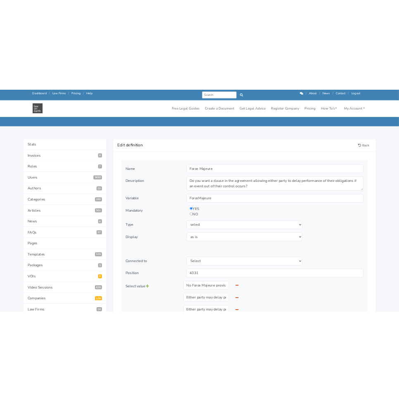
scroll to position [38, 0]
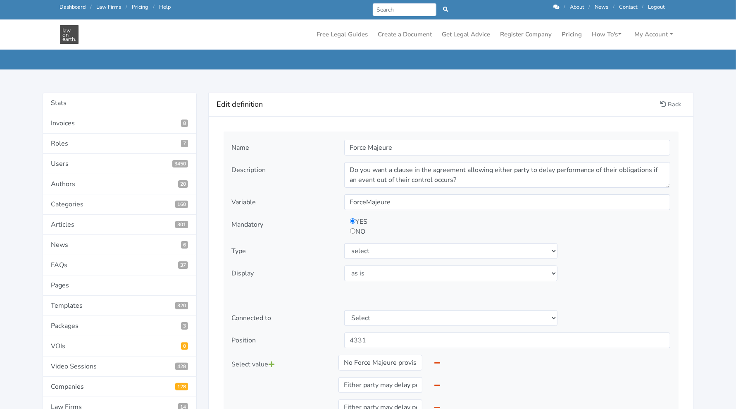
click at [338, 265] on div "Select display as is uppercase lowercase first letter uppercase first letter lo…" at bounding box center [450, 273] width 225 height 16
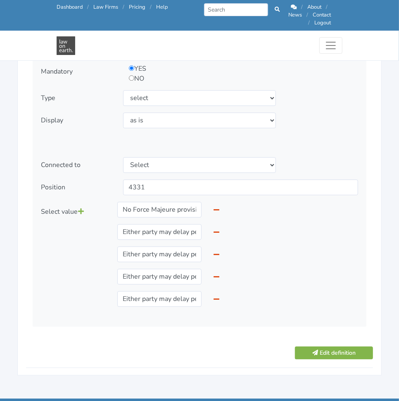
scroll to position [1062, 0]
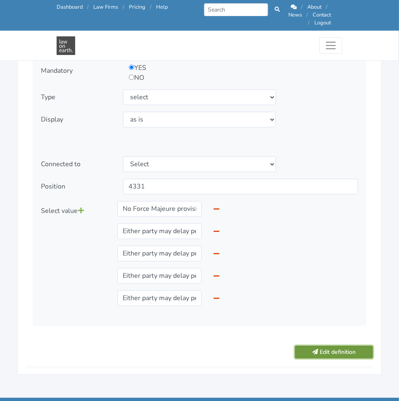
click at [316, 349] on icon "submit" at bounding box center [315, 352] width 6 height 6
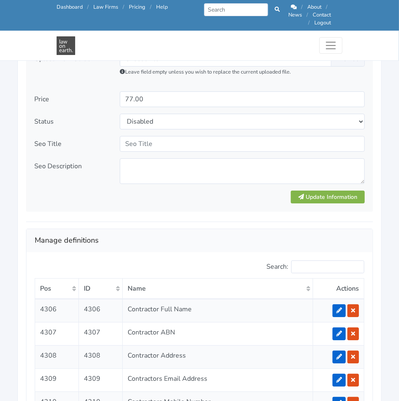
scroll to position [1395, 0]
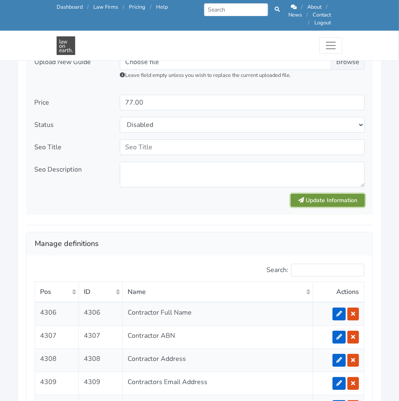
click at [306, 194] on button "Update Information" at bounding box center [328, 200] width 74 height 13
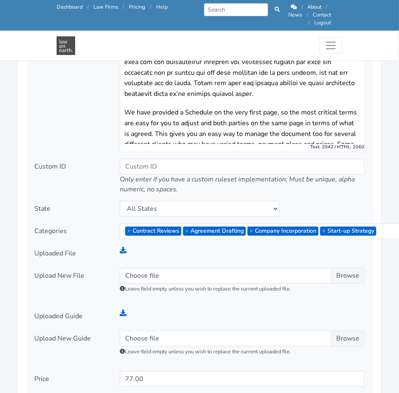
scroll to position [1091, 0]
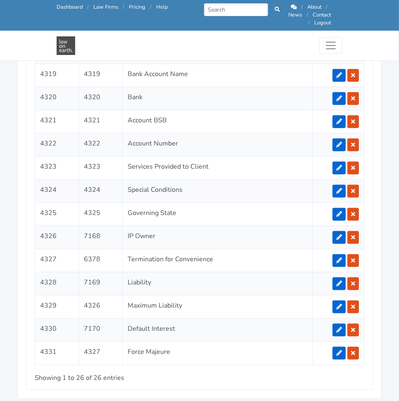
scroll to position [1932, 0]
